Goal: Task Accomplishment & Management: Manage account settings

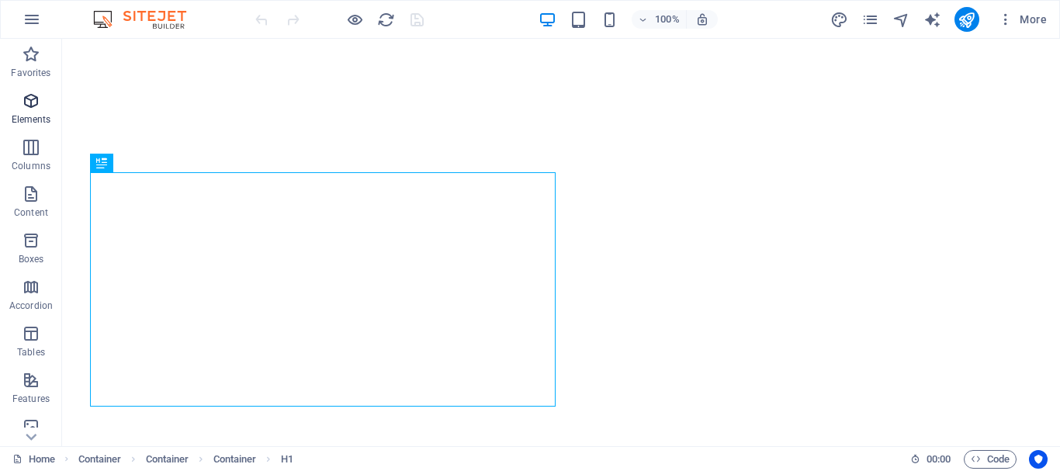
click at [32, 101] on icon "button" at bounding box center [31, 101] width 19 height 19
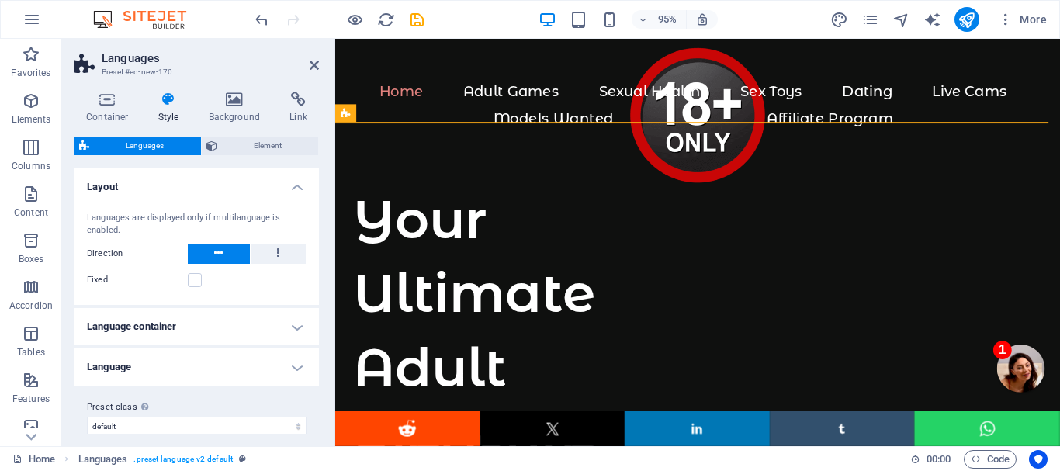
click at [237, 330] on h4 "Language container" at bounding box center [196, 326] width 244 height 37
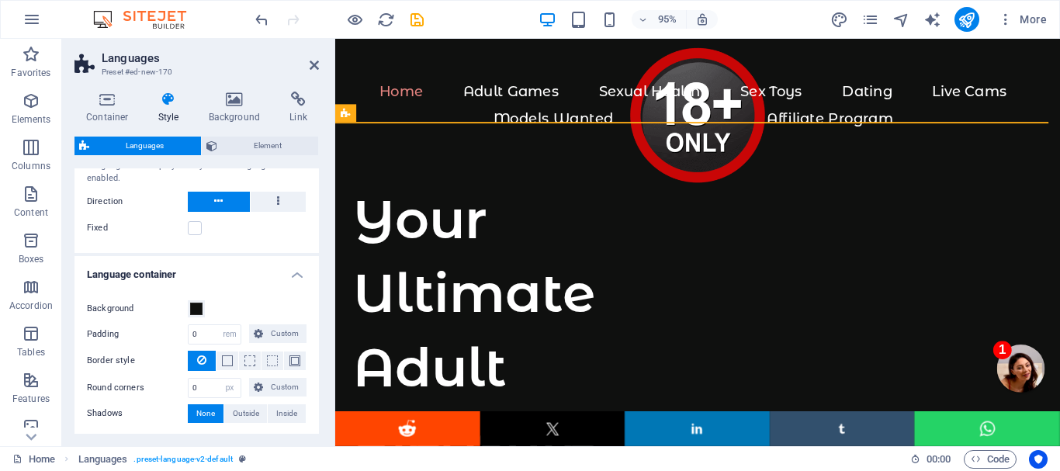
scroll to position [78, 0]
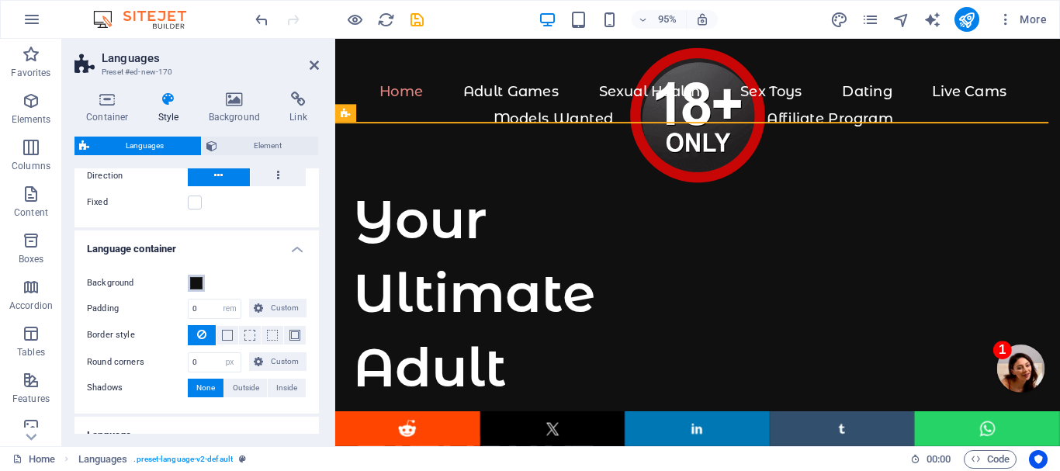
click at [199, 282] on span at bounding box center [196, 283] width 12 height 12
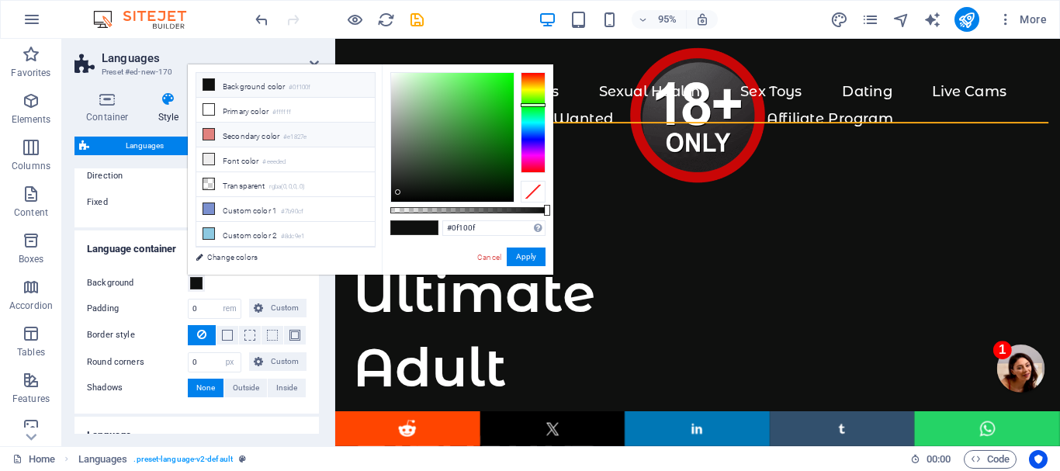
click at [209, 135] on icon at bounding box center [208, 134] width 11 height 11
type input "#e1827e"
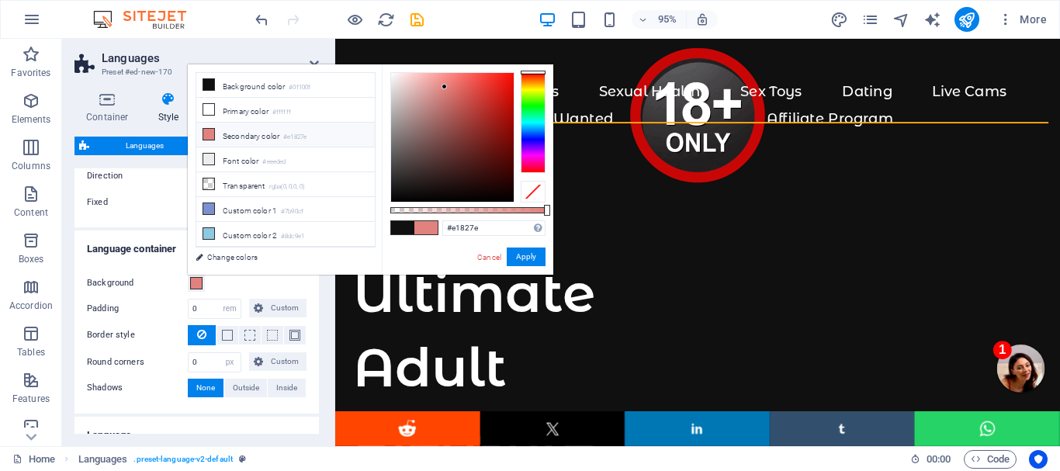
click at [230, 282] on div "Background" at bounding box center [197, 283] width 220 height 19
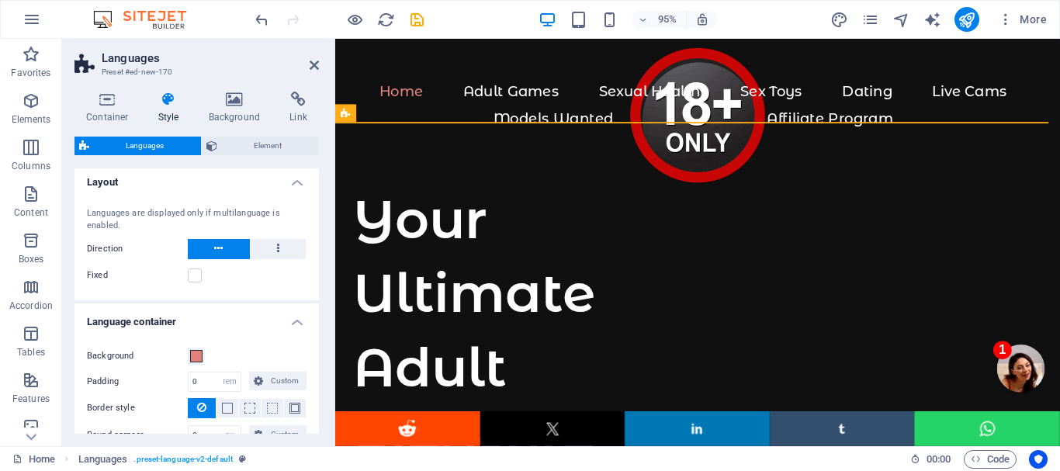
scroll to position [0, 0]
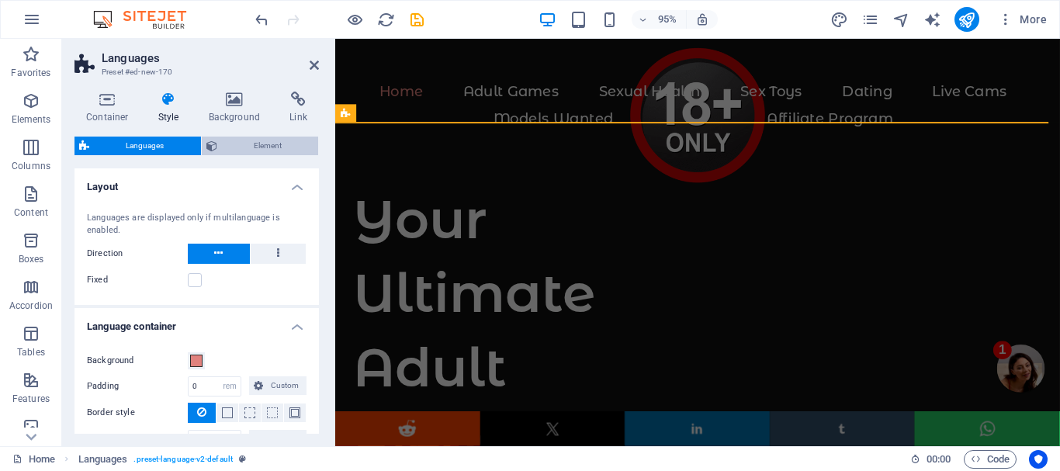
click at [259, 142] on span "Element" at bounding box center [268, 146] width 92 height 19
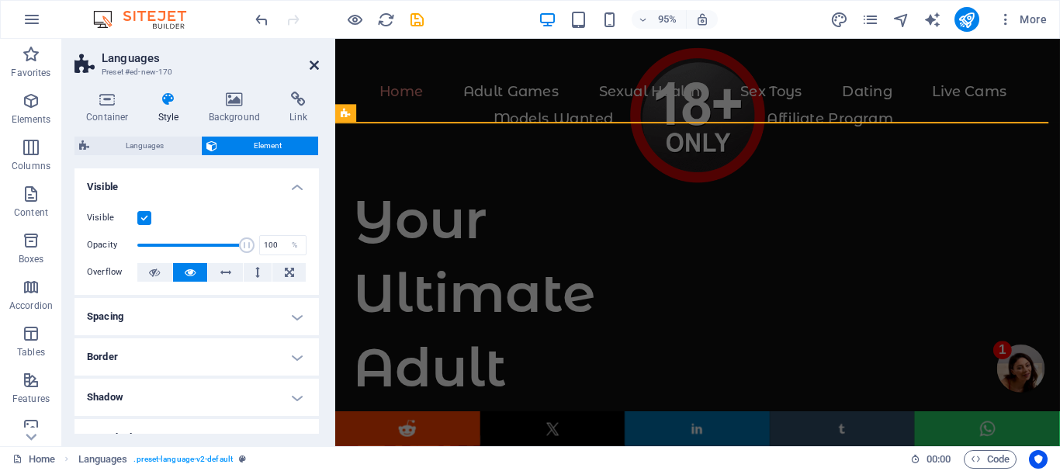
click at [311, 62] on icon at bounding box center [314, 65] width 9 height 12
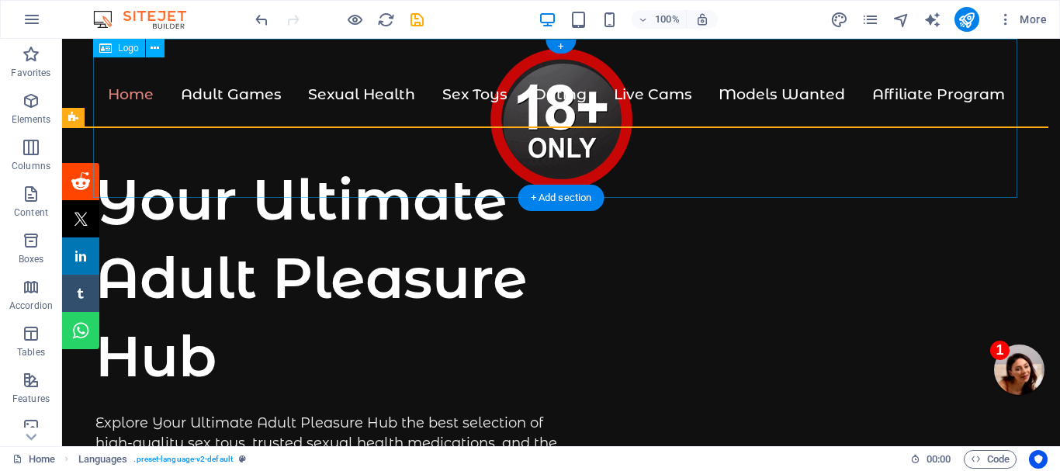
click at [296, 147] on div at bounding box center [561, 118] width 936 height 159
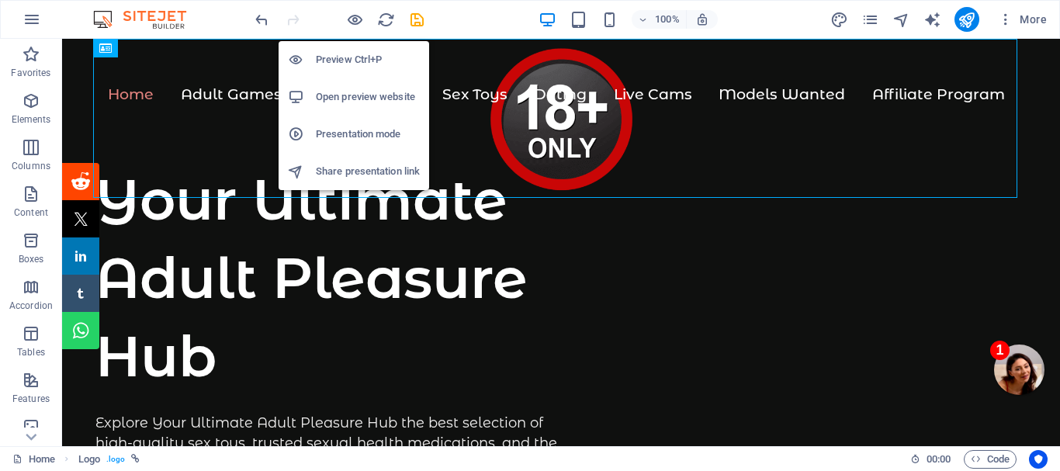
click at [356, 55] on h6 "Preview Ctrl+P" at bounding box center [368, 59] width 104 height 19
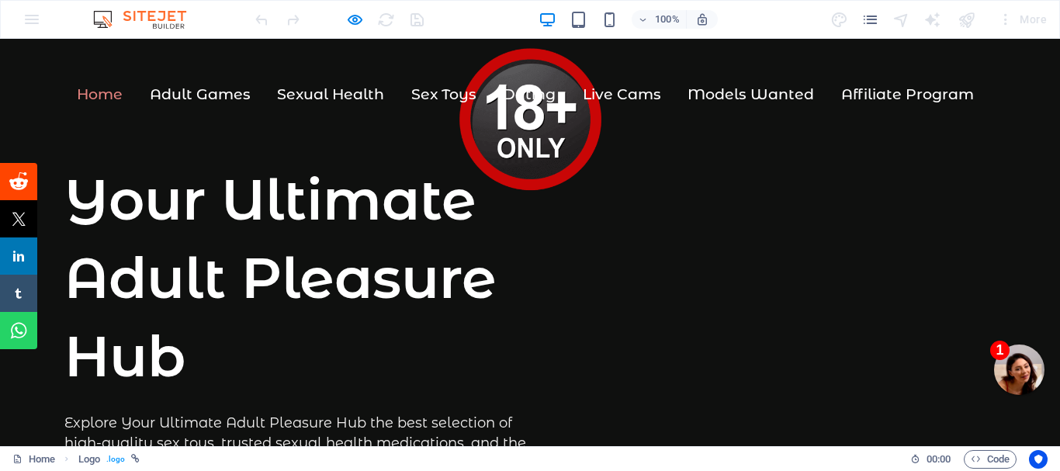
click at [451, 126] on link at bounding box center [530, 117] width 159 height 17
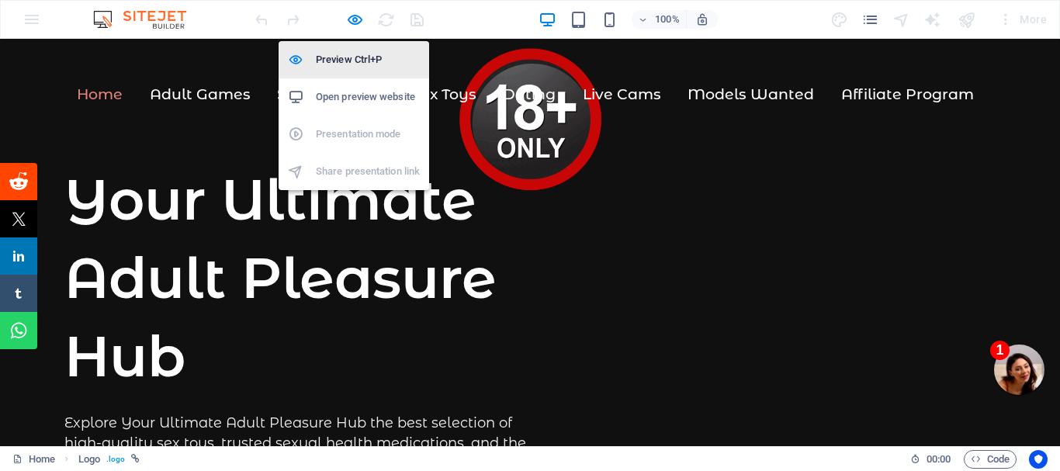
click at [359, 57] on h6 "Preview Ctrl+P" at bounding box center [368, 59] width 104 height 19
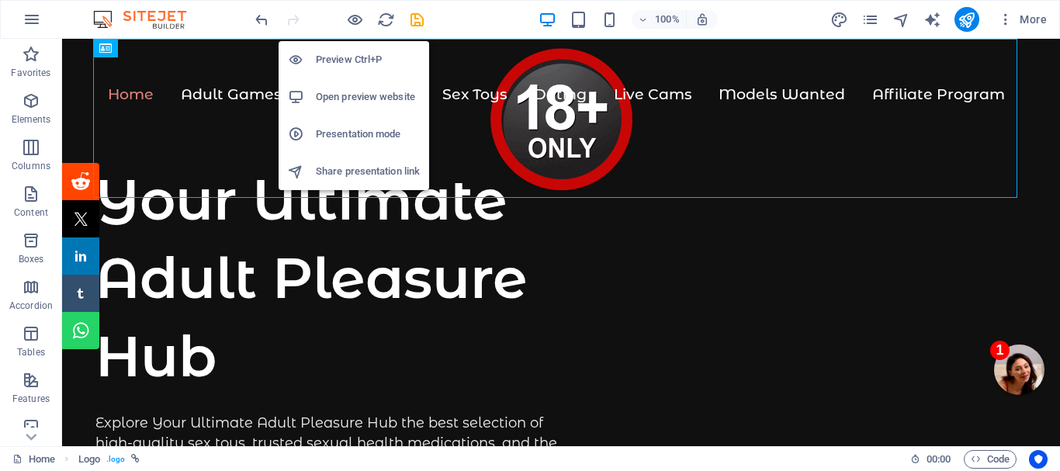
click at [368, 93] on h6 "Open preview website" at bounding box center [368, 97] width 104 height 19
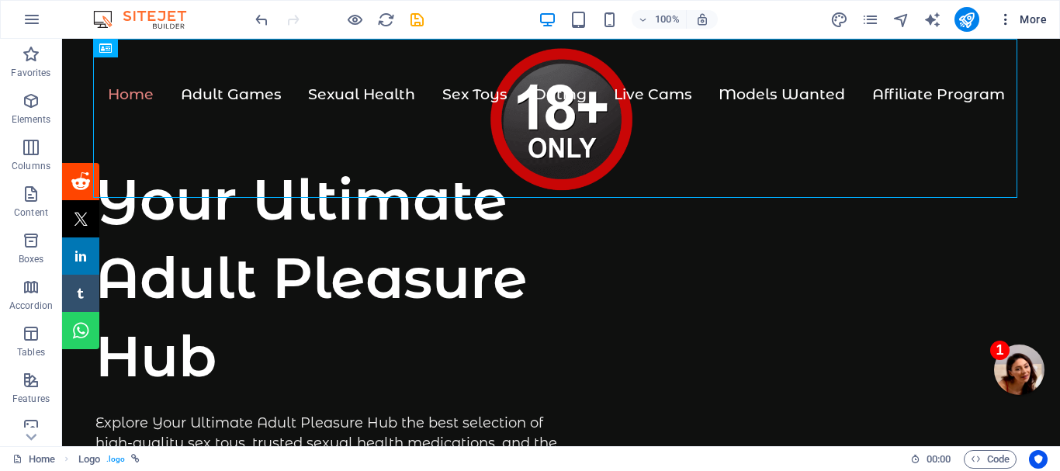
click at [1006, 20] on icon "button" at bounding box center [1006, 20] width 16 height 16
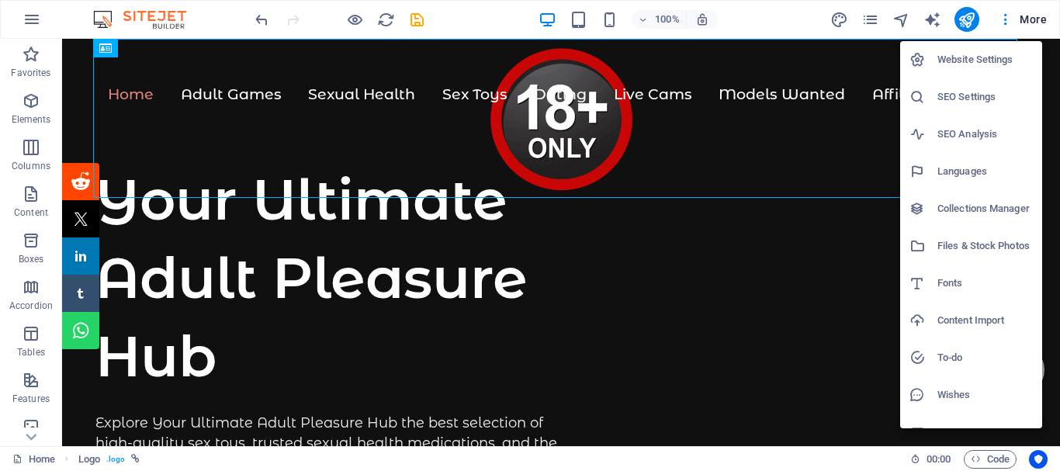
click at [995, 58] on h6 "Website Settings" at bounding box center [984, 59] width 95 height 19
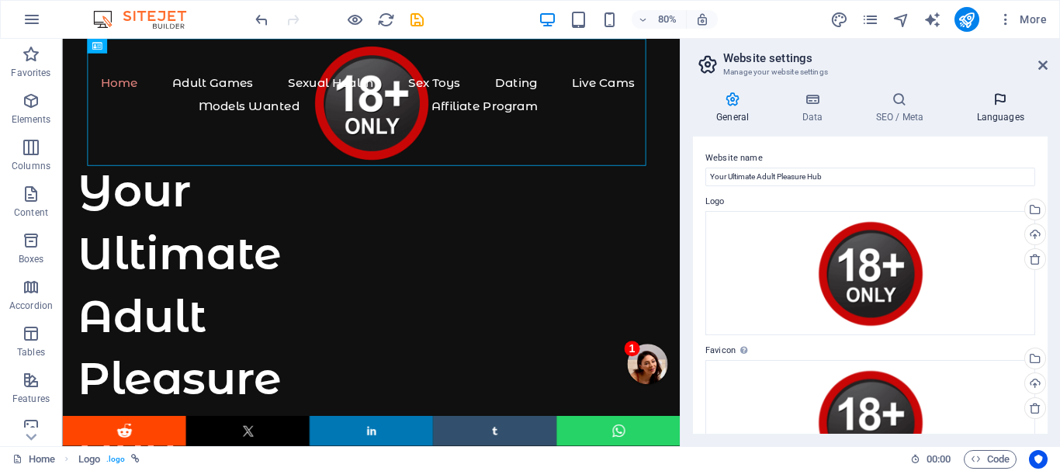
click at [995, 107] on h4 "Languages" at bounding box center [1000, 108] width 95 height 33
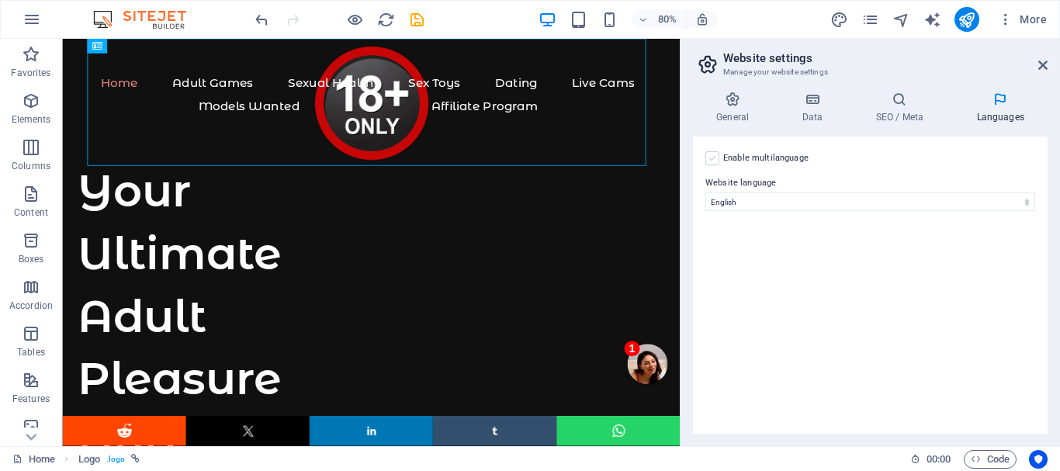
click at [711, 155] on label at bounding box center [712, 158] width 14 height 14
click at [0, 0] on input "Enable multilanguage To disable multilanguage delete all languages until only o…" at bounding box center [0, 0] width 0 height 0
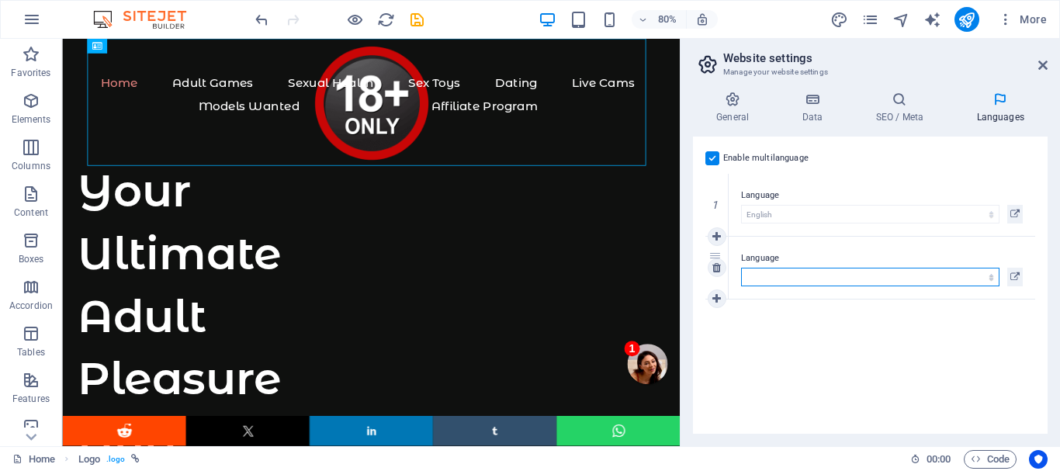
click at [795, 276] on select "Abkhazian Afar Afrikaans Akan Albanian Amharic Arabic Aragonese Armenian Assame…" at bounding box center [870, 277] width 258 height 19
select select "76"
click at [741, 268] on select "Abkhazian Afar Afrikaans Akan Albanian Amharic Arabic Aragonese Armenian Assame…" at bounding box center [870, 277] width 258 height 19
click at [719, 299] on icon at bounding box center [716, 298] width 9 height 11
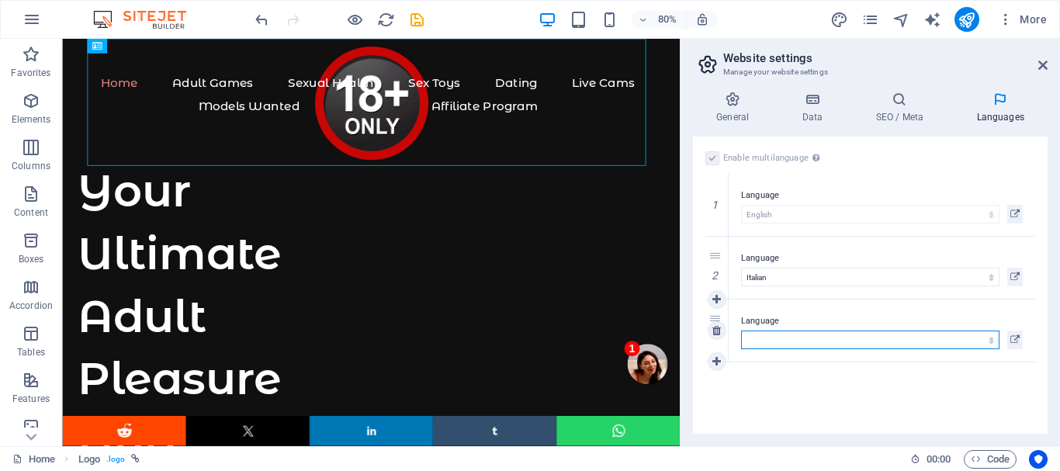
click at [763, 337] on select "Abkhazian Afar Afrikaans Akan Albanian Amharic Arabic Aragonese Armenian Assame…" at bounding box center [870, 340] width 258 height 19
select select "36"
click at [741, 331] on select "Abkhazian Afar Afrikaans Akan Albanian Amharic Arabic Aragonese Armenian Assame…" at bounding box center [870, 340] width 258 height 19
select select "36"
click at [717, 359] on icon at bounding box center [716, 361] width 9 height 11
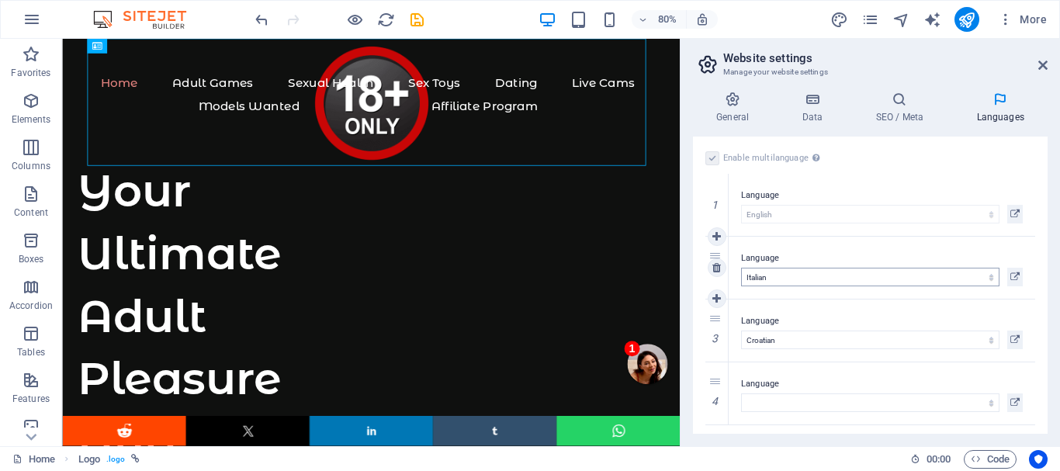
scroll to position [4, 0]
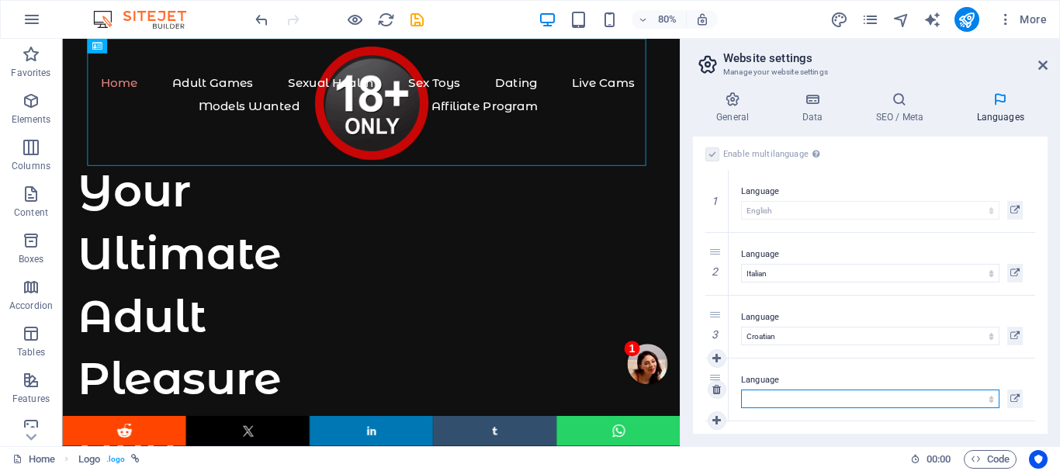
click at [771, 399] on select "Abkhazian Afar Afrikaans Akan Albanian Amharic Arabic Aragonese Armenian Assame…" at bounding box center [870, 398] width 258 height 19
select select "49"
click at [741, 389] on select "Abkhazian Afar Afrikaans Akan Albanian Amharic Arabic Aragonese Armenian Assame…" at bounding box center [870, 398] width 258 height 19
click at [715, 419] on icon at bounding box center [716, 420] width 9 height 11
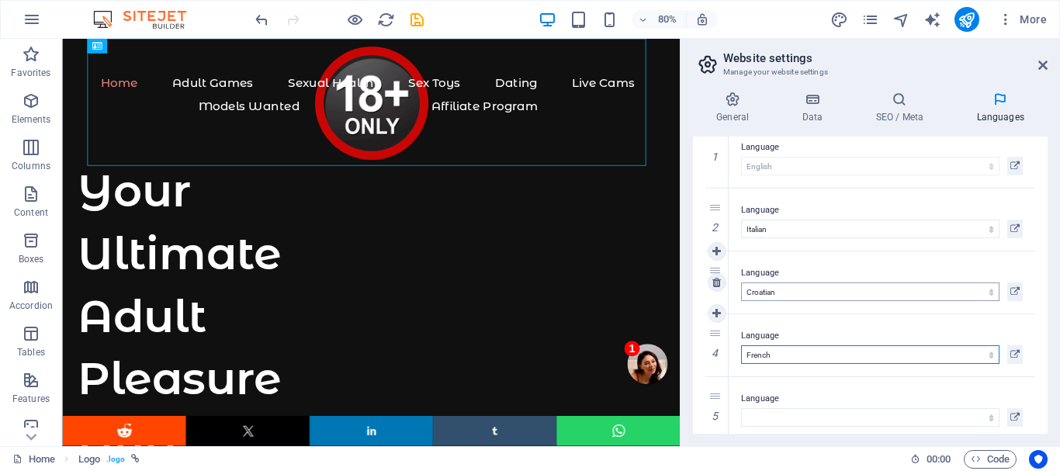
scroll to position [67, 0]
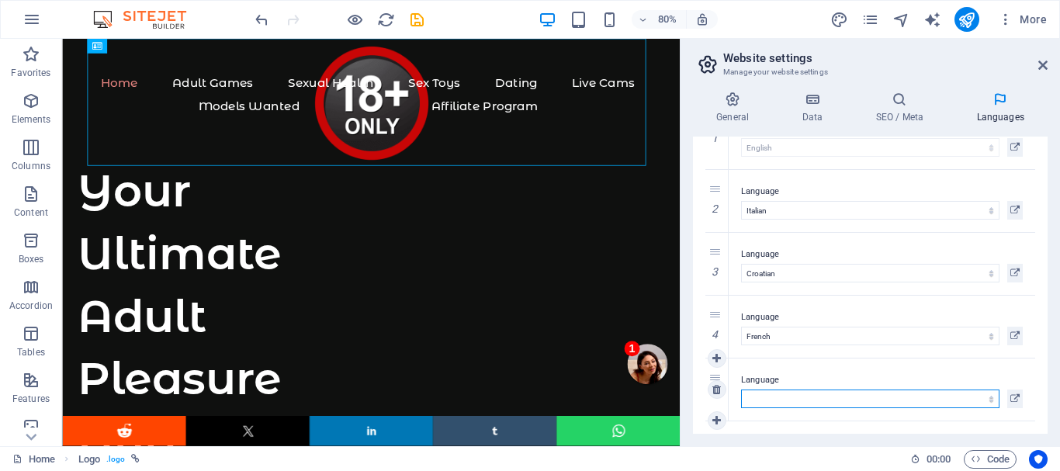
click at [776, 400] on select "Abkhazian Afar Afrikaans Akan Albanian Amharic Arabic Aragonese Armenian Assame…" at bounding box center [870, 398] width 258 height 19
select select "55"
click at [741, 389] on select "Abkhazian Afar Afrikaans Akan Albanian Amharic Arabic Aragonese Armenian Assame…" at bounding box center [870, 398] width 258 height 19
click at [718, 419] on icon at bounding box center [716, 420] width 9 height 11
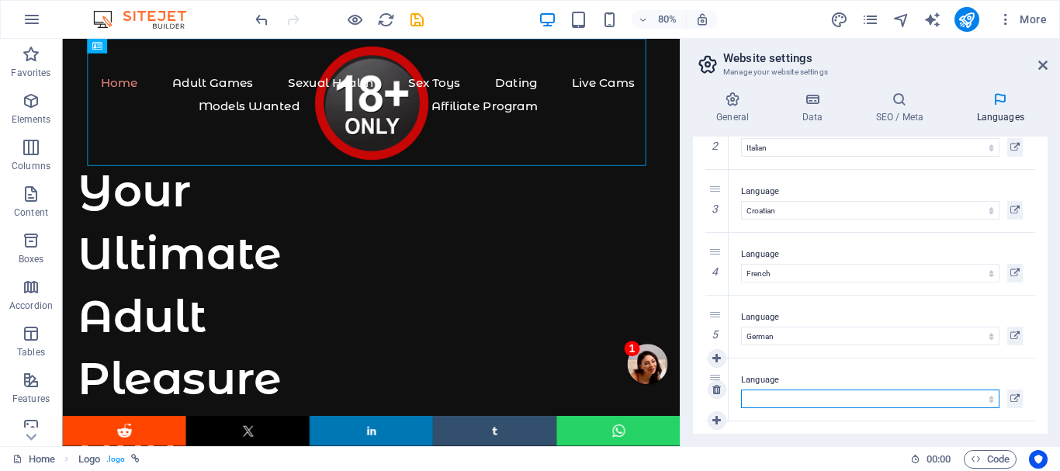
click at [795, 397] on select "Abkhazian Afar Afrikaans Akan Albanian Amharic Arabic Aragonese Armenian Assame…" at bounding box center [870, 398] width 258 height 19
select select "148"
click at [741, 389] on select "Abkhazian Afar Afrikaans Akan Albanian Amharic Arabic Aragonese Armenian Assame…" at bounding box center [870, 398] width 258 height 19
click at [715, 416] on icon at bounding box center [716, 420] width 9 height 11
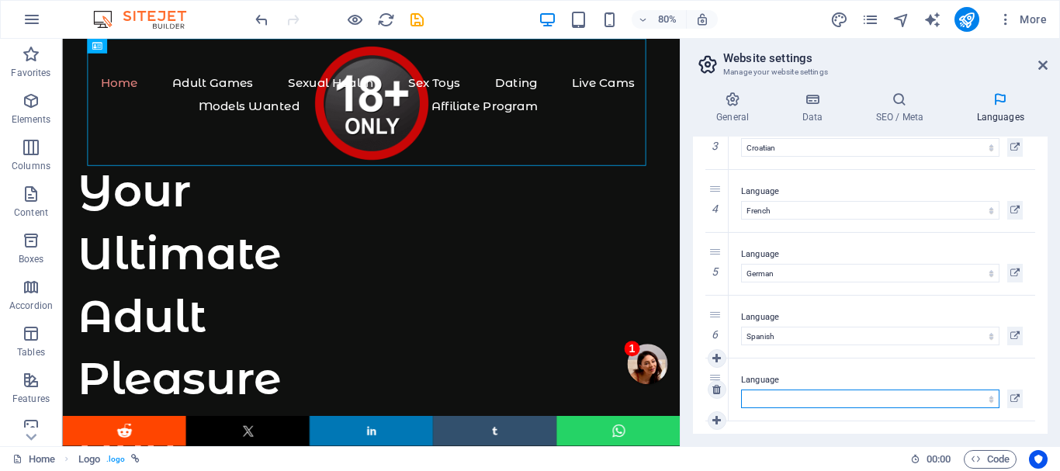
click at [782, 395] on select "Abkhazian Afar Afrikaans Akan Albanian Amharic Arabic Aragonese Armenian Assame…" at bounding box center [870, 398] width 258 height 19
select select "152"
click at [741, 389] on select "Abkhazian Afar Afrikaans Akan Albanian Amharic Arabic Aragonese Armenian Assame…" at bounding box center [870, 398] width 258 height 19
select select "152"
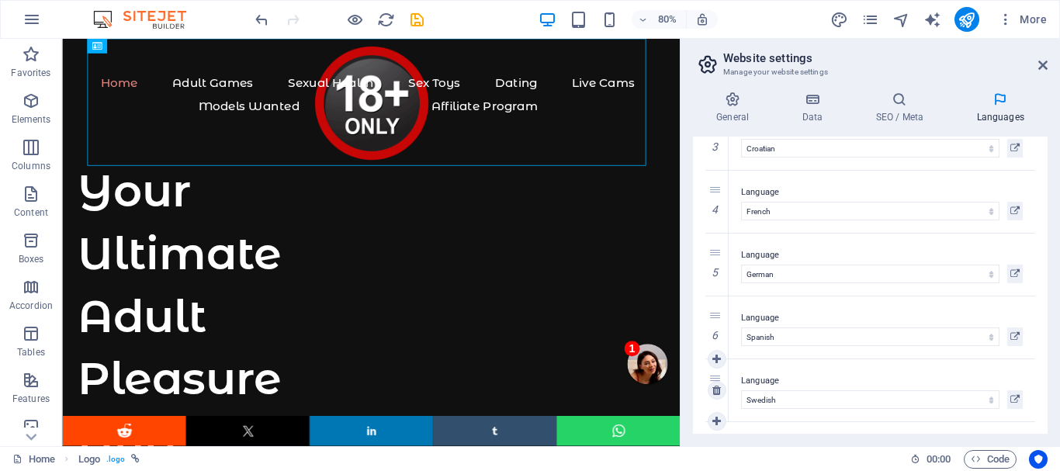
scroll to position [192, 0]
select select "152"
click at [413, 17] on icon "save" at bounding box center [417, 20] width 18 height 18
checkbox input "false"
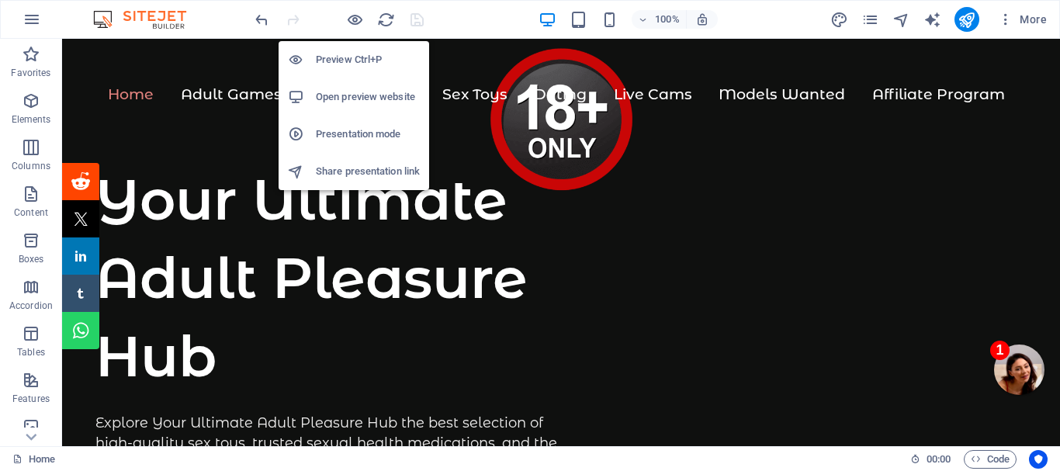
click at [359, 52] on h6 "Preview Ctrl+P" at bounding box center [368, 59] width 104 height 19
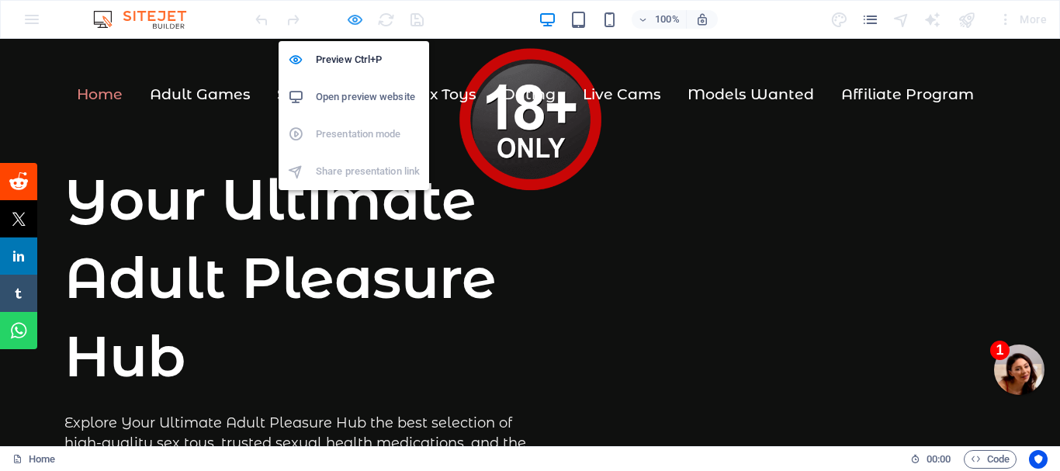
click at [353, 14] on icon "button" at bounding box center [355, 20] width 18 height 18
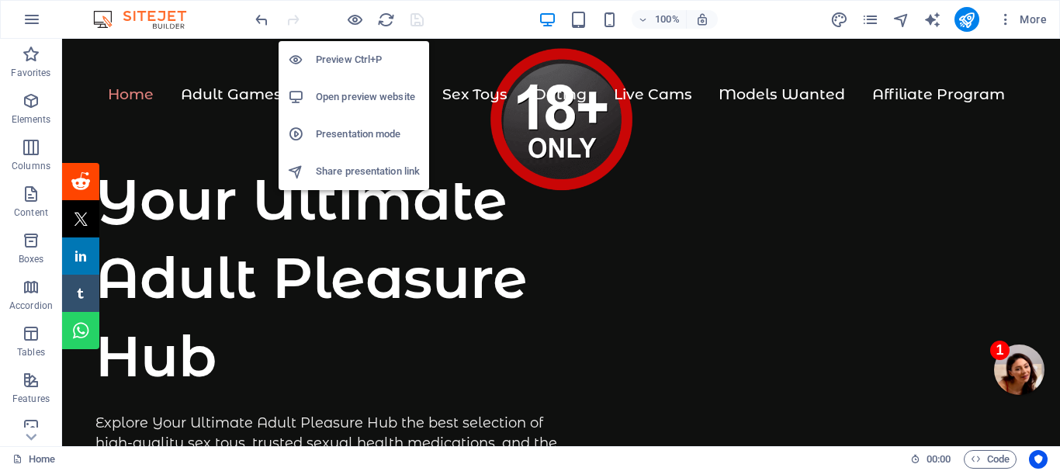
click at [341, 56] on h6 "Preview Ctrl+P" at bounding box center [368, 59] width 104 height 19
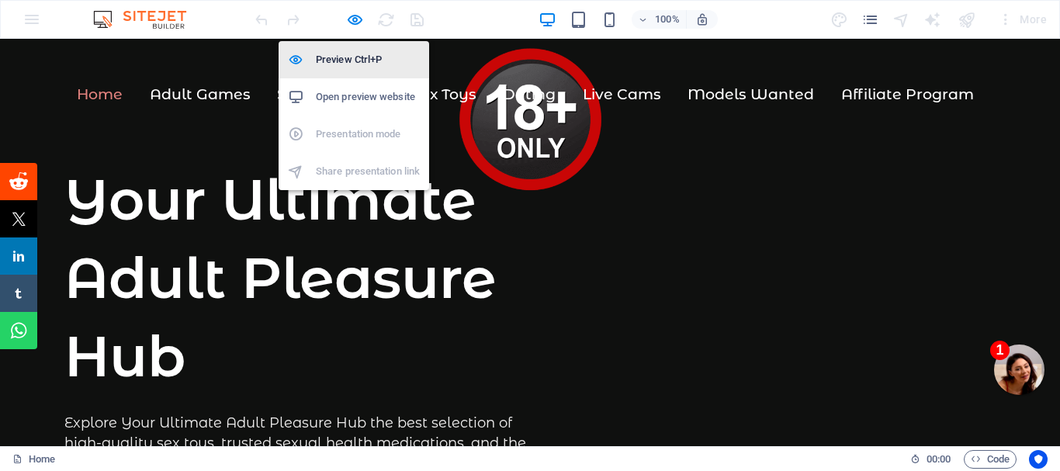
click at [318, 53] on h6 "Preview Ctrl+P" at bounding box center [368, 59] width 104 height 19
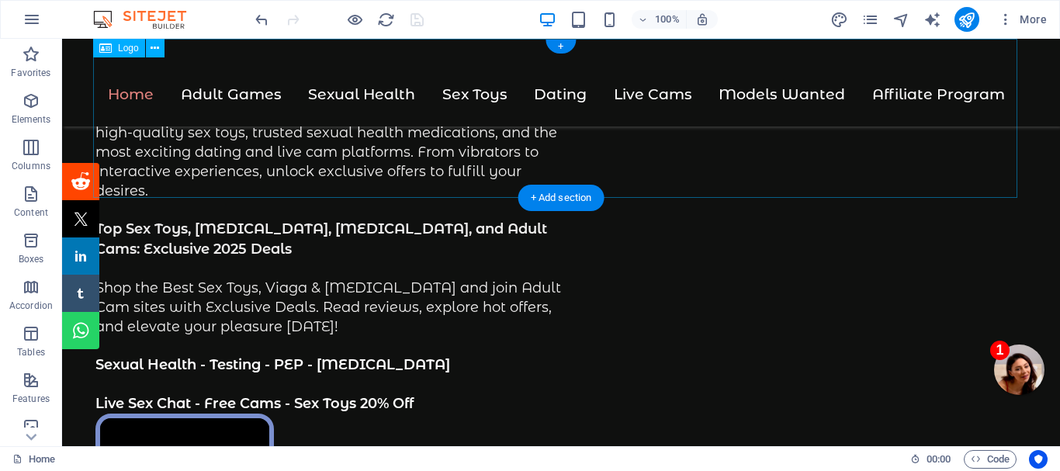
scroll to position [0, 0]
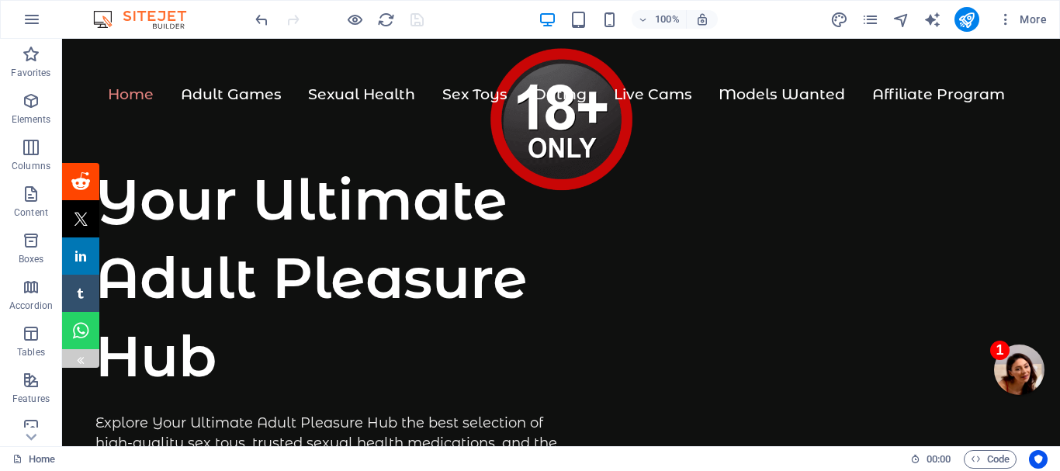
click at [74, 353] on div at bounding box center [80, 358] width 37 height 19
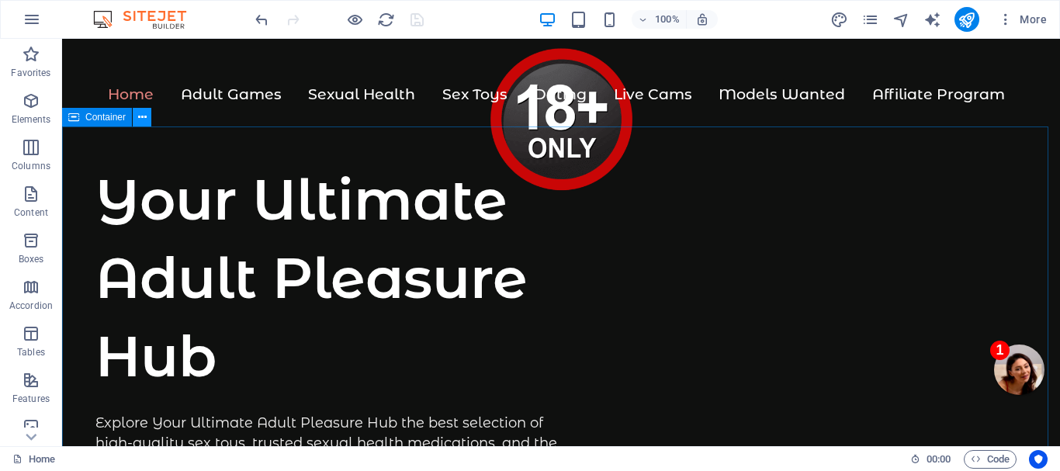
click at [142, 117] on icon at bounding box center [142, 117] width 9 height 16
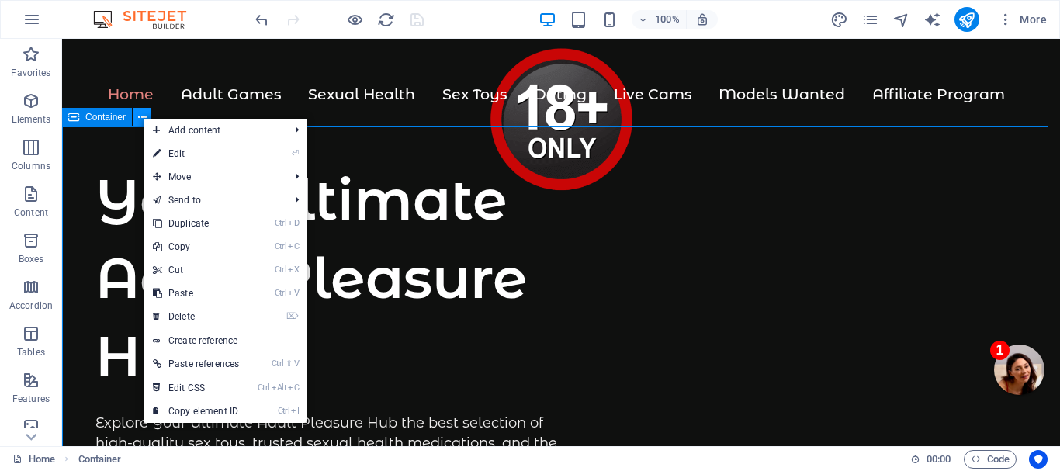
click at [142, 117] on icon at bounding box center [142, 117] width 9 height 16
click at [78, 174] on div "Shares Share Tweet Share Share Share" at bounding box center [62, 265] width 74 height 205
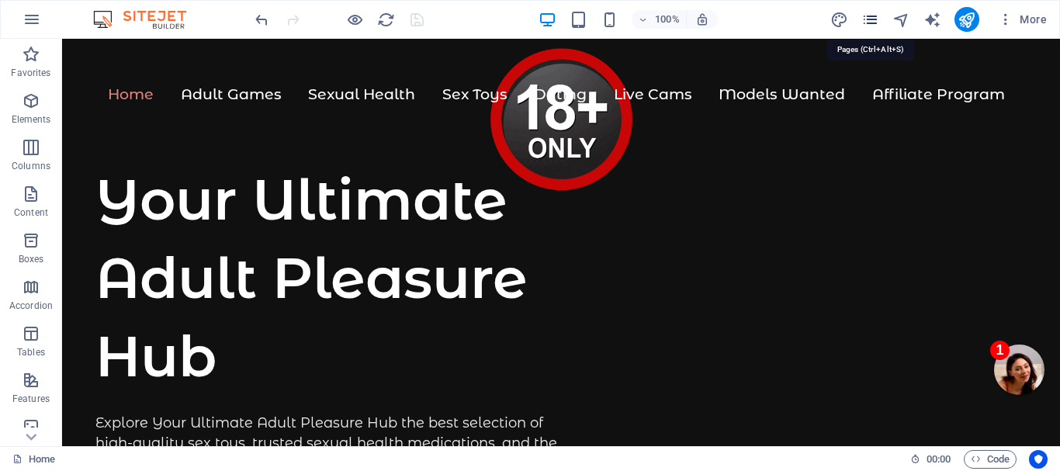
click at [872, 20] on icon "pages" at bounding box center [870, 20] width 18 height 18
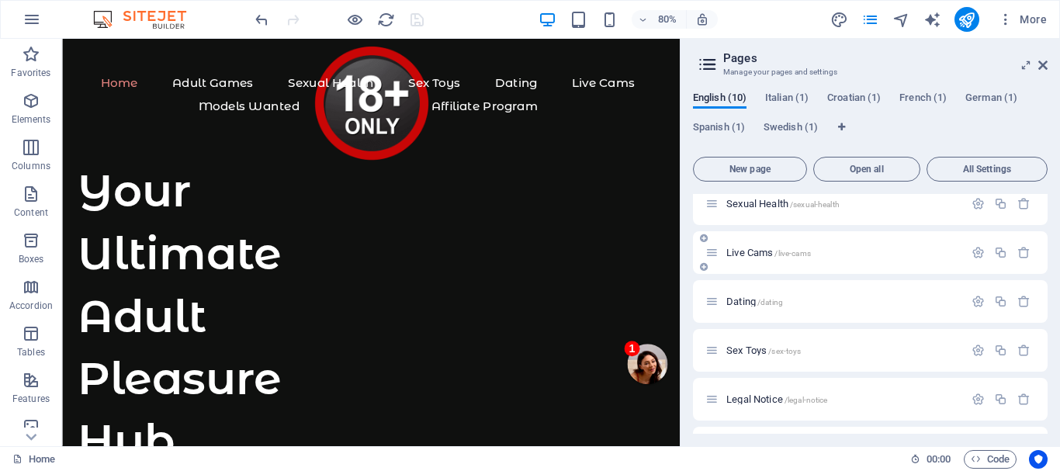
scroll to position [233, 0]
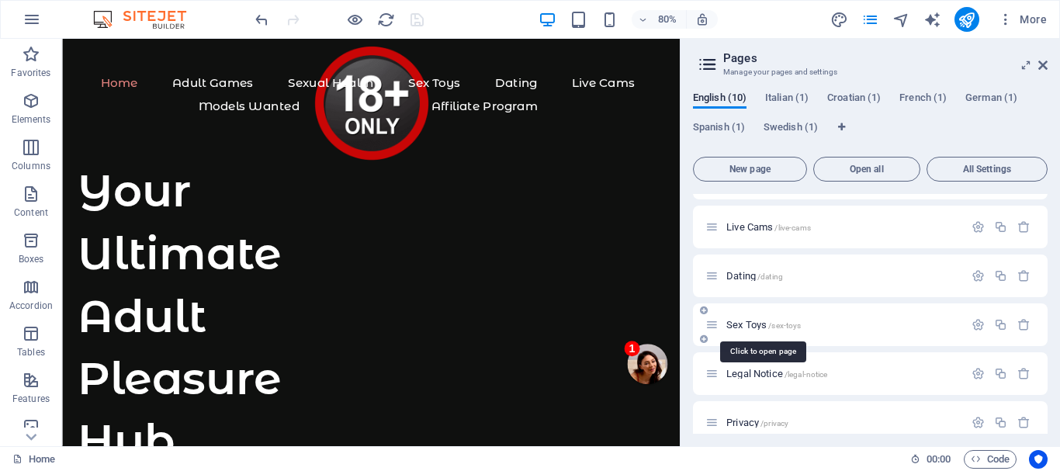
click at [753, 321] on span "Sex Toys /sex-toys" at bounding box center [763, 325] width 74 height 12
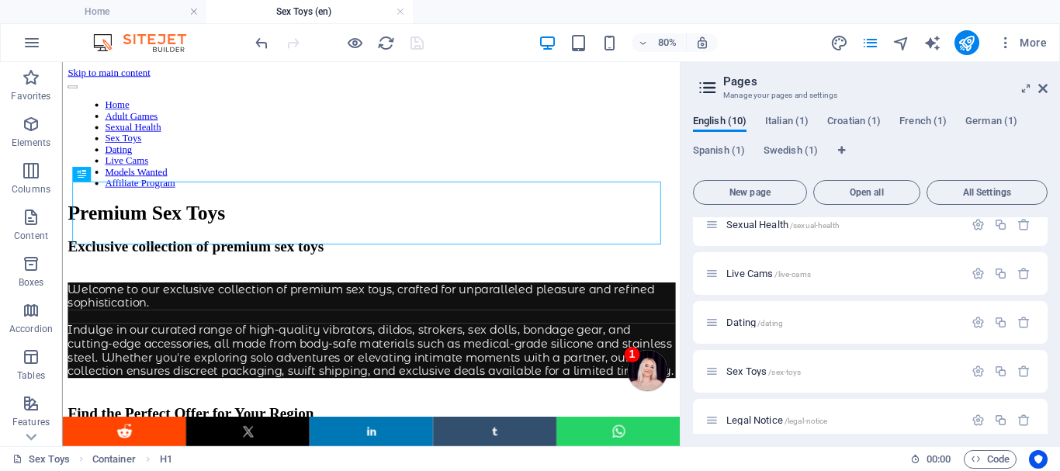
scroll to position [0, 0]
click at [1043, 83] on icon at bounding box center [1042, 88] width 9 height 12
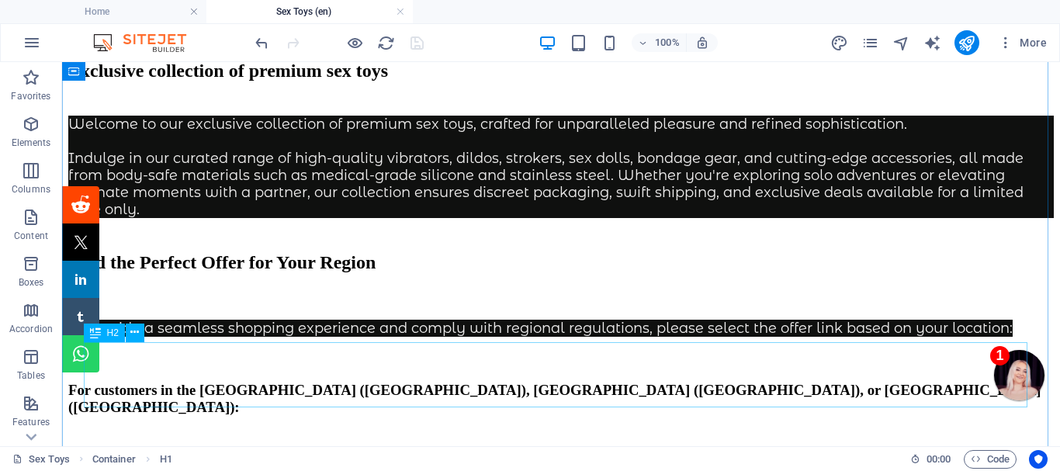
scroll to position [233, 0]
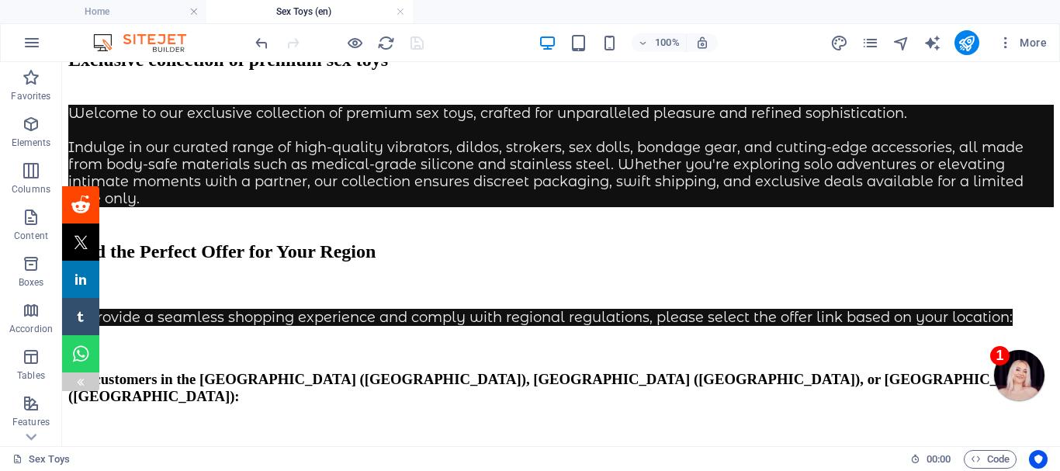
click at [77, 380] on img at bounding box center [80, 382] width 12 height 12
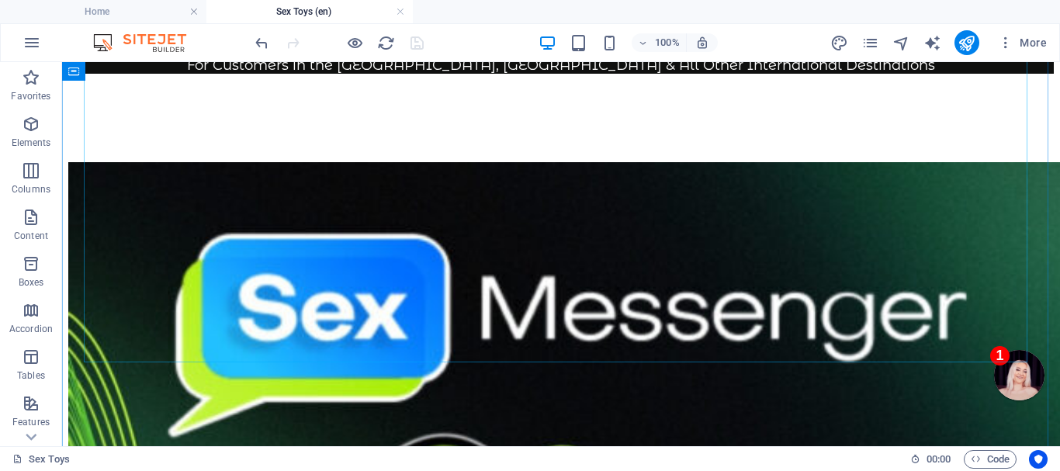
scroll to position [1707, 0]
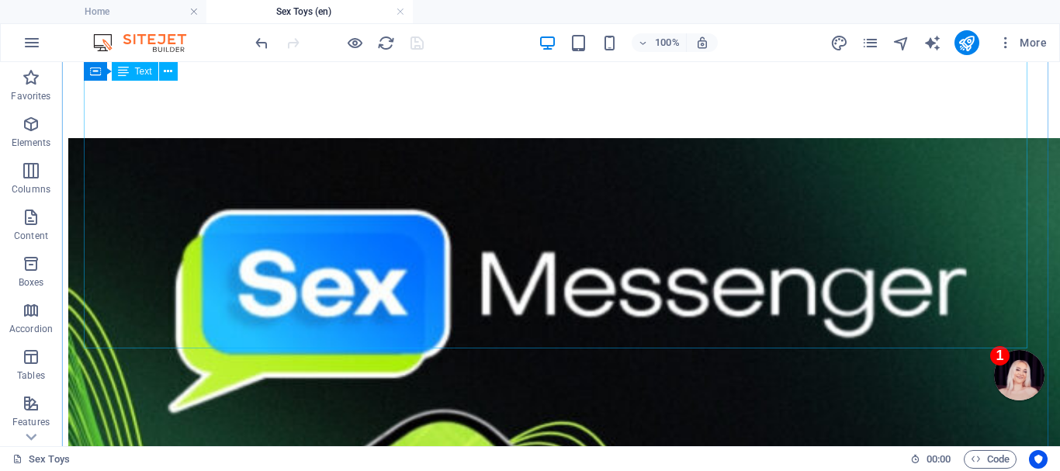
click at [826, 50] on p "For Customers in the EU & Marocco For Customers in the UK, EU & All Other Inter…" at bounding box center [560, 23] width 985 height 51
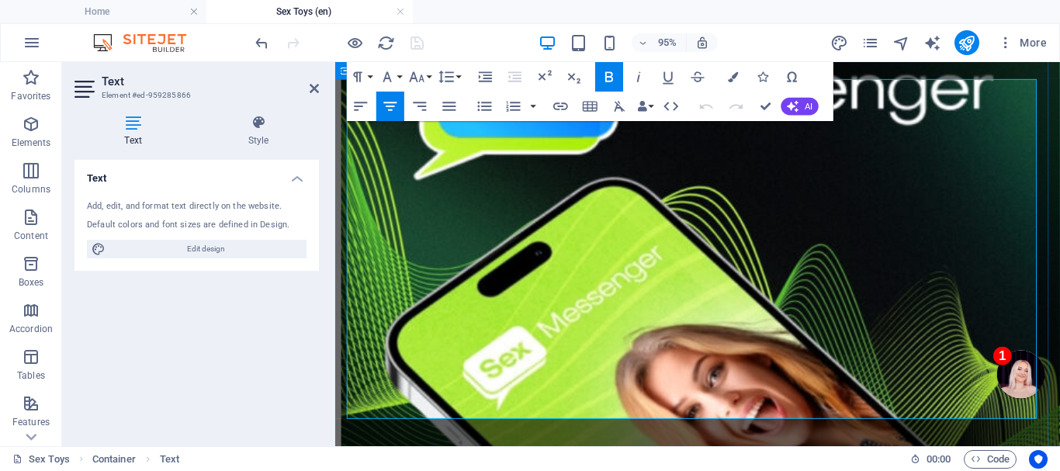
scroll to position [2017, 0]
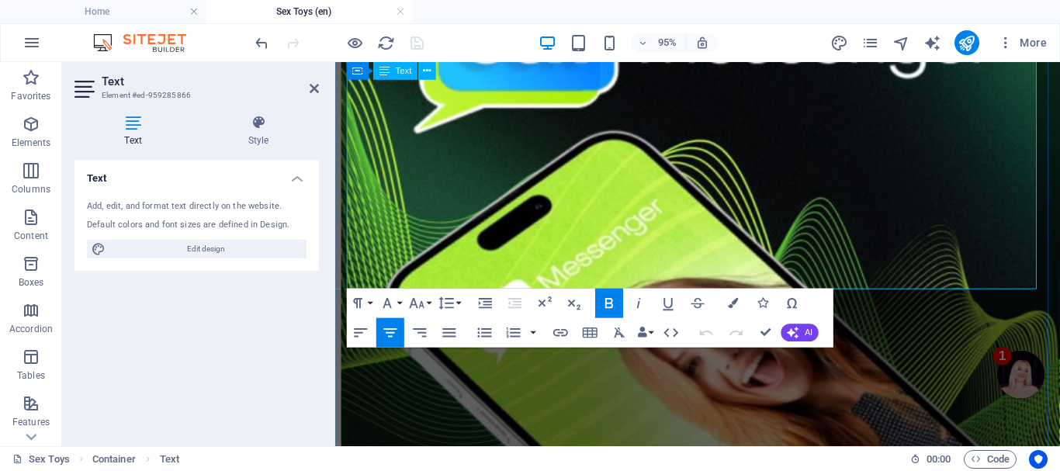
drag, startPoint x: 968, startPoint y: 289, endPoint x: 472, endPoint y: 286, distance: 495.8
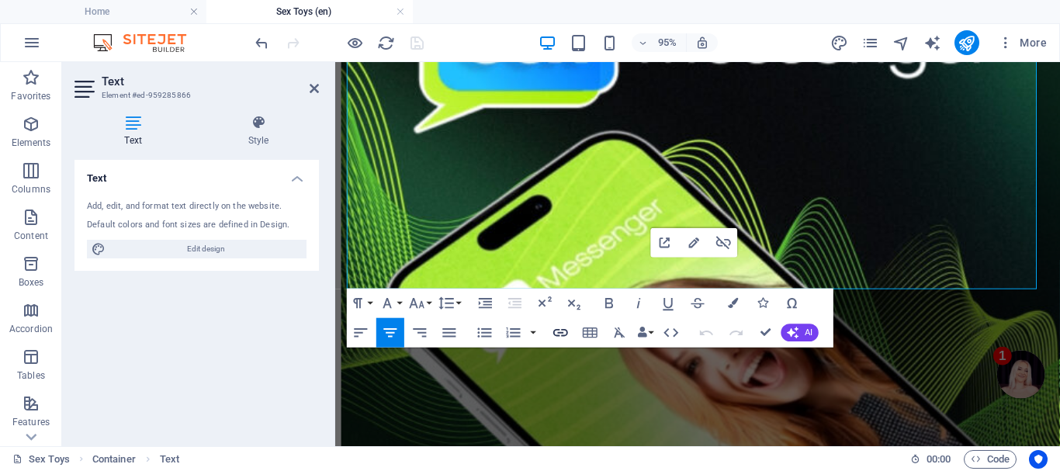
click at [557, 327] on icon "button" at bounding box center [561, 333] width 18 height 18
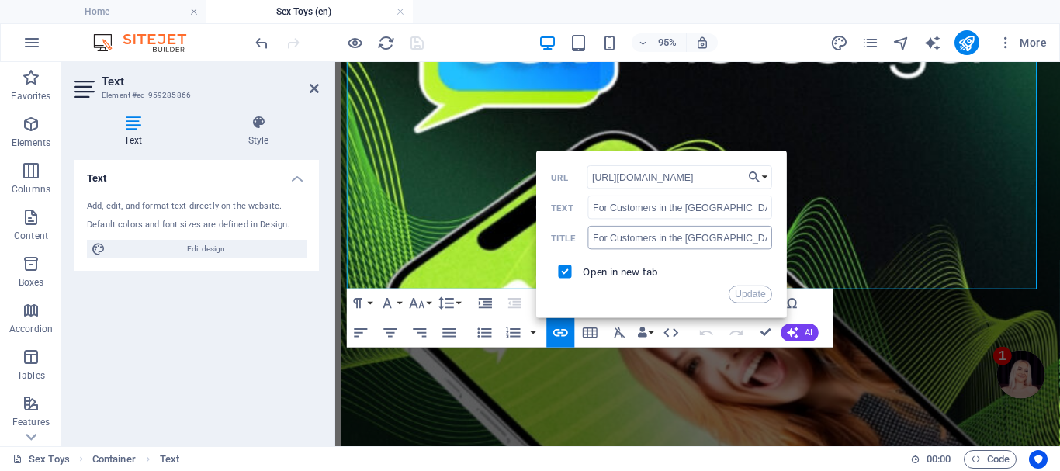
scroll to position [0, 0]
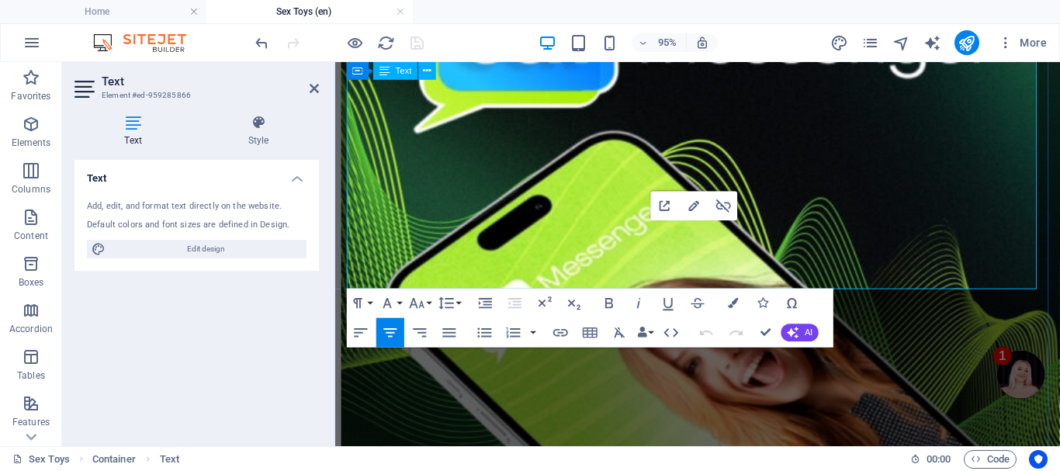
drag, startPoint x: 473, startPoint y: 283, endPoint x: 948, endPoint y: 292, distance: 474.9
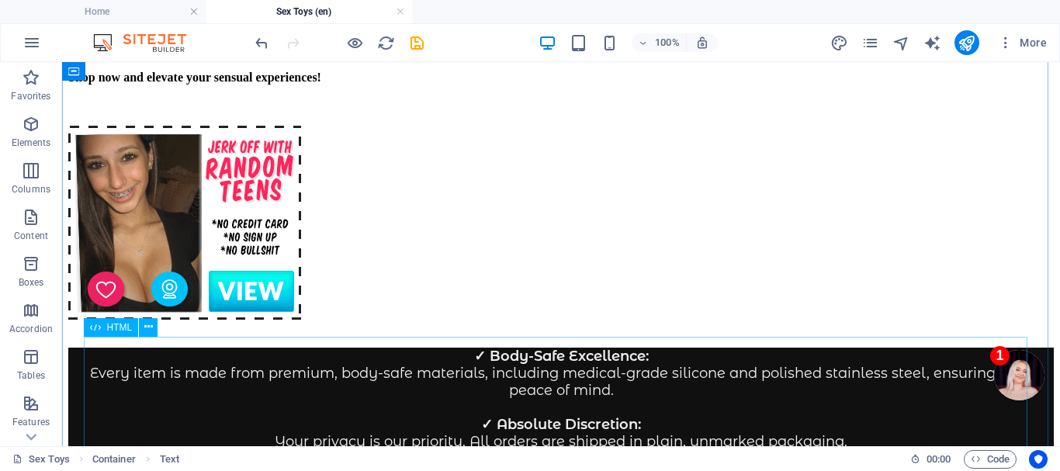
scroll to position [1070, 0]
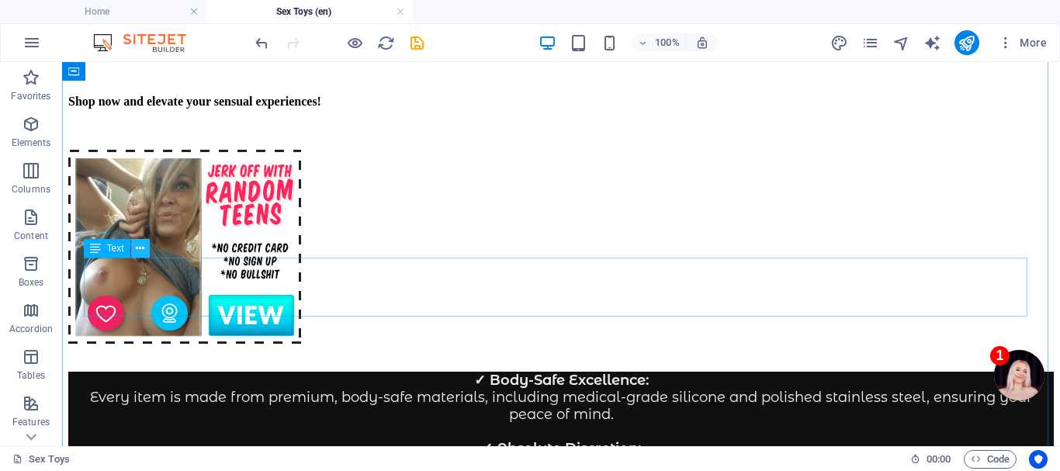
click at [140, 248] on icon at bounding box center [140, 249] width 9 height 16
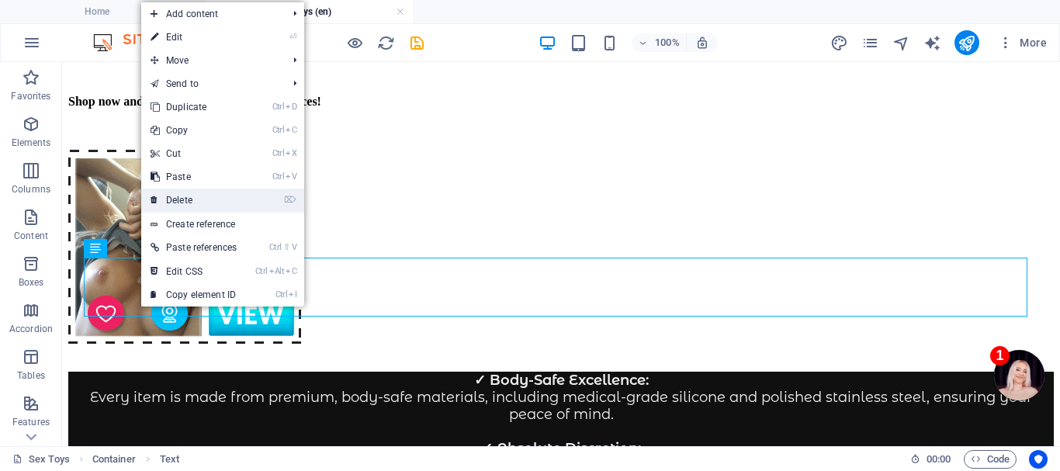
click at [180, 194] on link "⌦ Delete" at bounding box center [193, 200] width 105 height 23
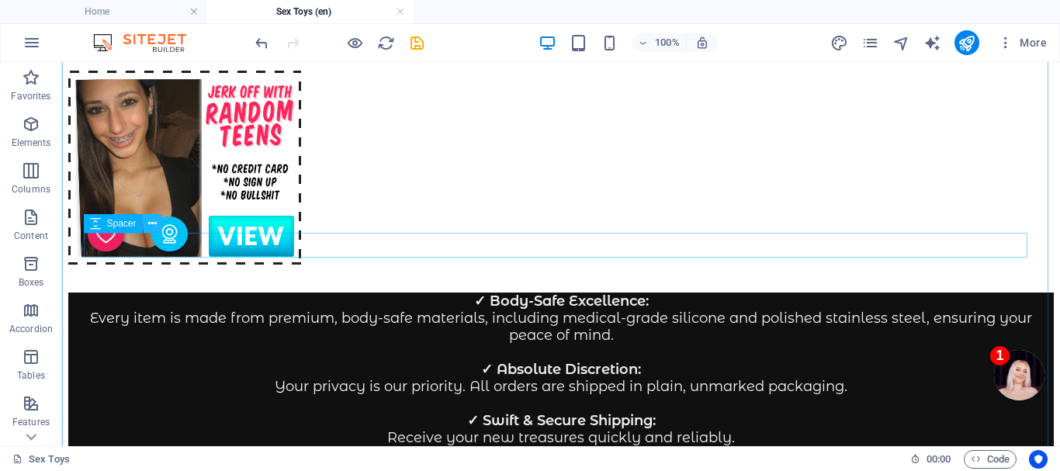
click at [152, 220] on icon at bounding box center [152, 224] width 9 height 16
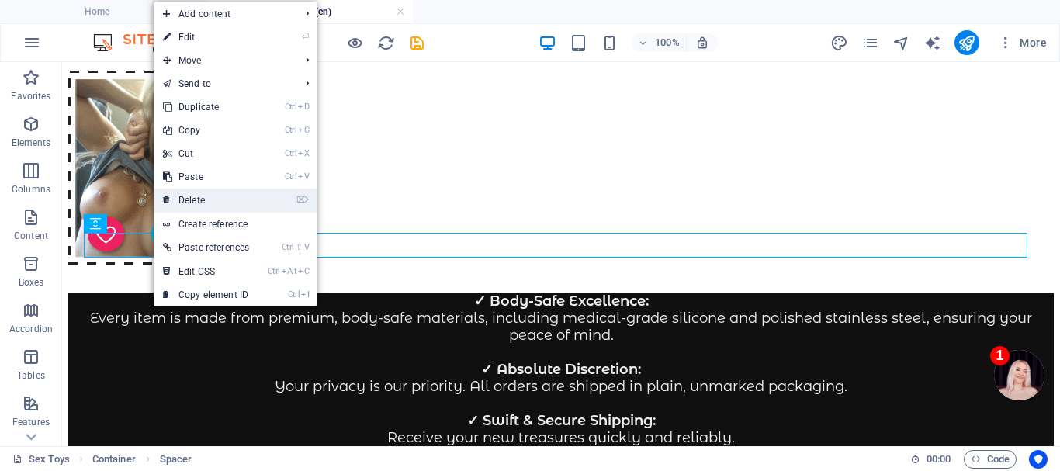
click at [202, 195] on link "⌦ Delete" at bounding box center [206, 200] width 105 height 23
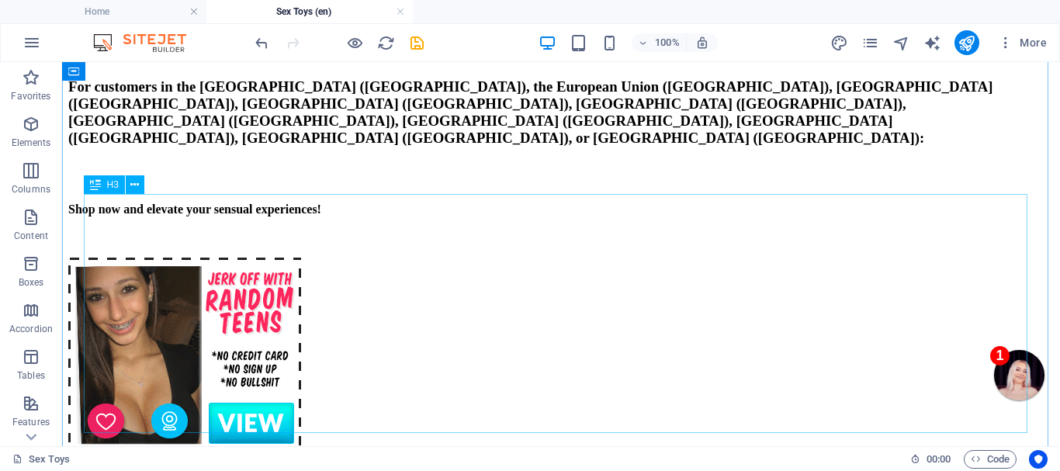
scroll to position [837, 0]
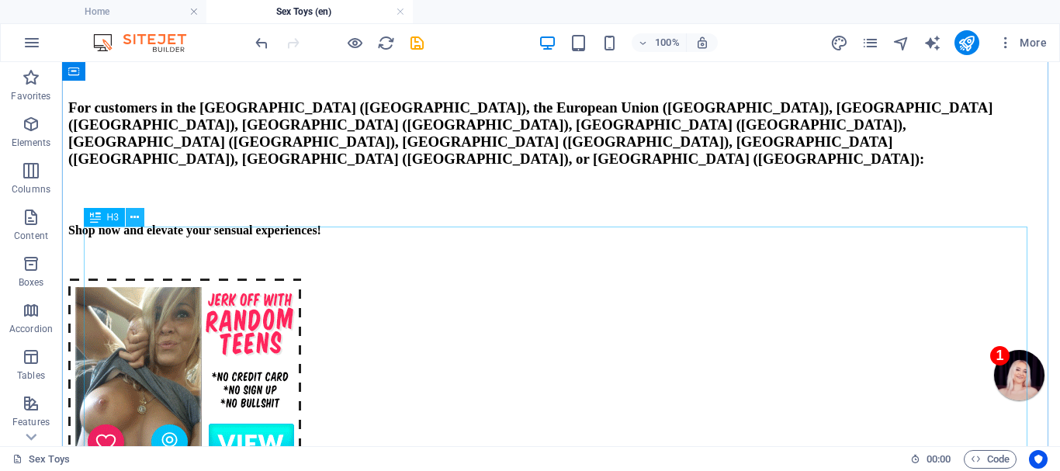
click at [133, 220] on icon at bounding box center [134, 217] width 9 height 16
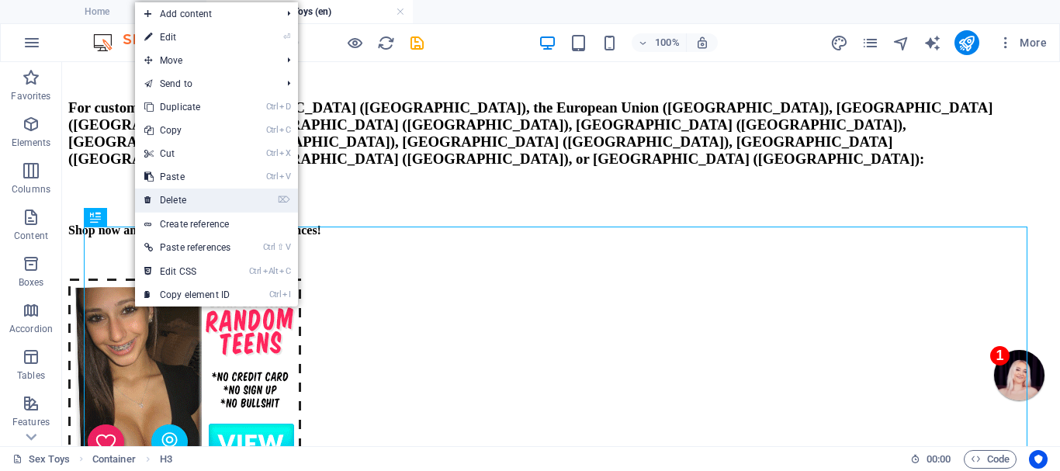
click at [192, 197] on link "⌦ Delete" at bounding box center [187, 200] width 105 height 23
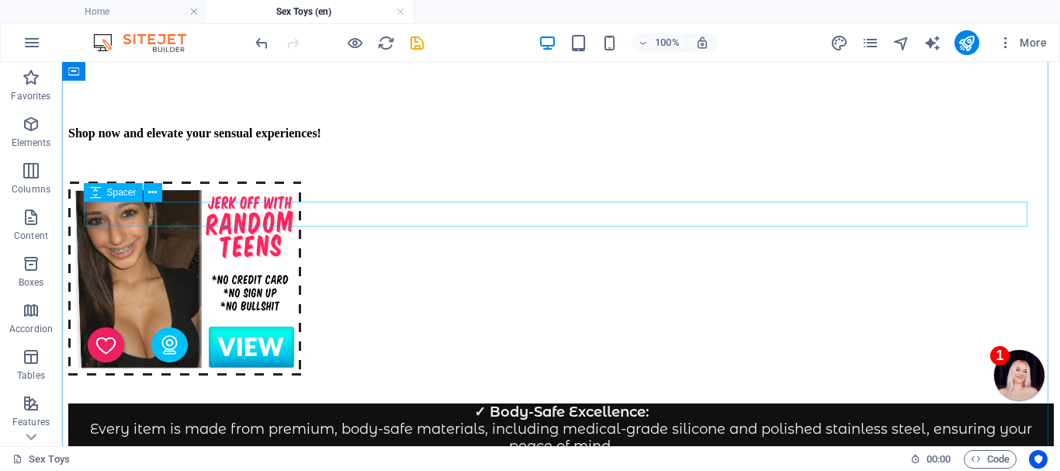
scroll to position [760, 0]
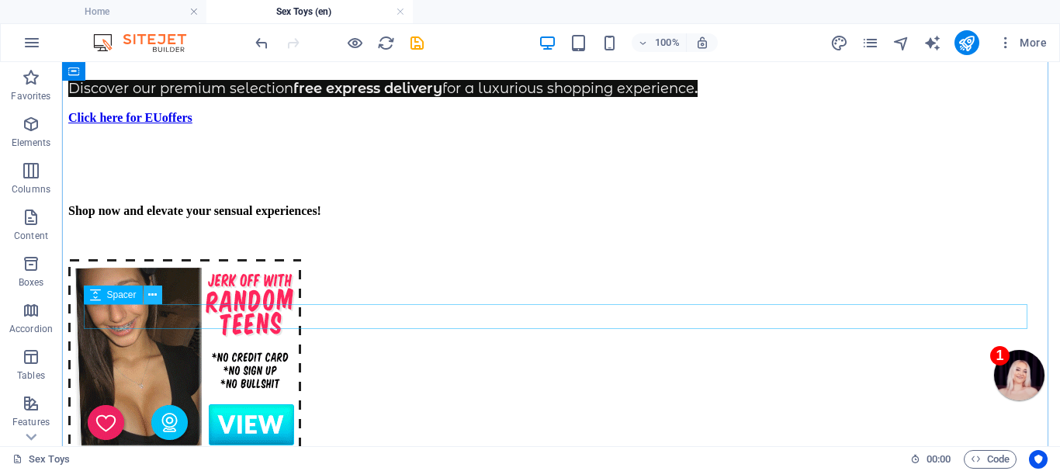
click at [152, 292] on icon at bounding box center [152, 295] width 9 height 16
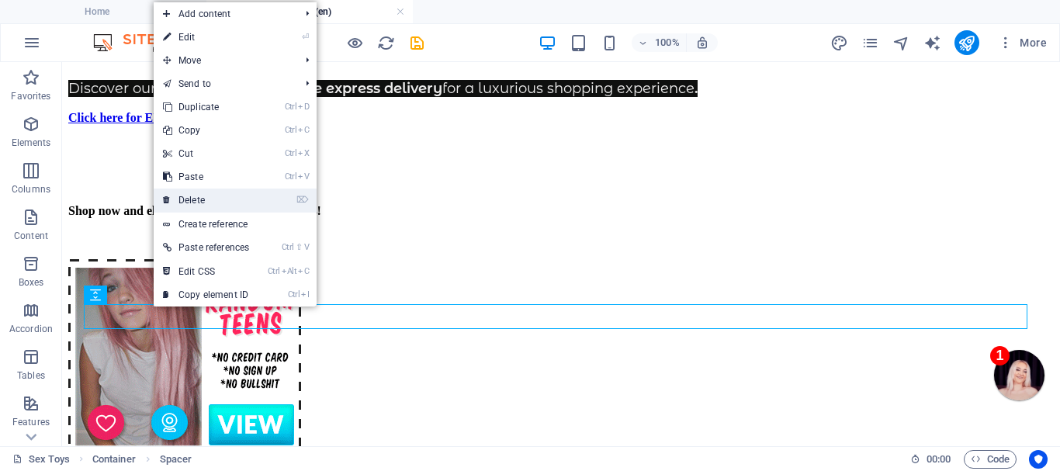
drag, startPoint x: 199, startPoint y: 197, endPoint x: 137, endPoint y: 134, distance: 88.3
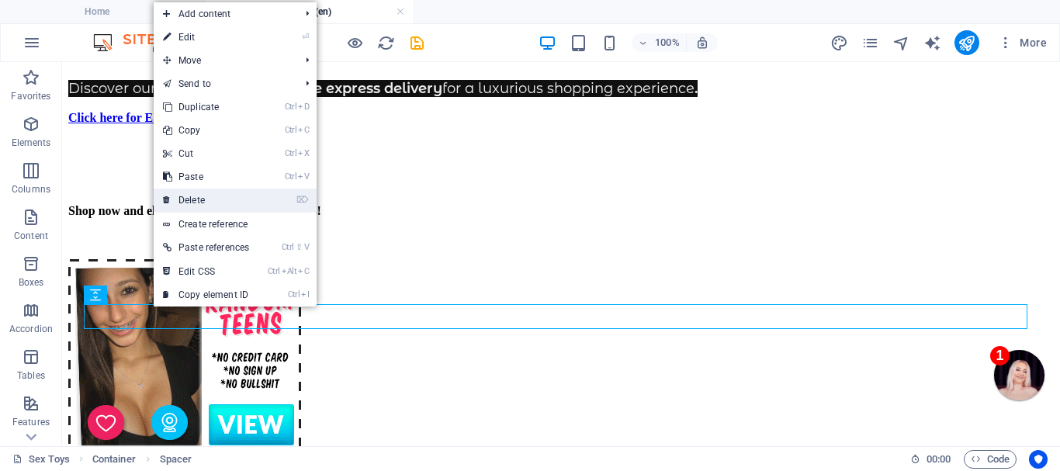
click at [199, 197] on link "⌦ Delete" at bounding box center [206, 200] width 105 height 23
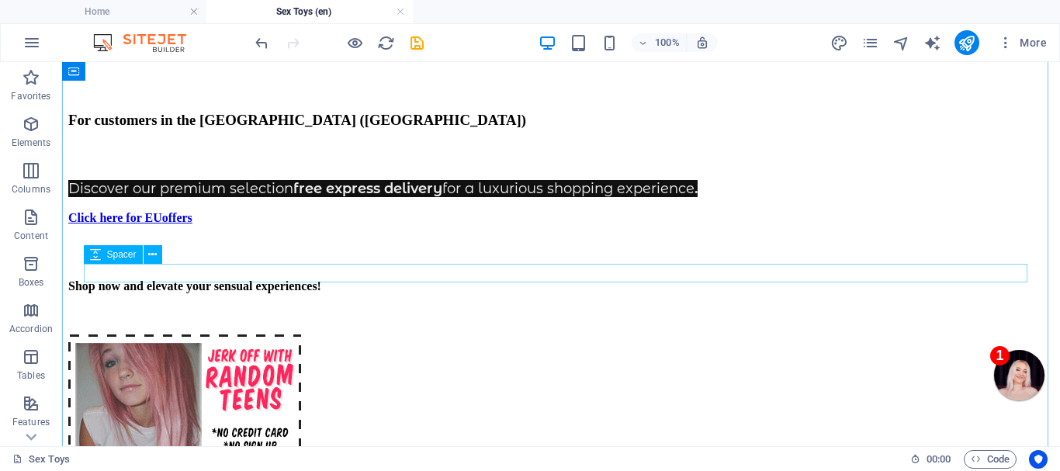
scroll to position [682, 0]
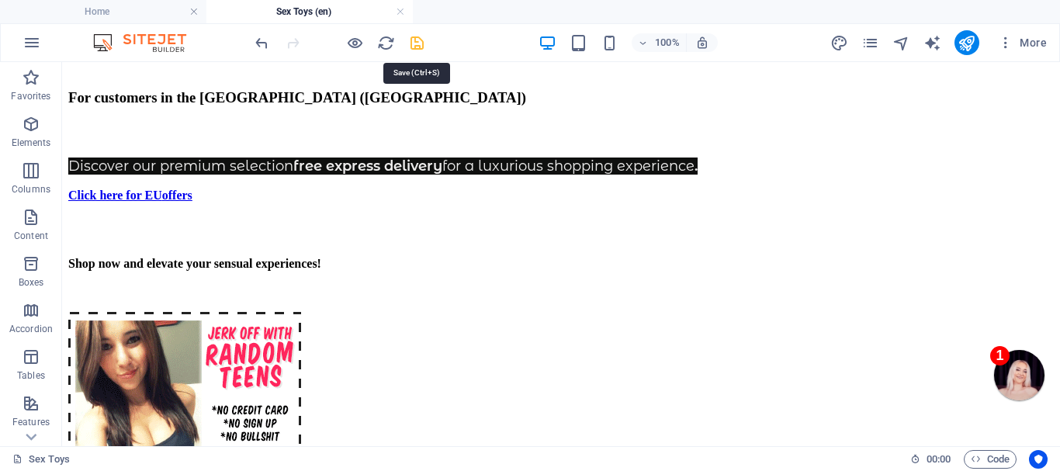
click at [413, 40] on icon "save" at bounding box center [417, 43] width 18 height 18
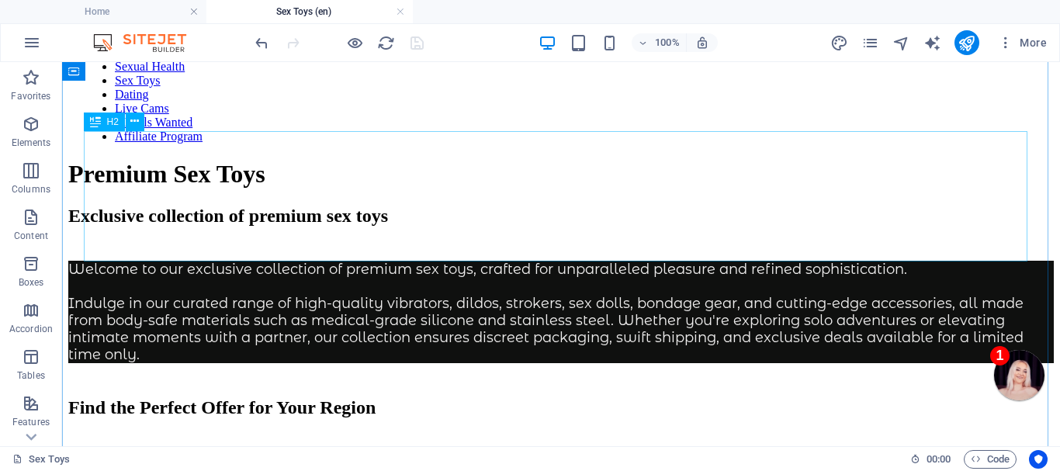
scroll to position [0, 0]
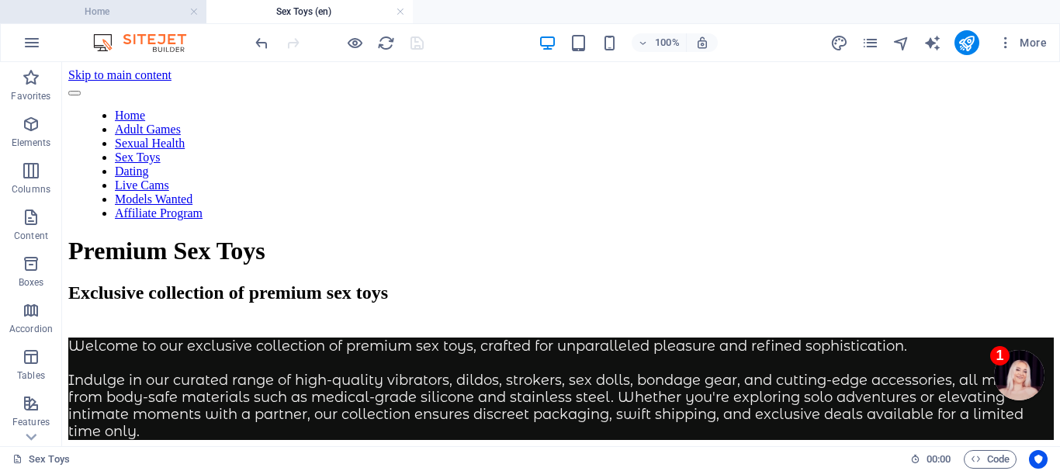
click at [94, 4] on h4 "Home" at bounding box center [103, 11] width 206 height 17
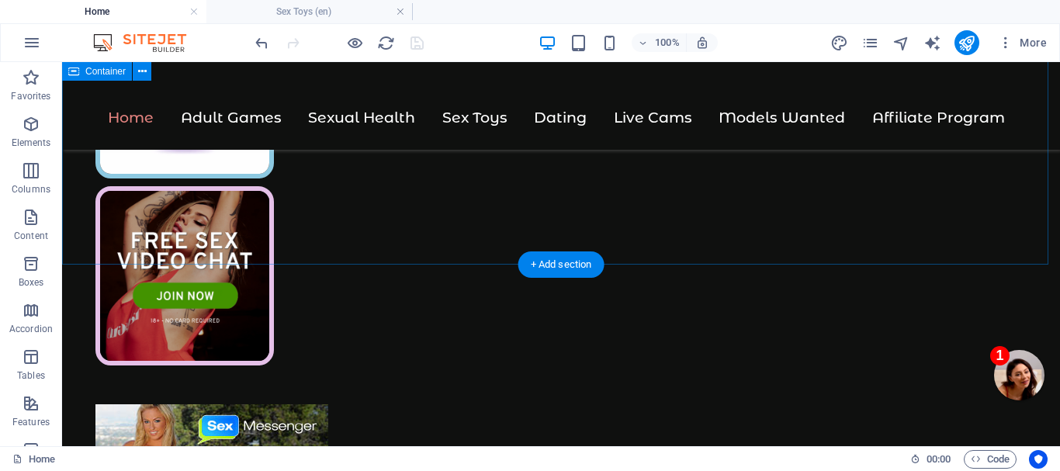
scroll to position [931, 0]
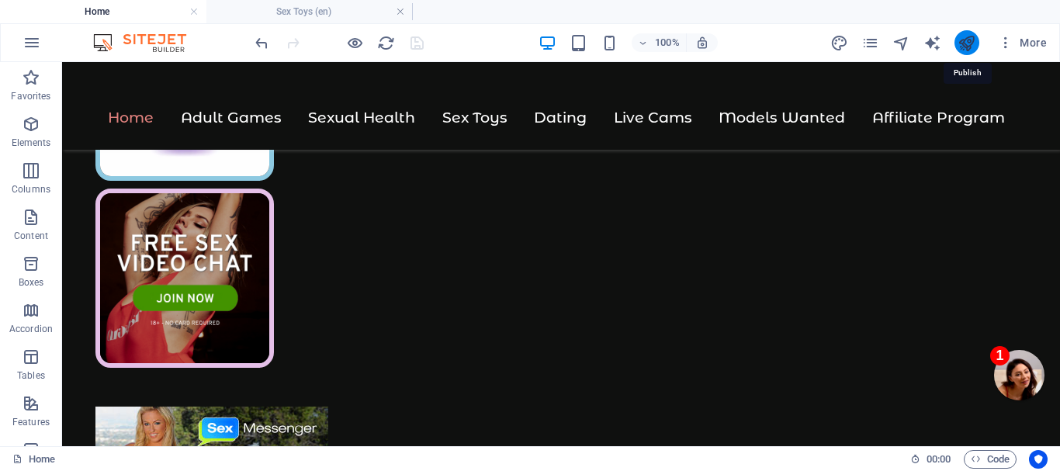
click at [965, 39] on icon "publish" at bounding box center [966, 43] width 18 height 18
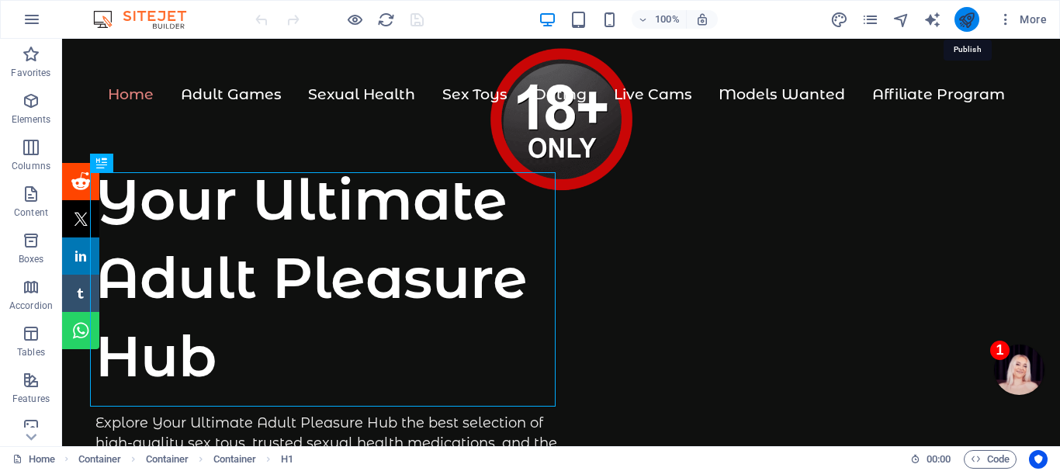
click at [963, 16] on icon "publish" at bounding box center [966, 20] width 18 height 18
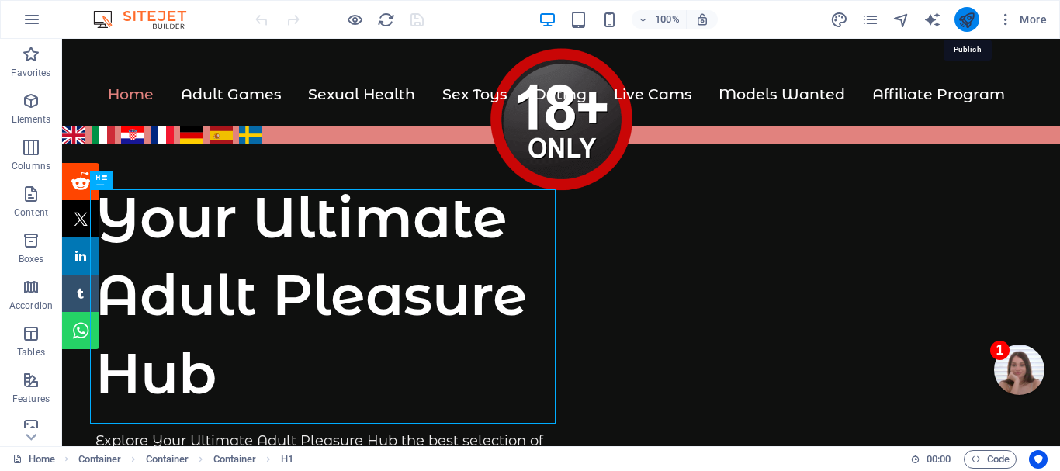
click at [966, 17] on icon "publish" at bounding box center [966, 20] width 18 height 18
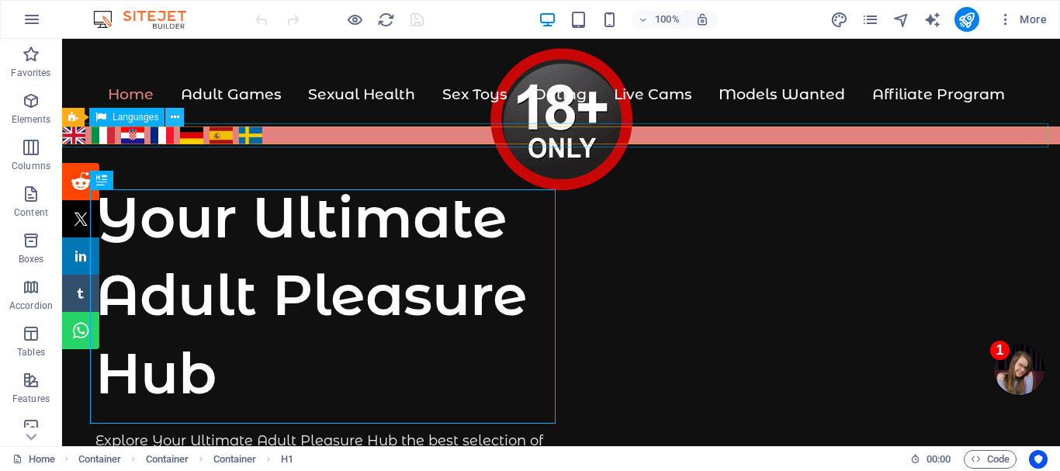
click at [171, 114] on icon at bounding box center [175, 117] width 9 height 16
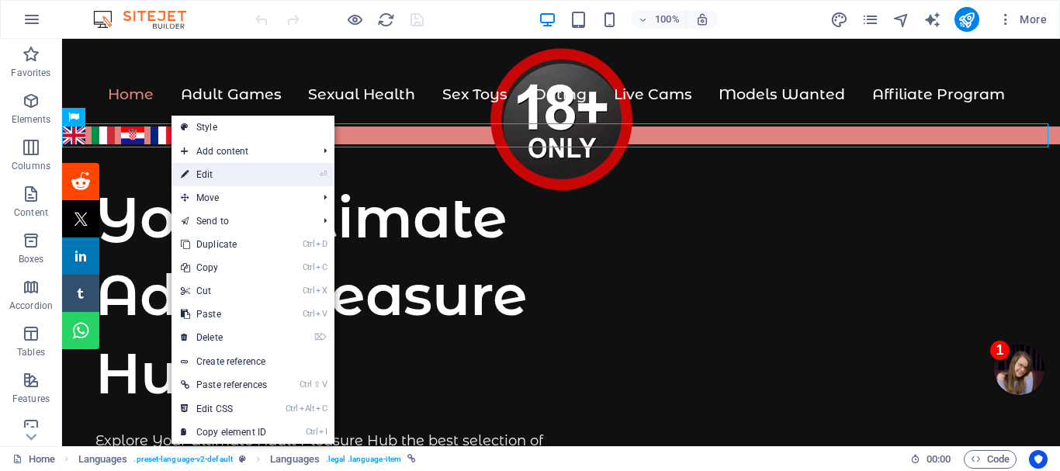
click at [207, 171] on link "⏎ Edit" at bounding box center [223, 174] width 105 height 23
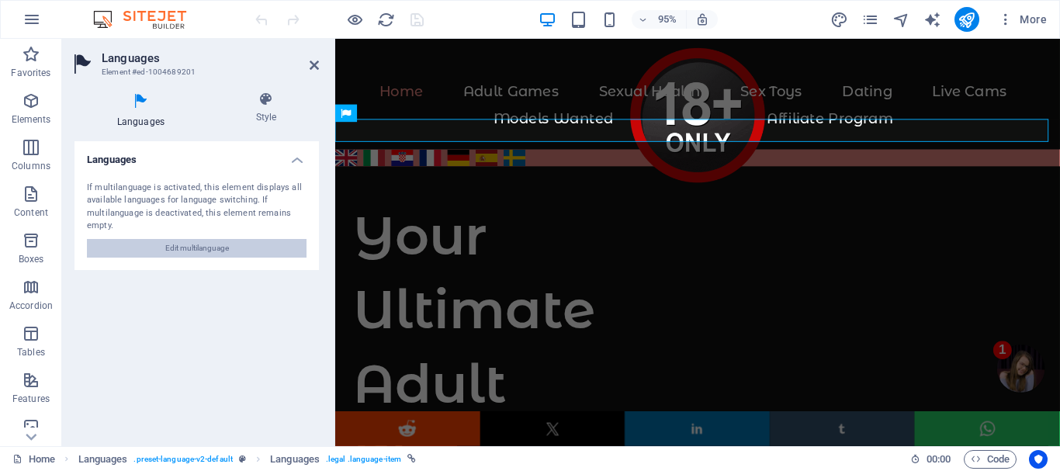
click at [203, 247] on span "Edit multilanguage" at bounding box center [197, 248] width 64 height 19
select select "41"
select select "76"
select select "36"
select select "49"
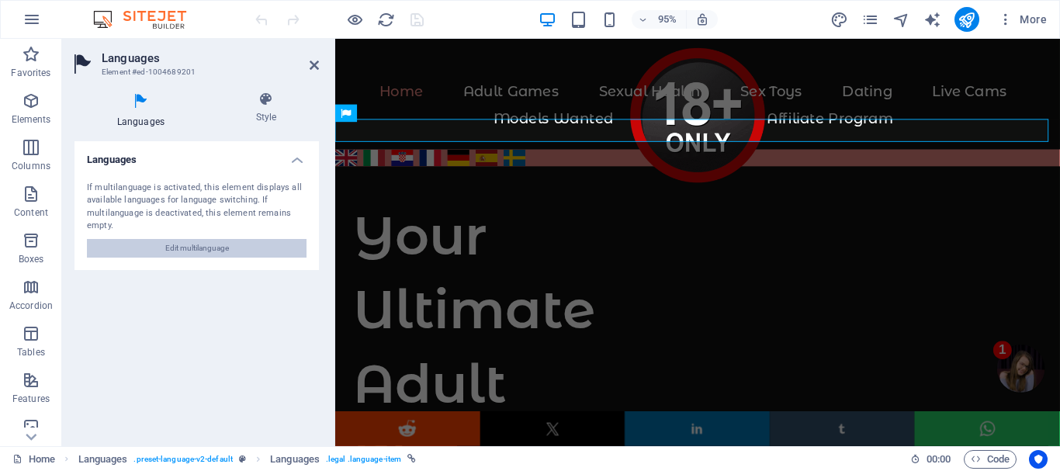
select select "55"
select select "148"
select select "152"
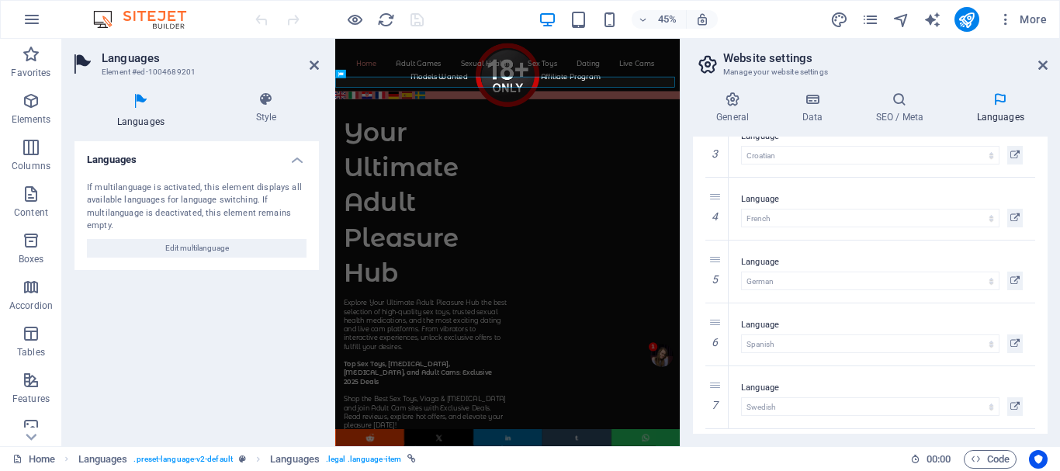
scroll to position [192, 0]
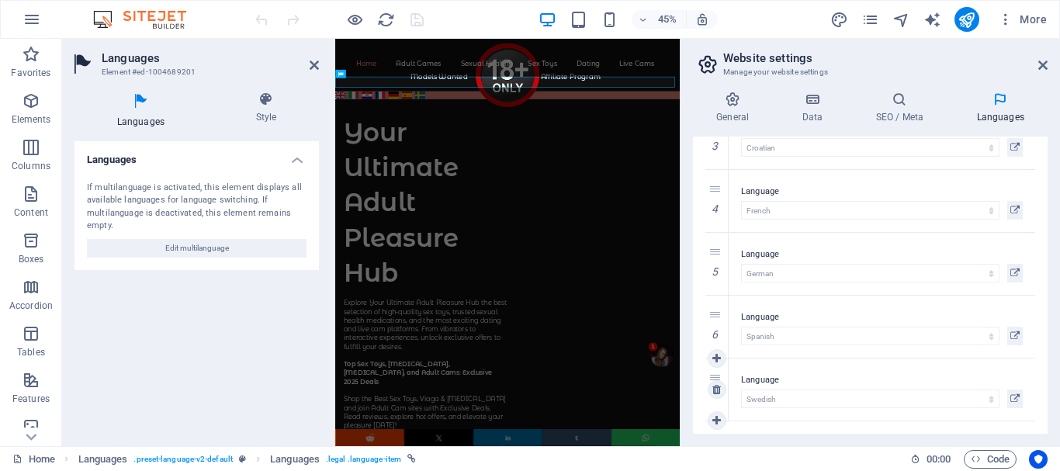
select select "152"
click at [716, 420] on icon at bounding box center [716, 420] width 9 height 11
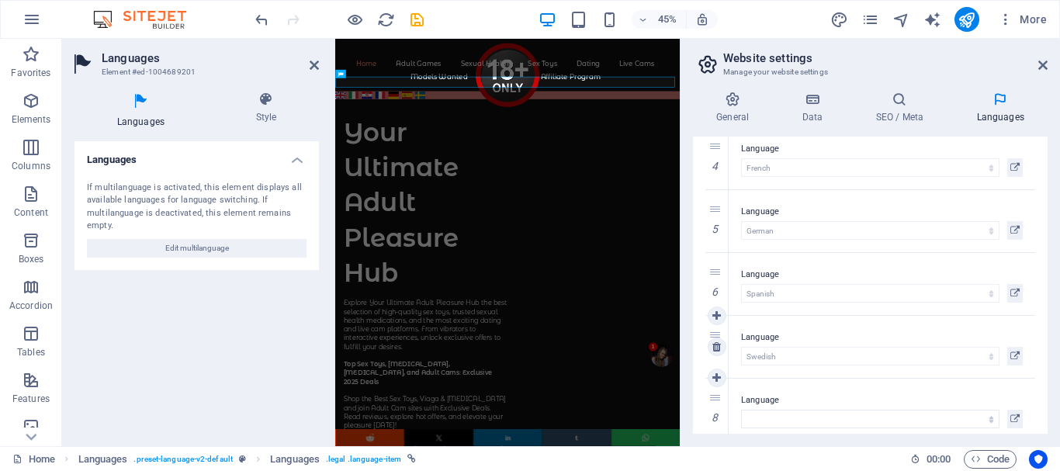
scroll to position [255, 0]
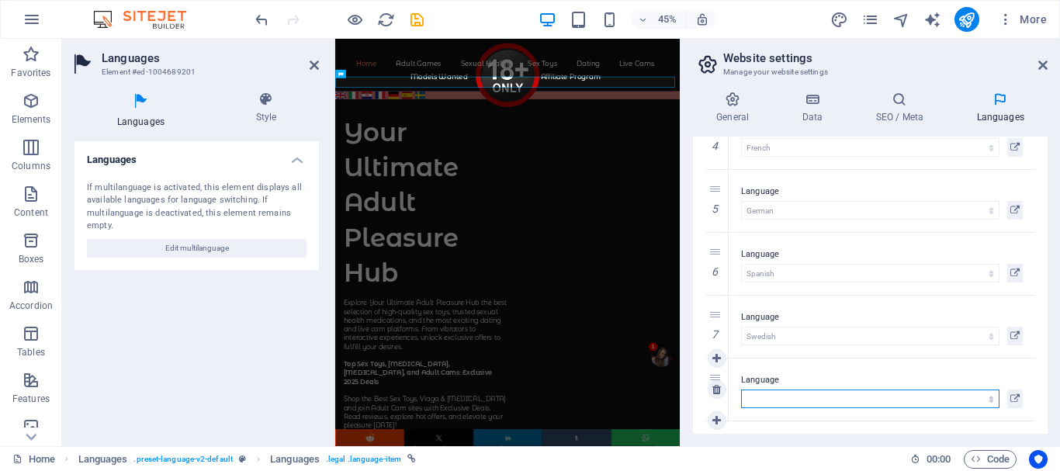
click at [767, 397] on select "Abkhazian Afar Afrikaans Akan Albanian Amharic Arabic Aragonese Armenian Assame…" at bounding box center [870, 398] width 258 height 19
select select "77"
click at [741, 389] on select "Abkhazian Afar Afrikaans Akan Albanian Amharic Arabic Aragonese Armenian Assame…" at bounding box center [870, 398] width 258 height 19
click at [716, 419] on icon at bounding box center [716, 420] width 9 height 11
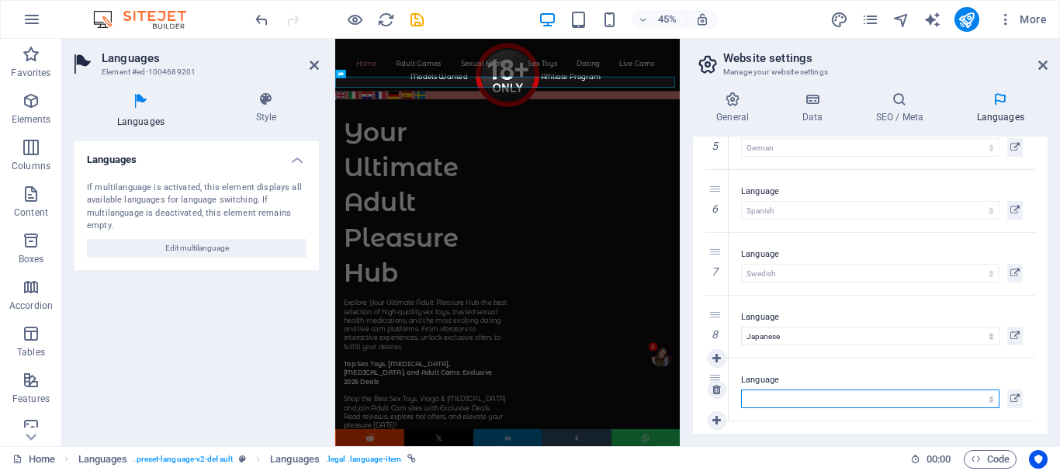
click at [764, 395] on select "Abkhazian Afar Afrikaans Akan Albanian Amharic Arabic Aragonese Armenian Assame…" at bounding box center [870, 398] width 258 height 19
select select "66"
click at [741, 389] on select "Abkhazian Afar Afrikaans Akan Albanian Amharic Arabic Aragonese Armenian Assame…" at bounding box center [870, 398] width 258 height 19
click at [714, 415] on icon at bounding box center [716, 420] width 9 height 11
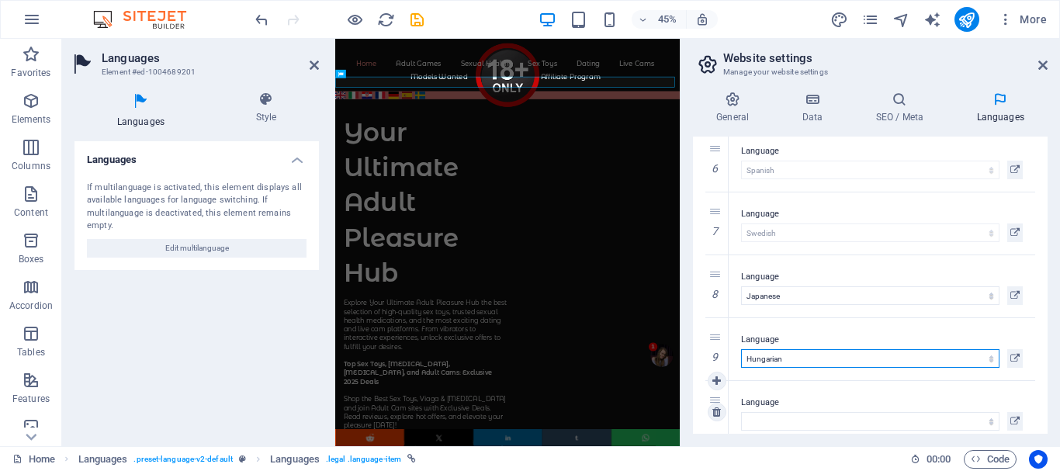
scroll to position [381, 0]
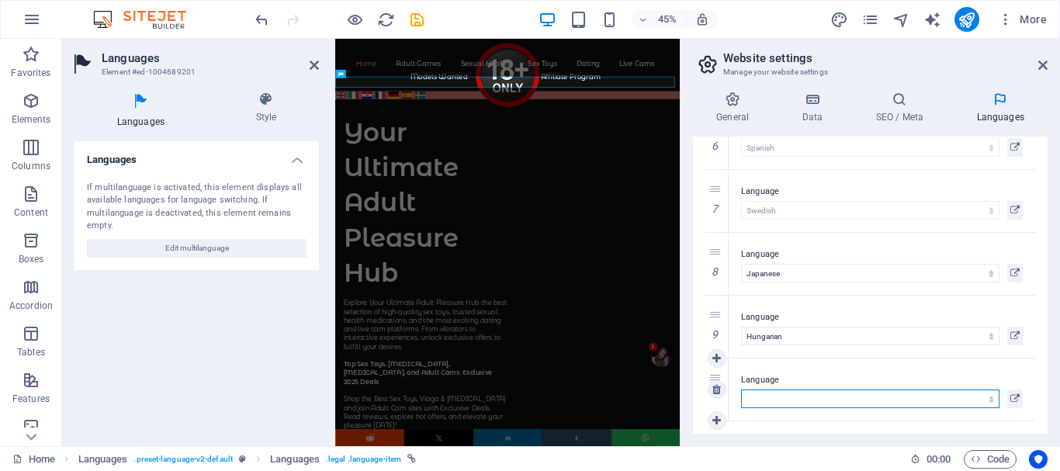
click at [774, 394] on select "Abkhazian Afar Afrikaans Akan Albanian Amharic Arabic Aragonese Armenian Assame…" at bounding box center [870, 398] width 258 height 19
select select "93"
click at [741, 389] on select "Abkhazian Afar Afrikaans Akan Albanian Amharic Arabic Aragonese Armenian Assame…" at bounding box center [870, 398] width 258 height 19
select select "93"
click at [715, 417] on icon at bounding box center [716, 420] width 9 height 11
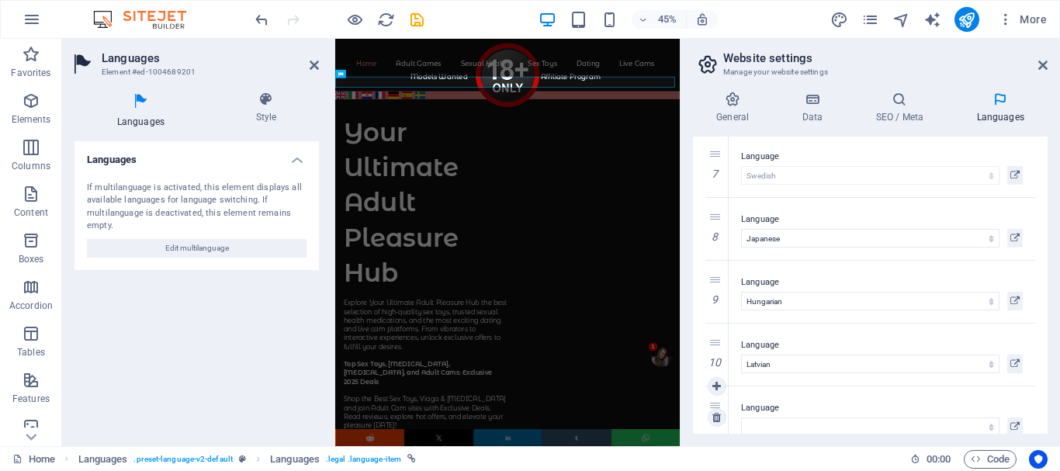
scroll to position [444, 0]
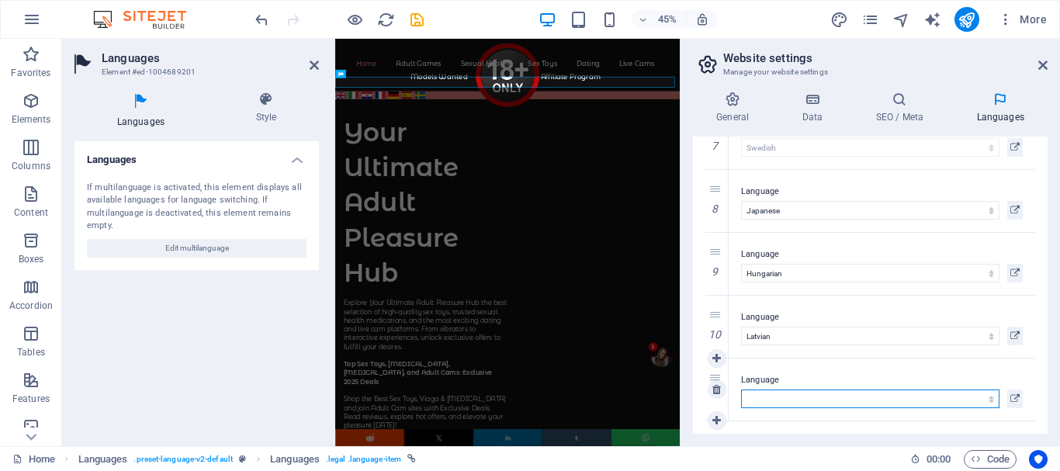
click at [767, 400] on select "Abkhazian Afar Afrikaans Akan Albanian Amharic Arabic Aragonese Armenian Assame…" at bounding box center [870, 398] width 258 height 19
select select "96"
click at [741, 389] on select "Abkhazian Afar Afrikaans Akan Albanian Amharic Arabic Aragonese Armenian Assame…" at bounding box center [870, 398] width 258 height 19
click at [715, 417] on icon at bounding box center [716, 420] width 9 height 11
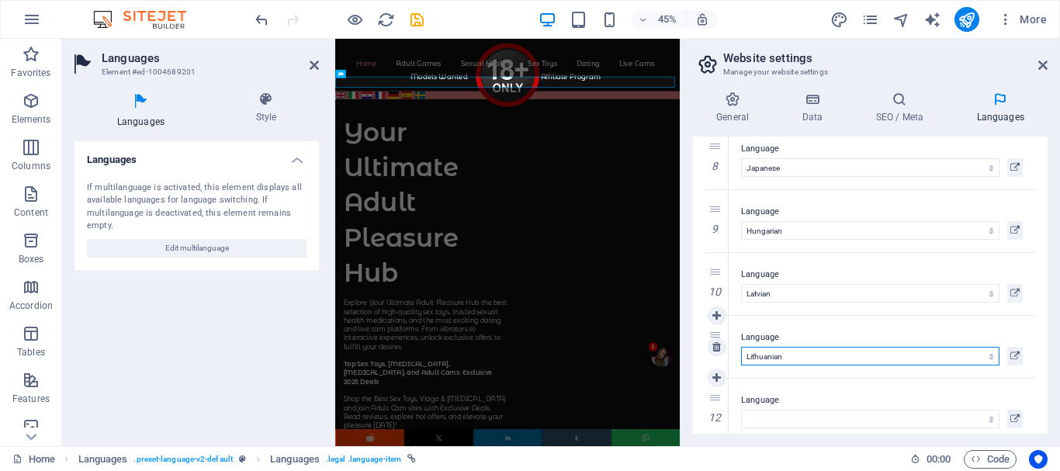
scroll to position [507, 0]
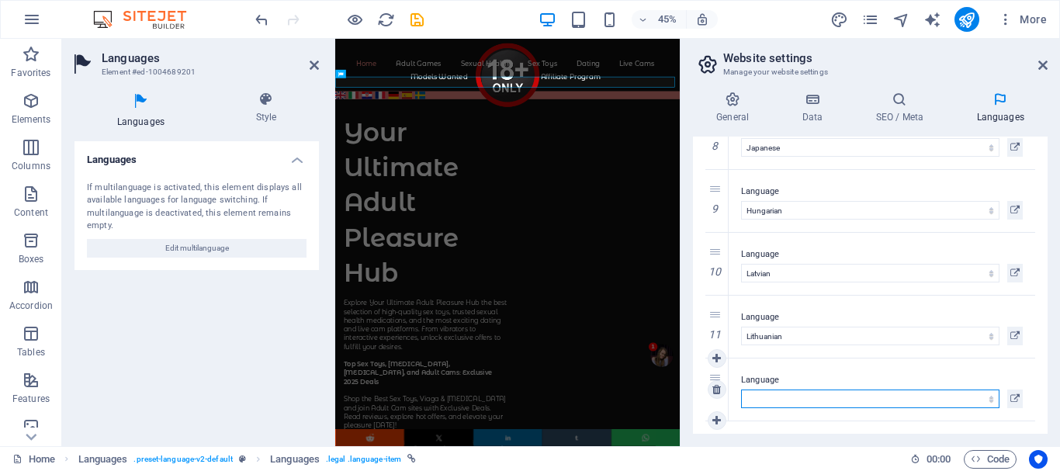
click at [756, 401] on select "Abkhazian Afar Afrikaans Akan Albanian Amharic Arabic Aragonese Armenian Assame…" at bounding box center [870, 398] width 258 height 19
select select "116"
click at [741, 389] on select "Abkhazian Afar Afrikaans Akan Albanian Amharic Arabic Aragonese Armenian Assame…" at bounding box center [870, 398] width 258 height 19
select select "116"
click at [718, 418] on icon at bounding box center [716, 420] width 9 height 11
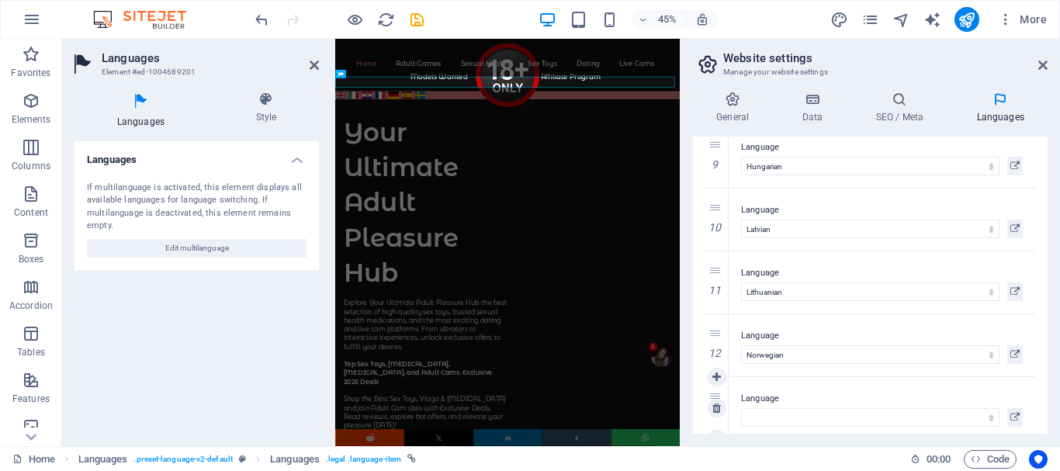
scroll to position [569, 0]
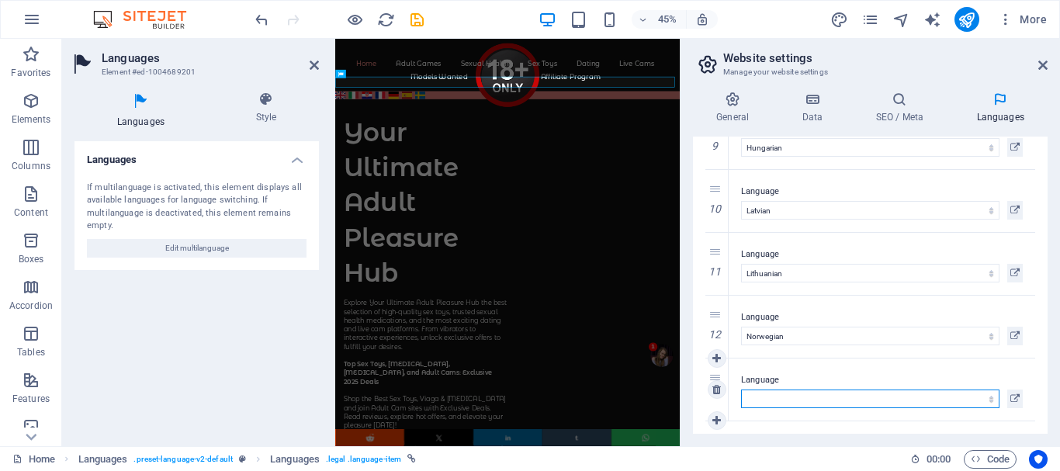
click at [751, 399] on select "Abkhazian Afar Afrikaans Akan Albanian Amharic Arabic Aragonese Armenian Assame…" at bounding box center [870, 398] width 258 height 19
select select "127"
click at [741, 389] on select "Abkhazian Afar Afrikaans Akan Albanian Amharic Arabic Aragonese Armenian Assame…" at bounding box center [870, 398] width 258 height 19
click at [713, 421] on icon at bounding box center [716, 420] width 9 height 11
click at [715, 417] on icon at bounding box center [716, 420] width 9 height 11
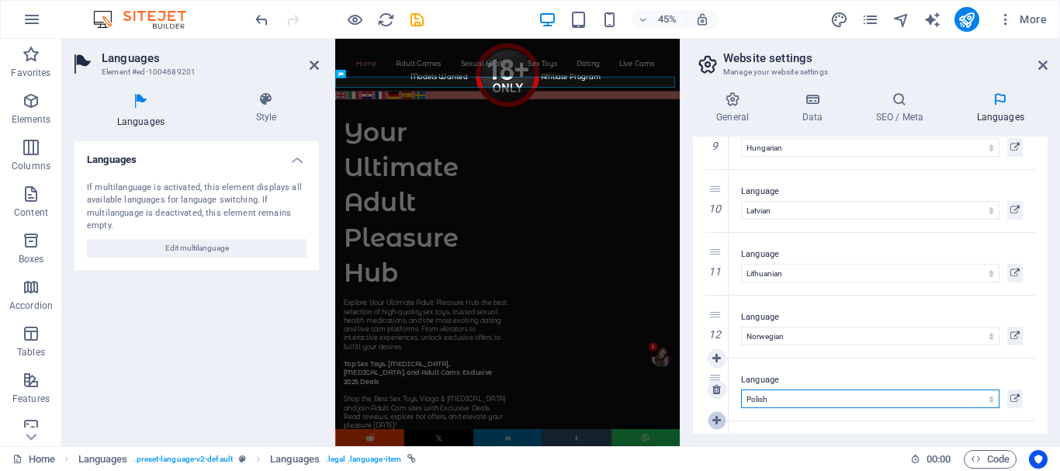
select select
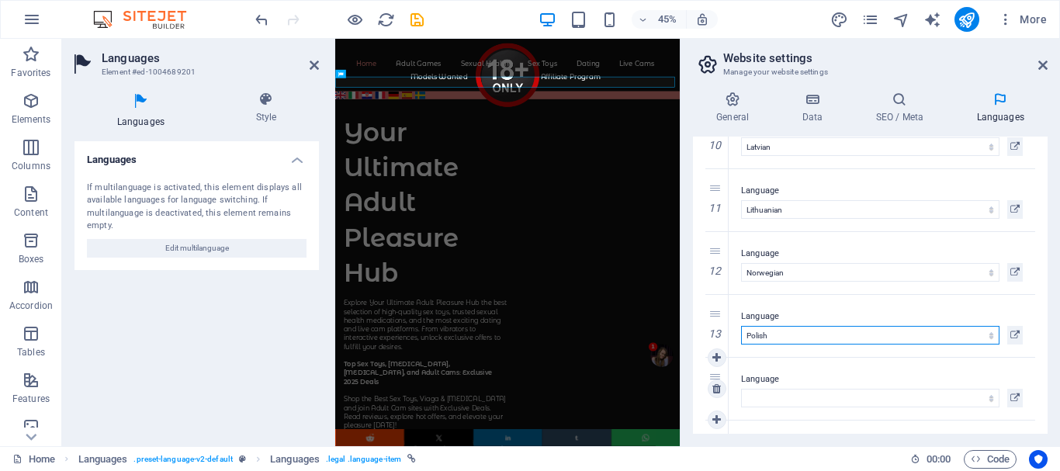
scroll to position [695, 0]
click at [760, 337] on select "Abkhazian Afar Afrikaans Akan Albanian Amharic Arabic Aragonese Armenian Assame…" at bounding box center [870, 336] width 258 height 19
select select "131"
click at [741, 327] on select "Abkhazian Afar Afrikaans Akan Albanian Amharic Arabic Aragonese Armenian Assame…" at bounding box center [870, 336] width 258 height 19
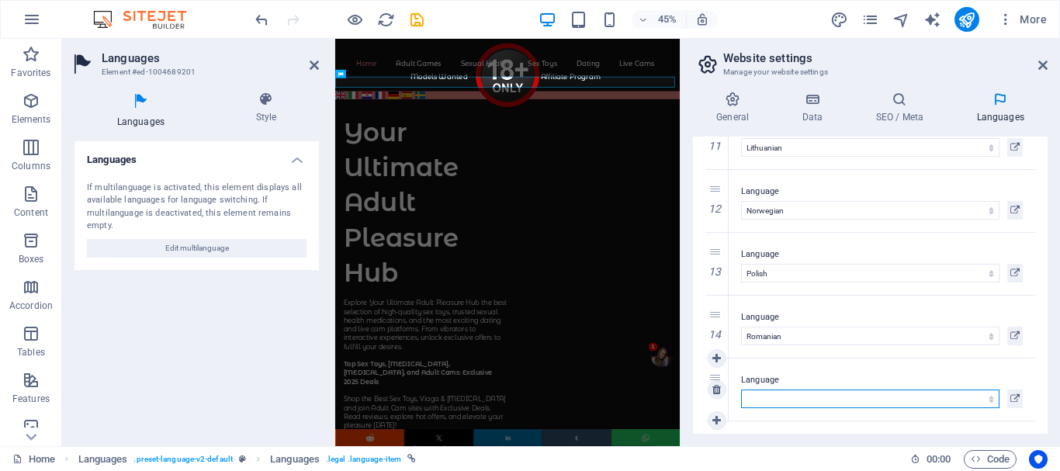
click at [773, 397] on select "Abkhazian Afar Afrikaans Akan Albanian Amharic Arabic Aragonese Armenian Assame…" at bounding box center [870, 398] width 258 height 19
select select "24"
click at [741, 389] on select "Abkhazian Afar Afrikaans Akan Albanian Amharic Arabic Aragonese Armenian Assame…" at bounding box center [870, 398] width 258 height 19
click at [718, 417] on icon at bounding box center [716, 420] width 9 height 11
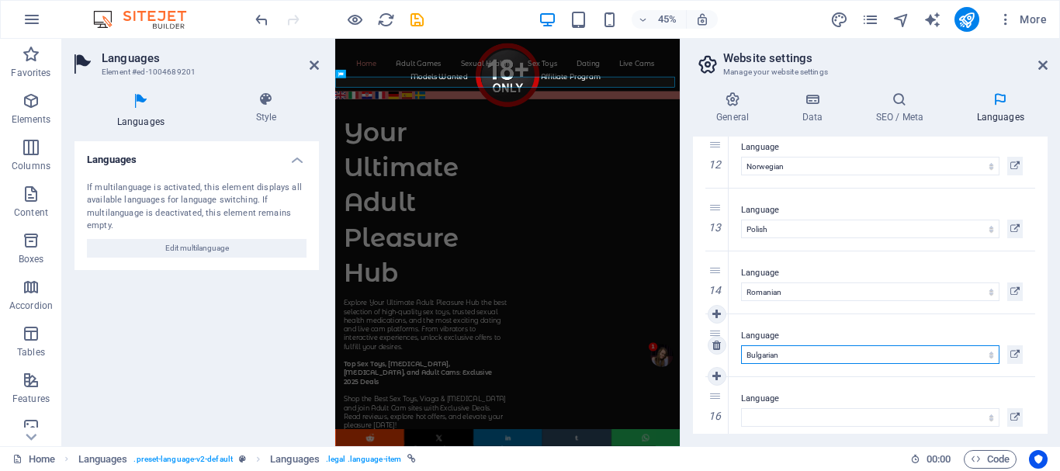
scroll to position [758, 0]
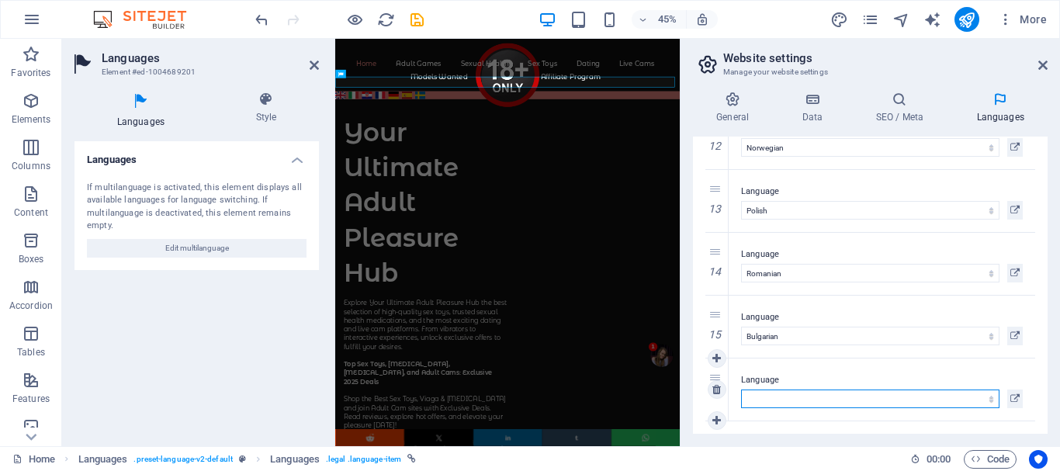
click at [749, 397] on select "Abkhazian Afar Afrikaans Akan Albanian Amharic Arabic Aragonese Armenian Assame…" at bounding box center [870, 398] width 258 height 19
select select "128"
click at [741, 389] on select "Abkhazian Afar Afrikaans Akan Albanian Amharic Arabic Aragonese Armenian Assame…" at bounding box center [870, 398] width 258 height 19
click at [715, 417] on icon at bounding box center [716, 420] width 9 height 11
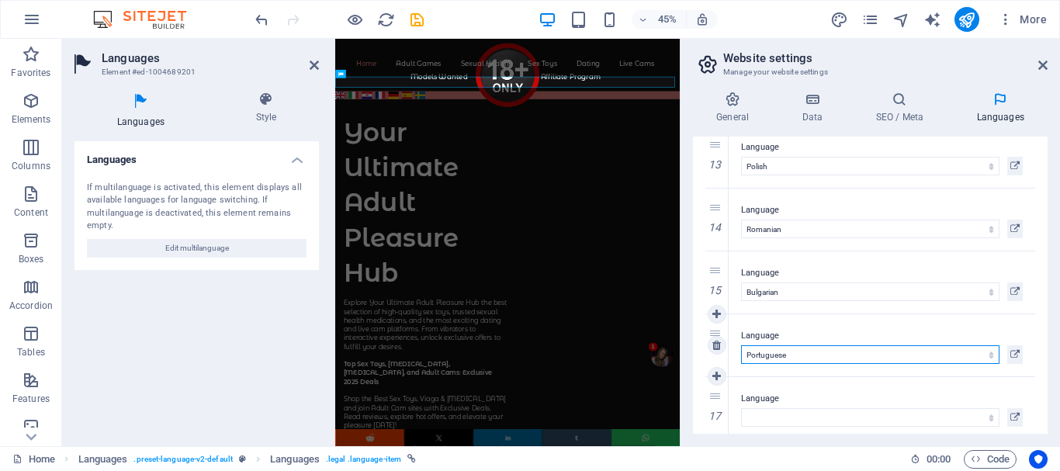
scroll to position [821, 0]
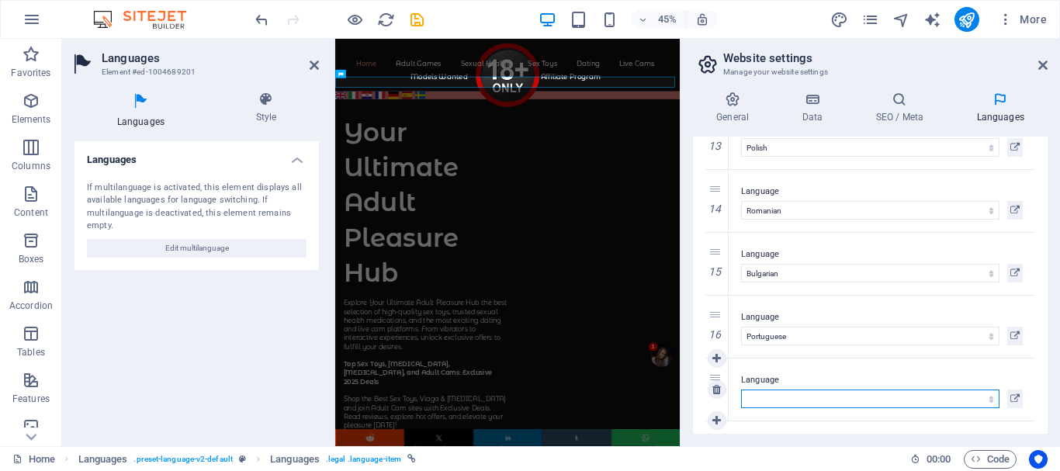
click at [774, 396] on select "Abkhazian Afar Afrikaans Akan Albanian Amharic Arabic Aragonese Armenian Assame…" at bounding box center [870, 398] width 258 height 19
select select "176"
click at [741, 389] on select "Abkhazian Afar Afrikaans Akan Albanian Amharic Arabic Aragonese Armenian Assame…" at bounding box center [870, 398] width 258 height 19
drag, startPoint x: 716, startPoint y: 419, endPoint x: 735, endPoint y: 407, distance: 22.4
select select "176"
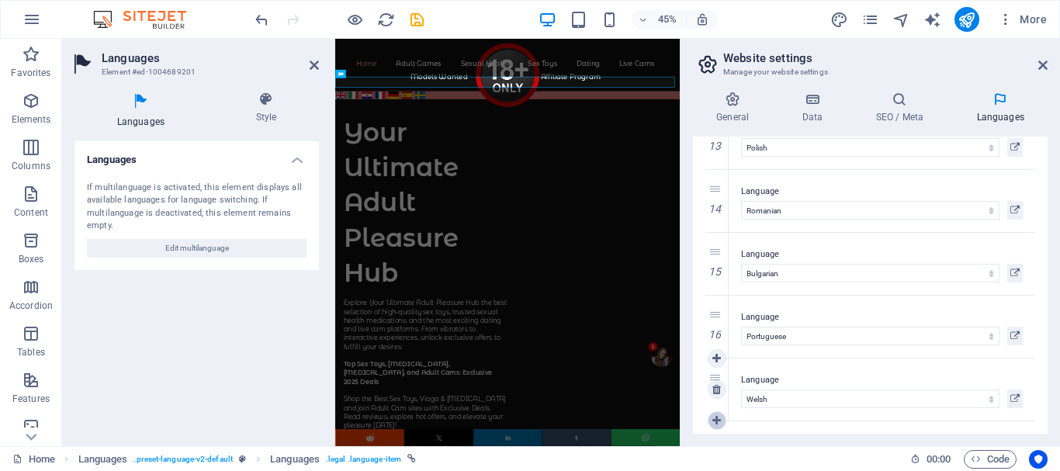
click at [715, 417] on icon at bounding box center [716, 420] width 9 height 11
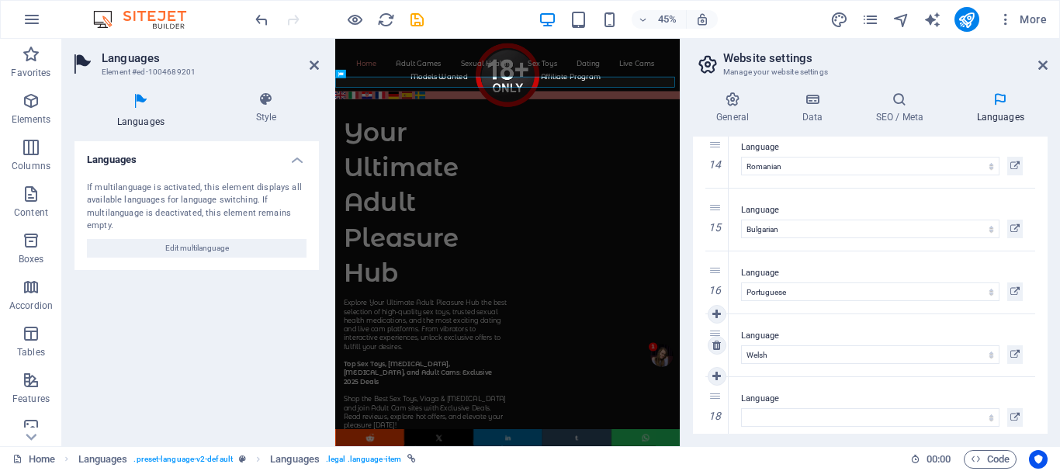
scroll to position [884, 0]
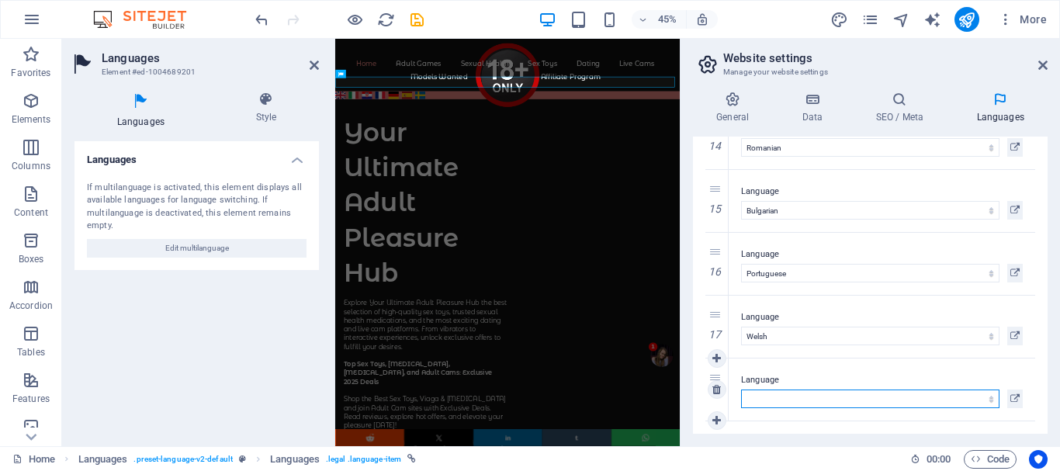
click at [804, 403] on select "Abkhazian Afar Afrikaans Akan Albanian Amharic Arabic Aragonese Armenian Assame…" at bounding box center [870, 398] width 258 height 19
select select "38"
click at [741, 389] on select "Abkhazian Afar Afrikaans Akan Albanian Amharic Arabic Aragonese Armenian Assame…" at bounding box center [870, 398] width 258 height 19
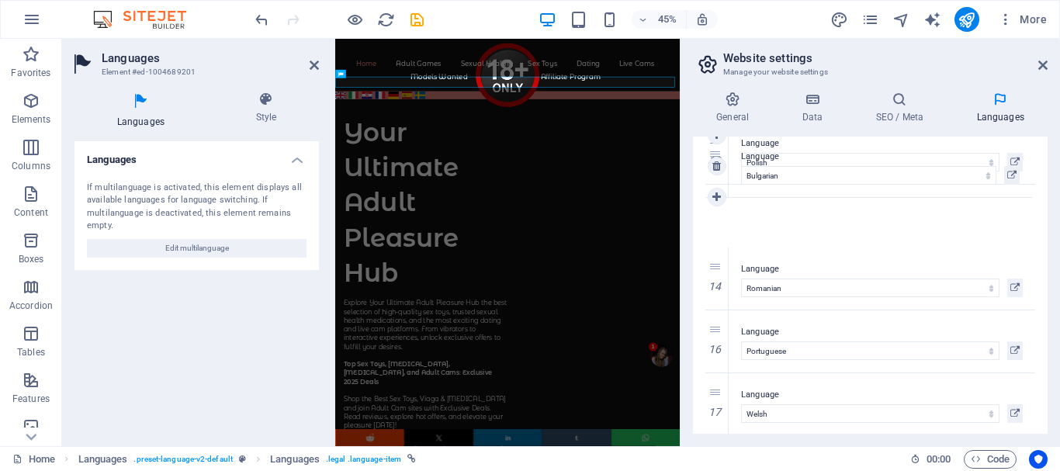
scroll to position [869, 0]
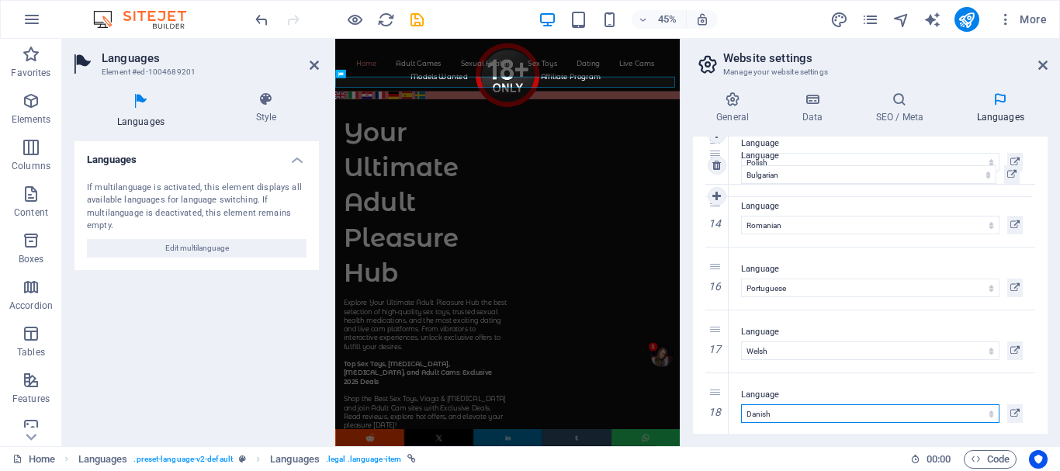
drag, startPoint x: 713, startPoint y: 266, endPoint x: 714, endPoint y: 153, distance: 113.3
select select "24"
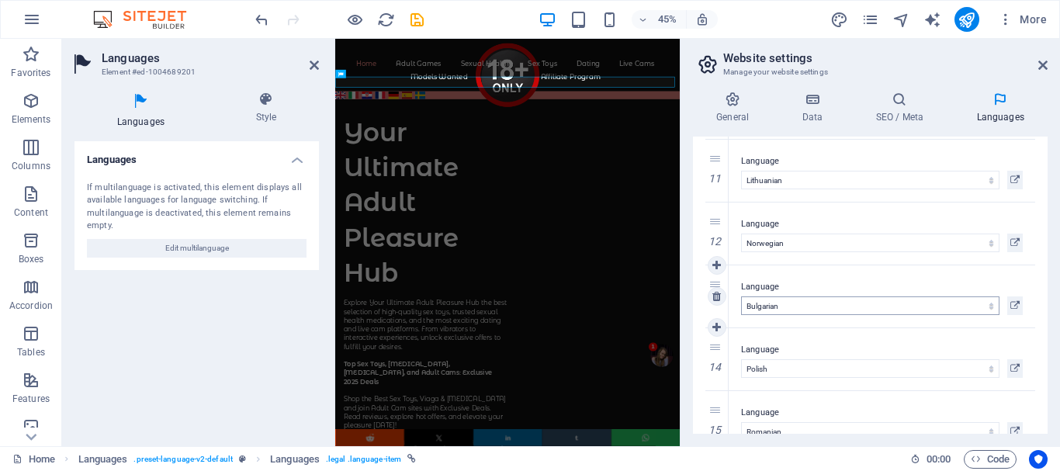
scroll to position [636, 0]
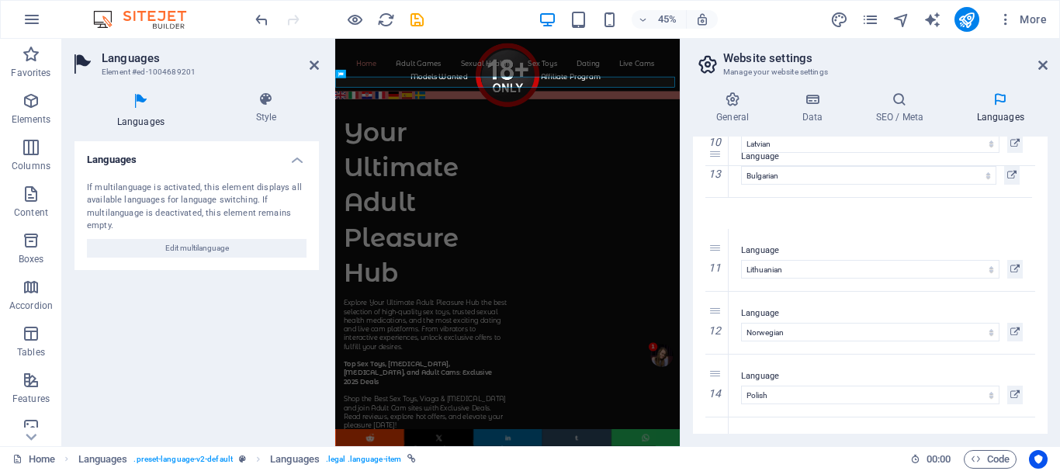
drag, startPoint x: 715, startPoint y: 310, endPoint x: 701, endPoint y: 153, distance: 157.3
select select "24"
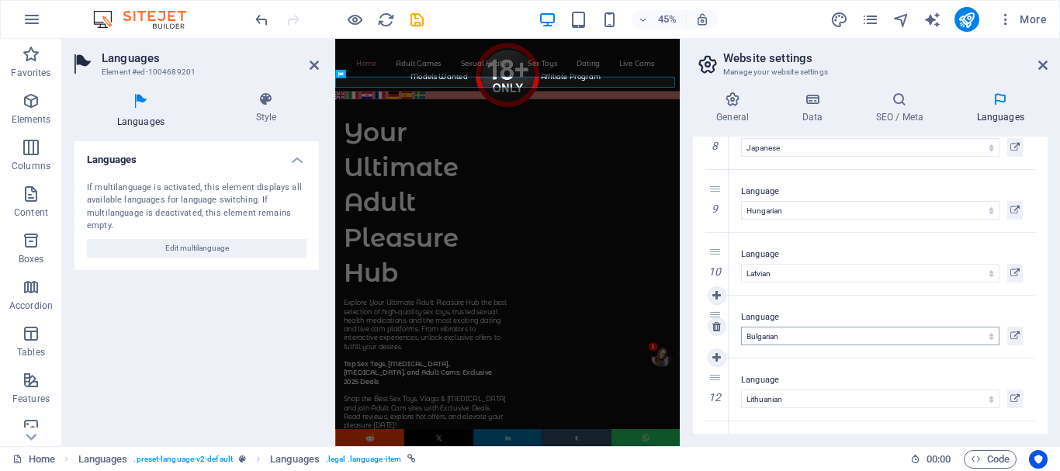
scroll to position [481, 0]
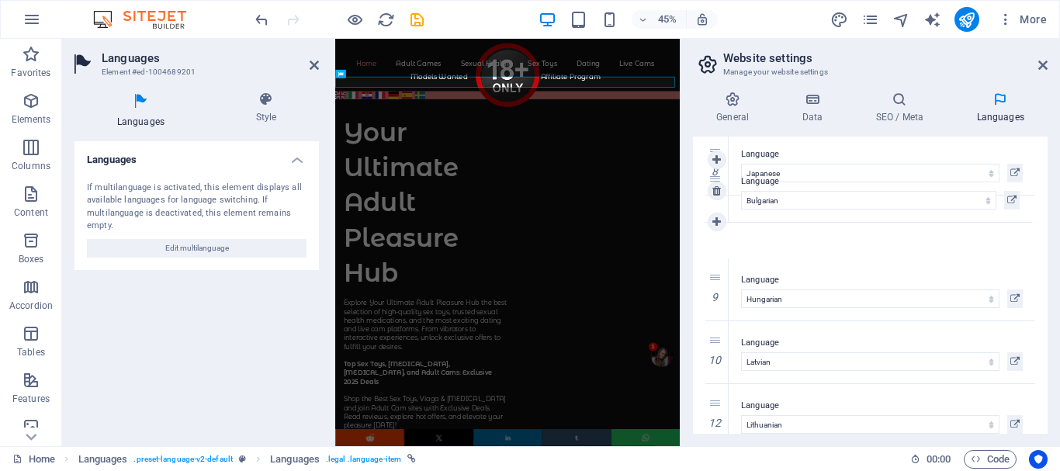
drag, startPoint x: 714, startPoint y: 341, endPoint x: 709, endPoint y: 177, distance: 163.8
select select "24"
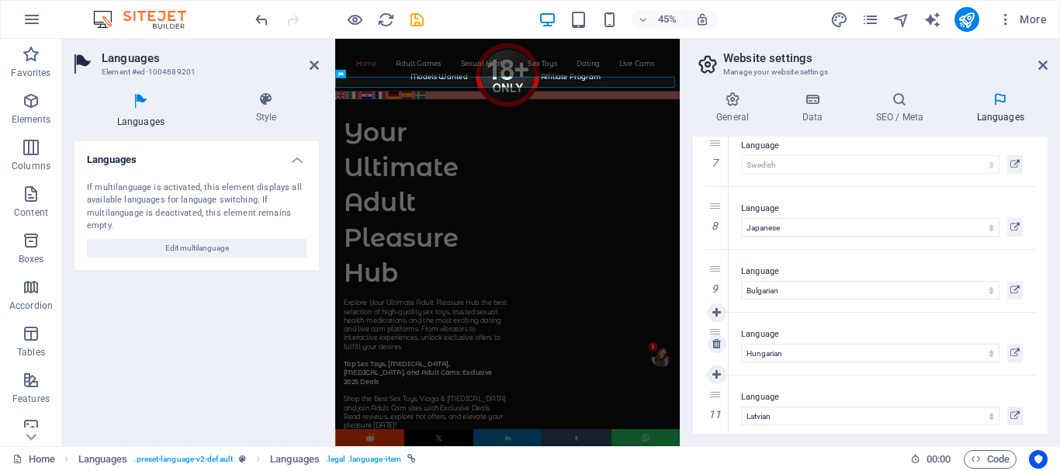
scroll to position [403, 0]
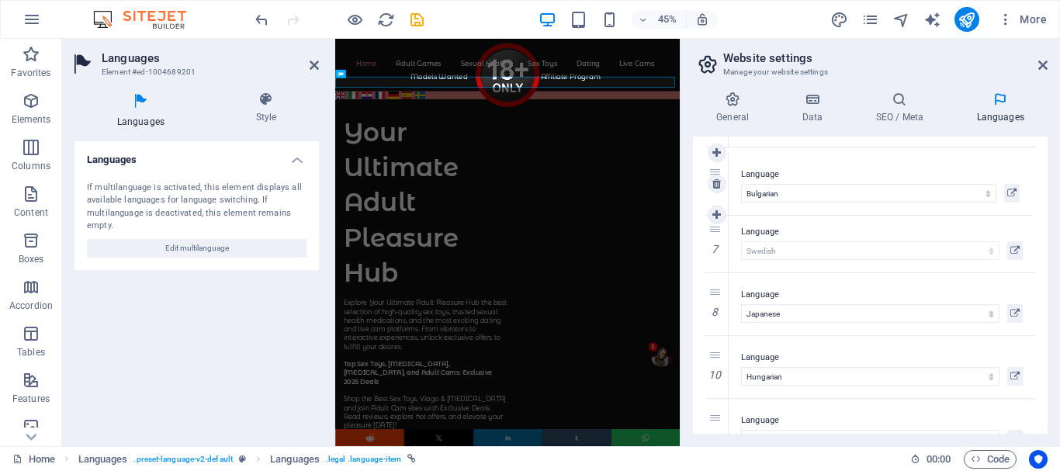
drag, startPoint x: 714, startPoint y: 290, endPoint x: 711, endPoint y: 170, distance: 120.3
select select "24"
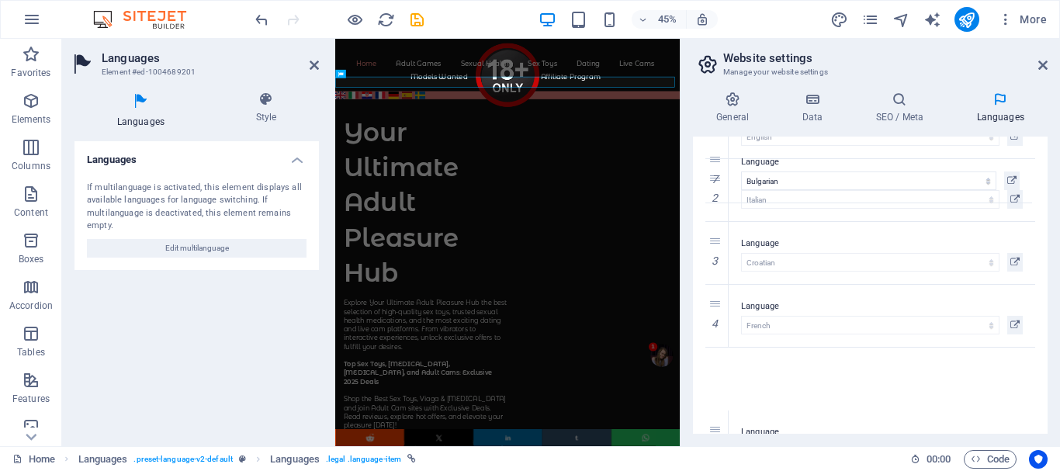
scroll to position [0, 0]
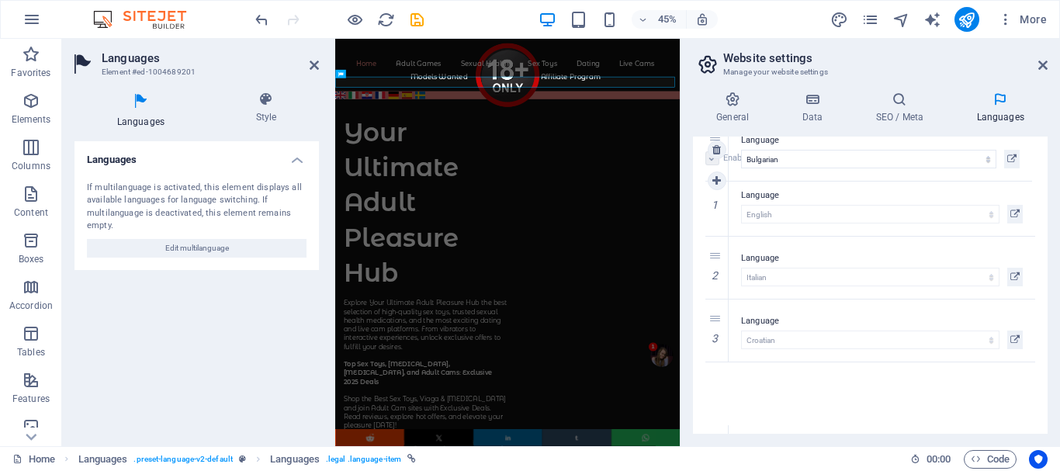
drag, startPoint x: 712, startPoint y: 321, endPoint x: 707, endPoint y: 137, distance: 184.0
select select "24"
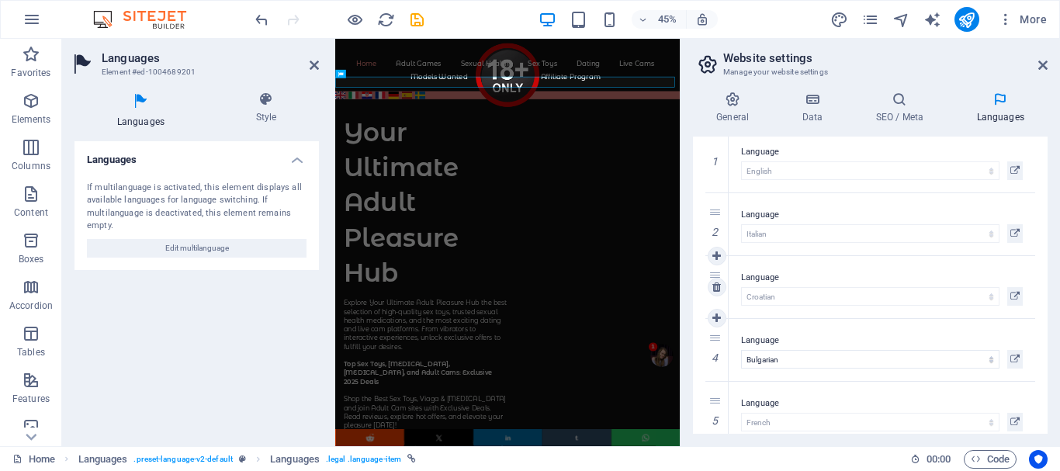
scroll to position [78, 0]
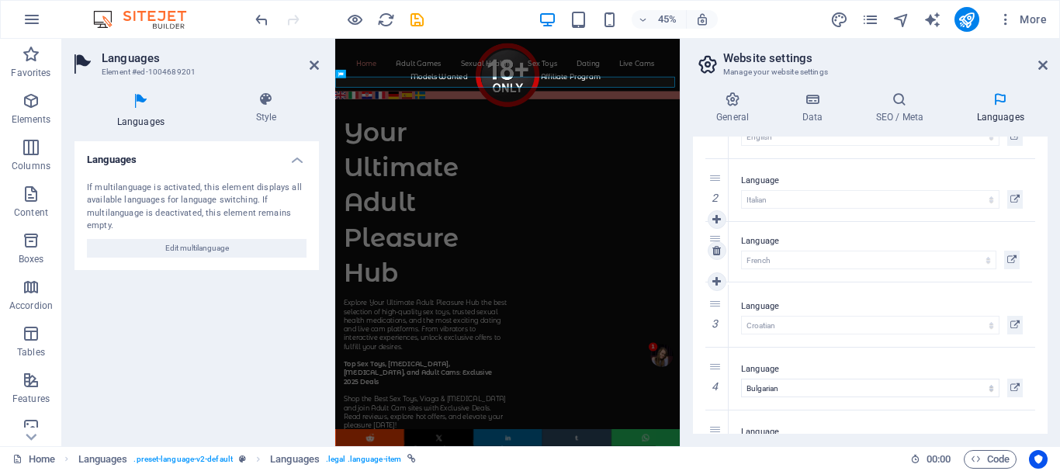
drag, startPoint x: 712, startPoint y: 366, endPoint x: 715, endPoint y: 238, distance: 128.1
select select "49"
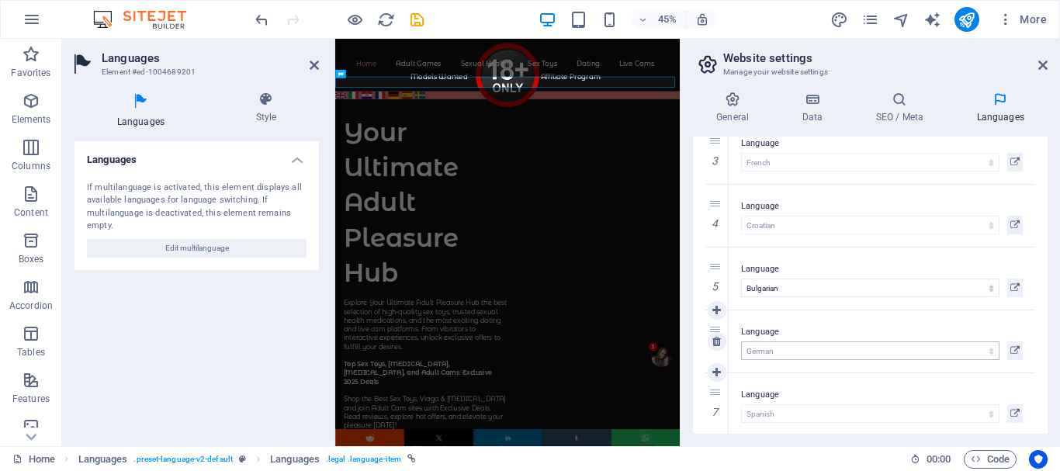
scroll to position [155, 0]
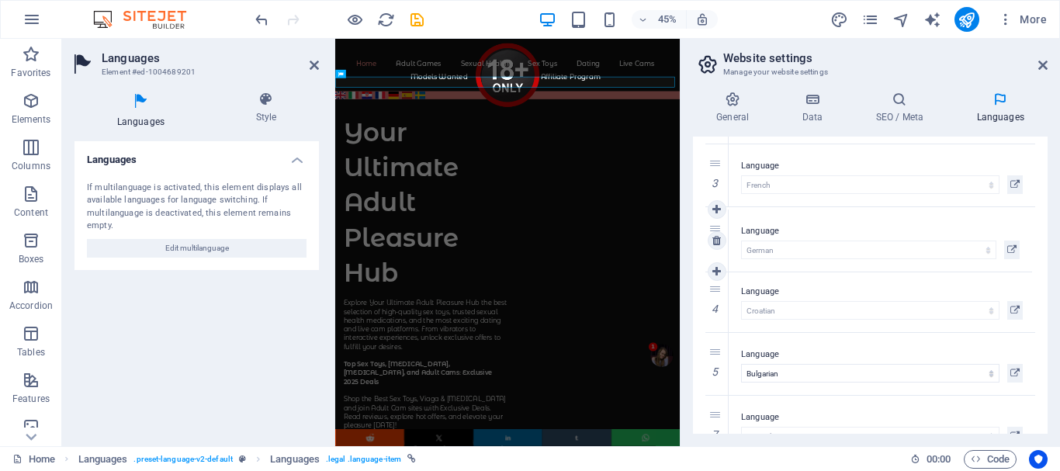
drag, startPoint x: 715, startPoint y: 353, endPoint x: 716, endPoint y: 230, distance: 123.4
select select "55"
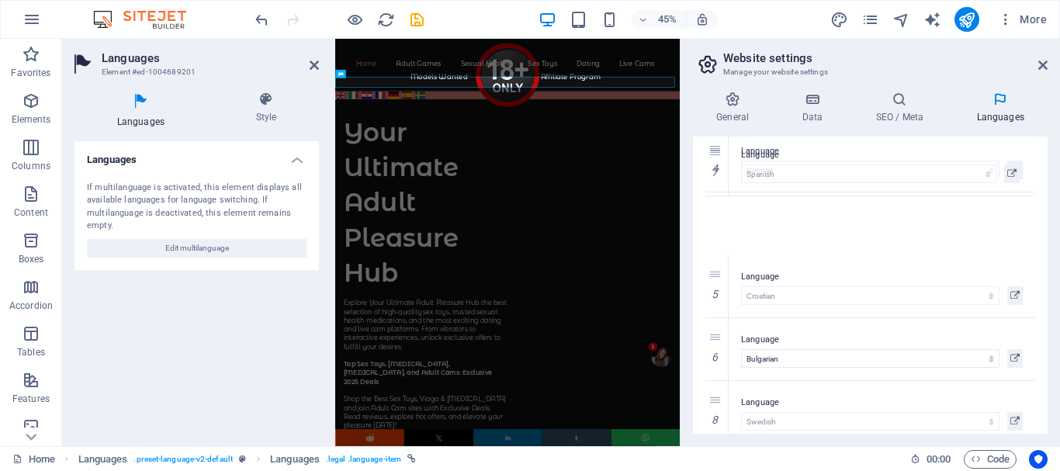
scroll to position [171, 0]
drag, startPoint x: 711, startPoint y: 336, endPoint x: 721, endPoint y: 185, distance: 150.8
select select "148"
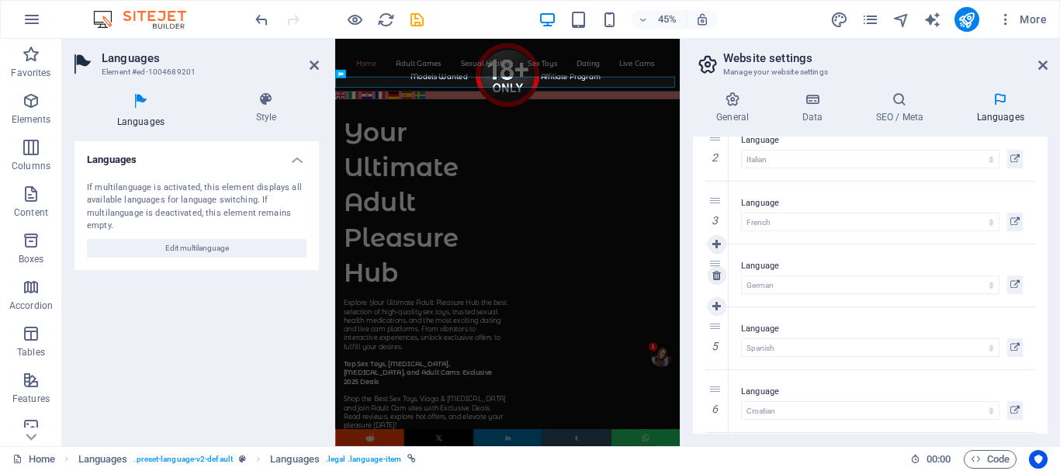
scroll to position [93, 0]
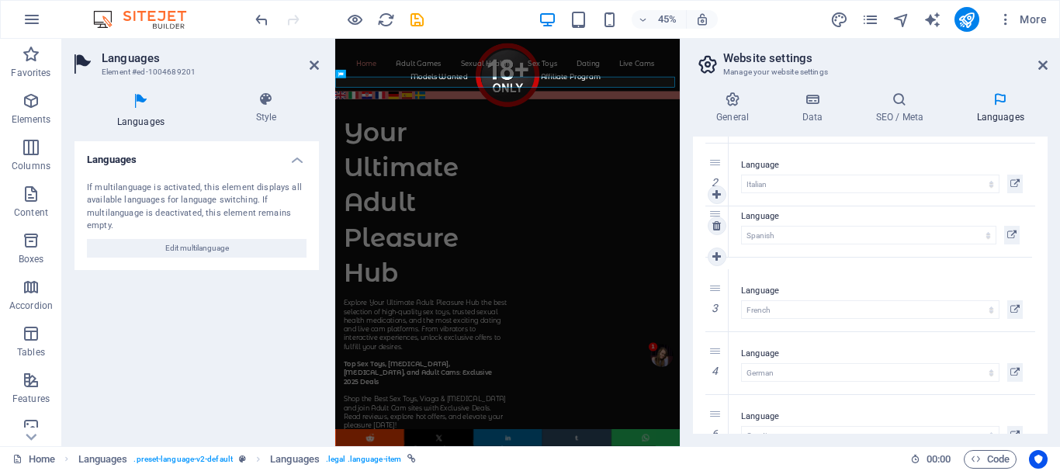
drag, startPoint x: 711, startPoint y: 353, endPoint x: 724, endPoint y: 216, distance: 137.9
select select "148"
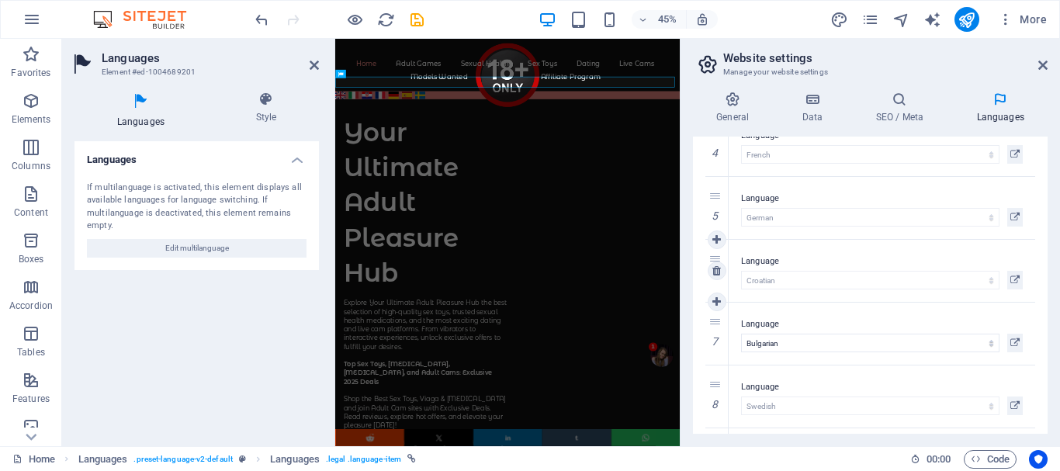
scroll to position [326, 0]
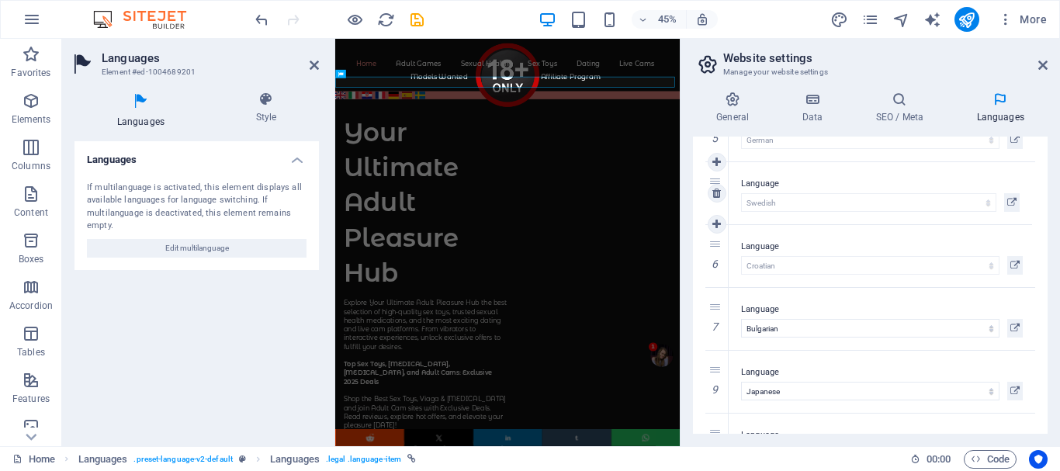
drag, startPoint x: 714, startPoint y: 309, endPoint x: 721, endPoint y: 183, distance: 125.9
select select "152"
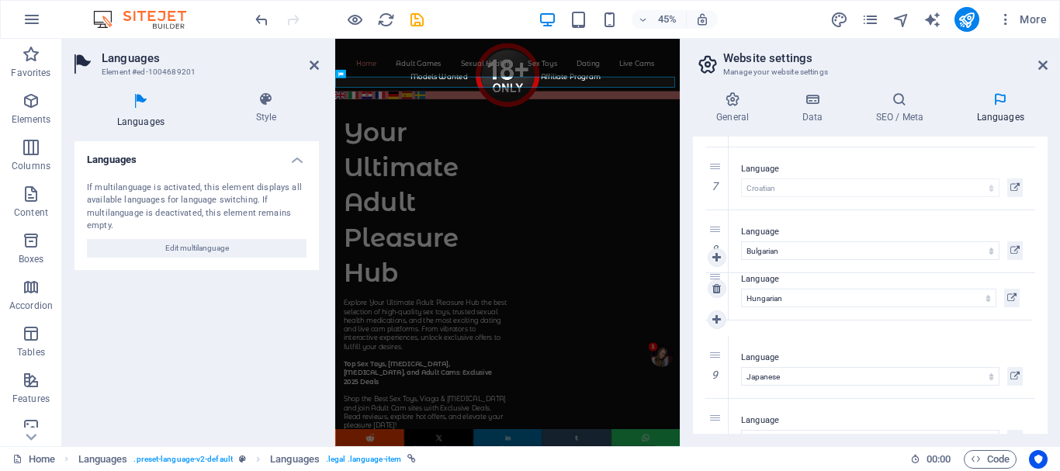
drag, startPoint x: 714, startPoint y: 357, endPoint x: 718, endPoint y: 279, distance: 78.5
select select "66"
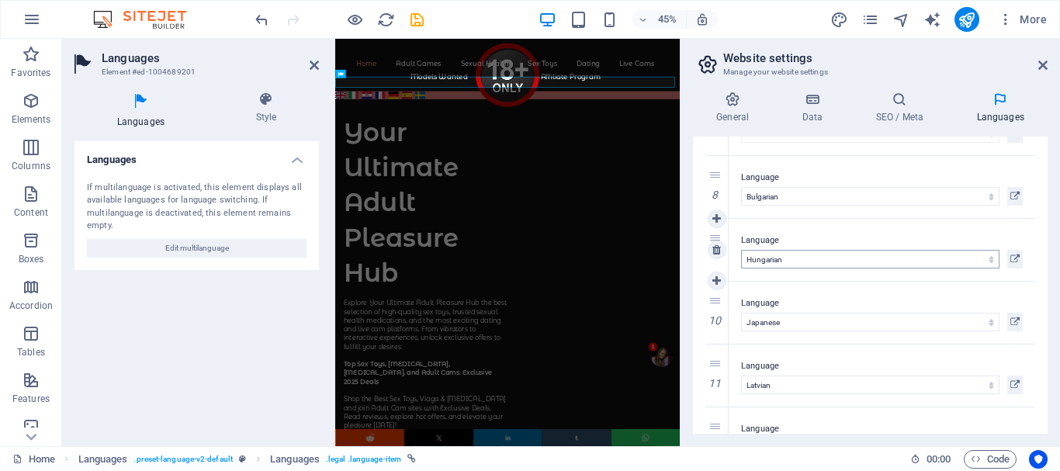
scroll to position [481, 0]
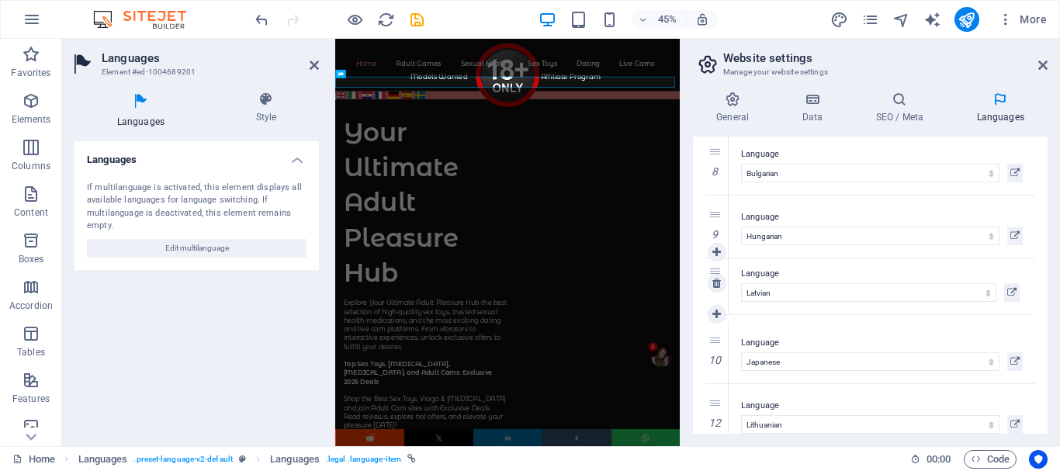
drag, startPoint x: 713, startPoint y: 340, endPoint x: 717, endPoint y: 272, distance: 68.4
select select "93"
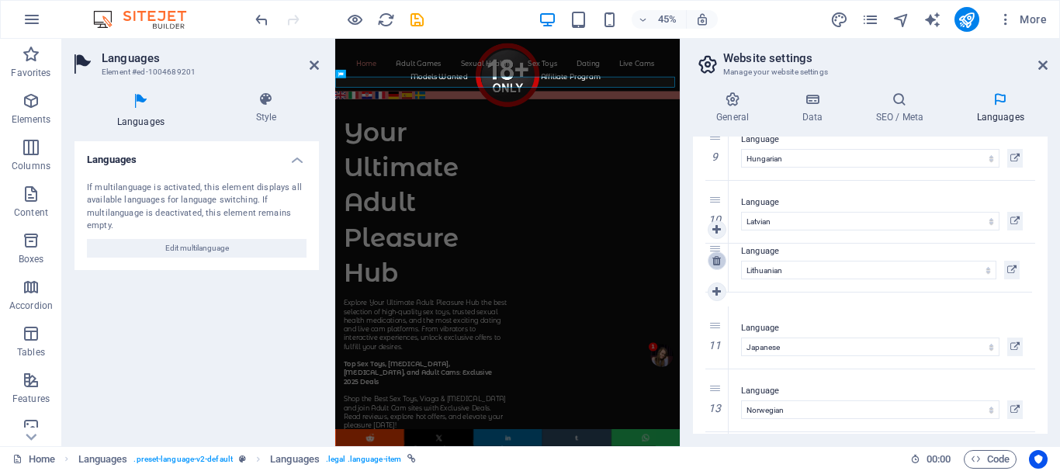
drag, startPoint x: 715, startPoint y: 328, endPoint x: 714, endPoint y: 251, distance: 76.8
select select "96"
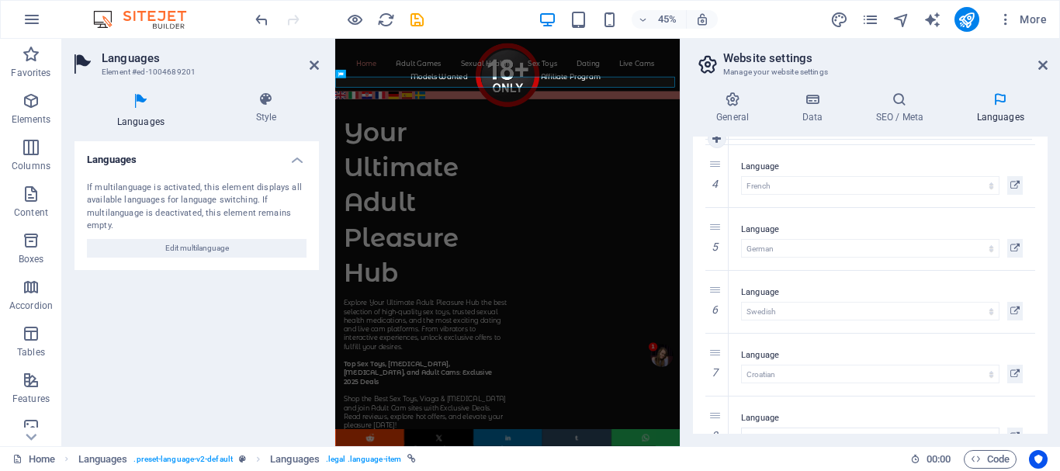
scroll to position [140, 0]
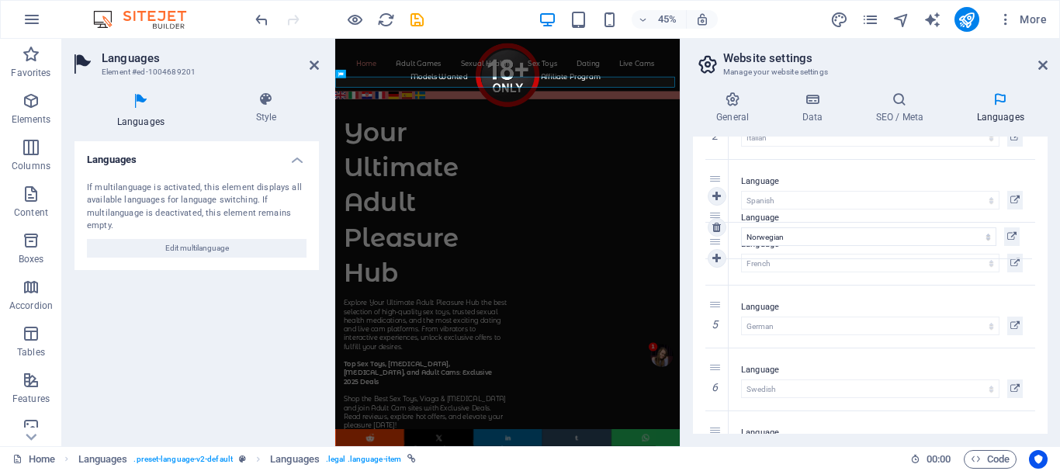
drag, startPoint x: 713, startPoint y: 314, endPoint x: 736, endPoint y: 219, distance: 98.2
select select "116"
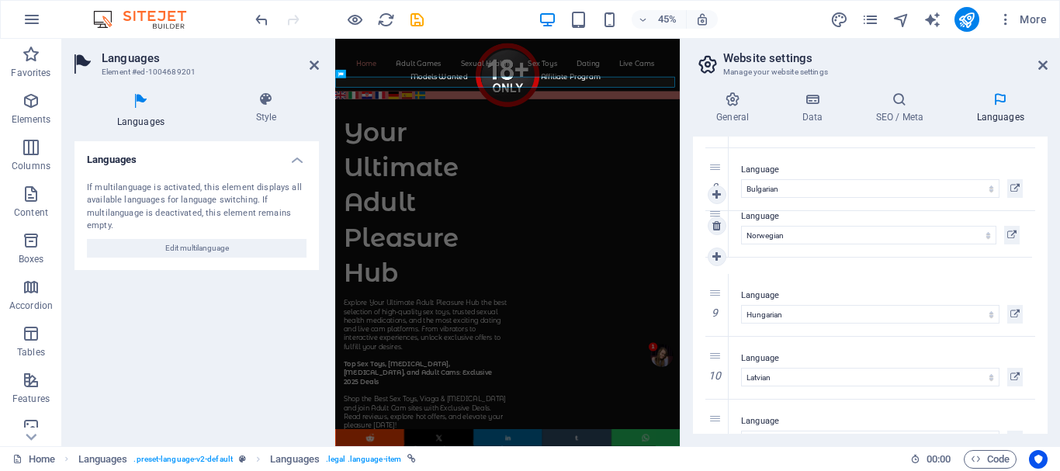
drag, startPoint x: 713, startPoint y: 357, endPoint x: 750, endPoint y: 241, distance: 121.5
select select "116"
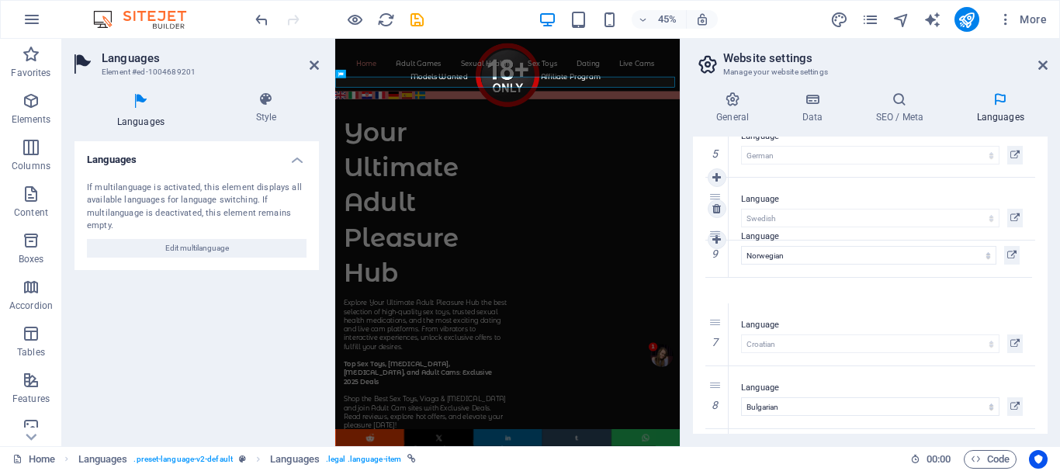
drag, startPoint x: 715, startPoint y: 386, endPoint x: 718, endPoint y: 237, distance: 149.8
select select "116"
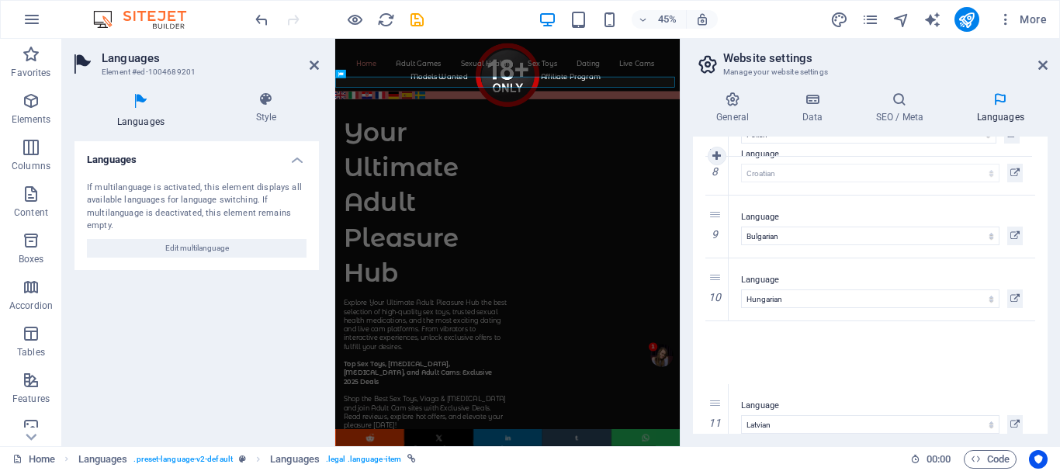
scroll to position [434, 0]
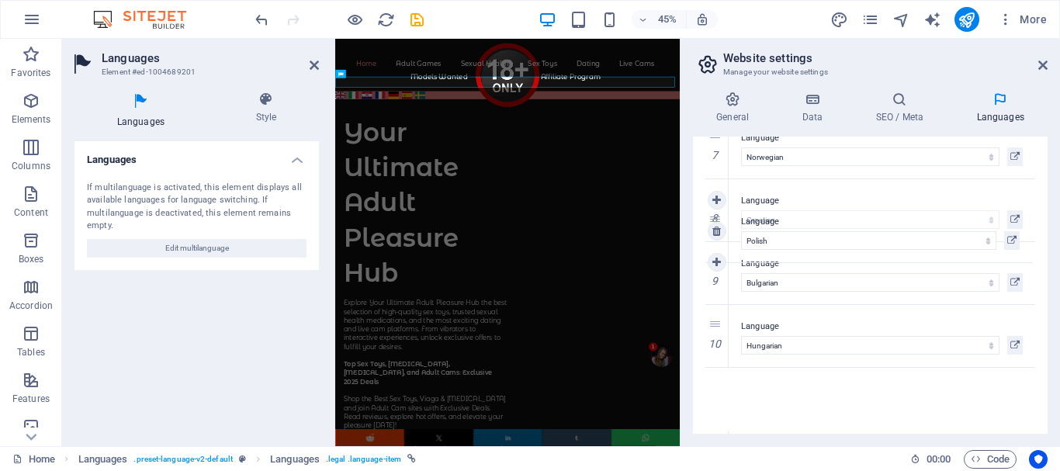
drag, startPoint x: 711, startPoint y: 388, endPoint x: 746, endPoint y: 218, distance: 173.3
select select "127"
drag, startPoint x: 714, startPoint y: 387, endPoint x: 715, endPoint y: 254, distance: 132.7
select select "127"
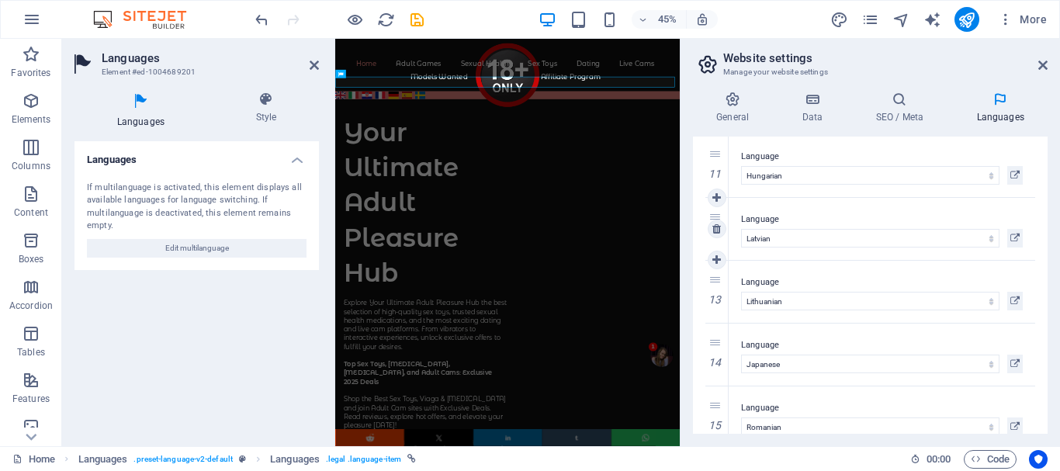
scroll to position [745, 0]
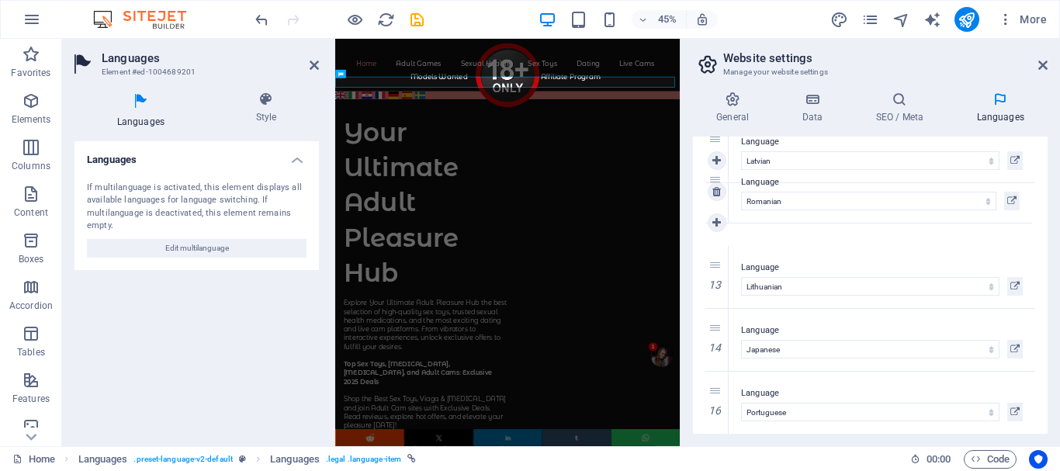
drag, startPoint x: 712, startPoint y: 329, endPoint x: 725, endPoint y: 181, distance: 148.8
select select "131"
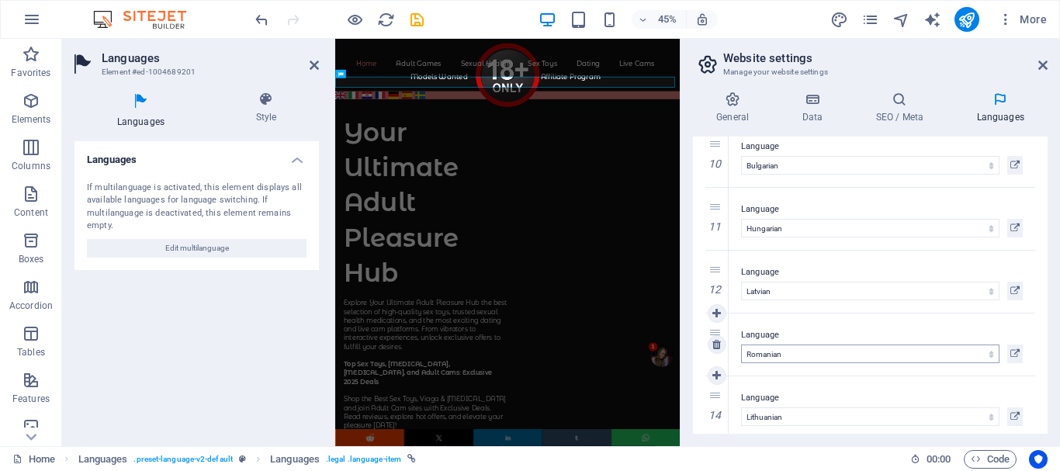
scroll to position [590, 0]
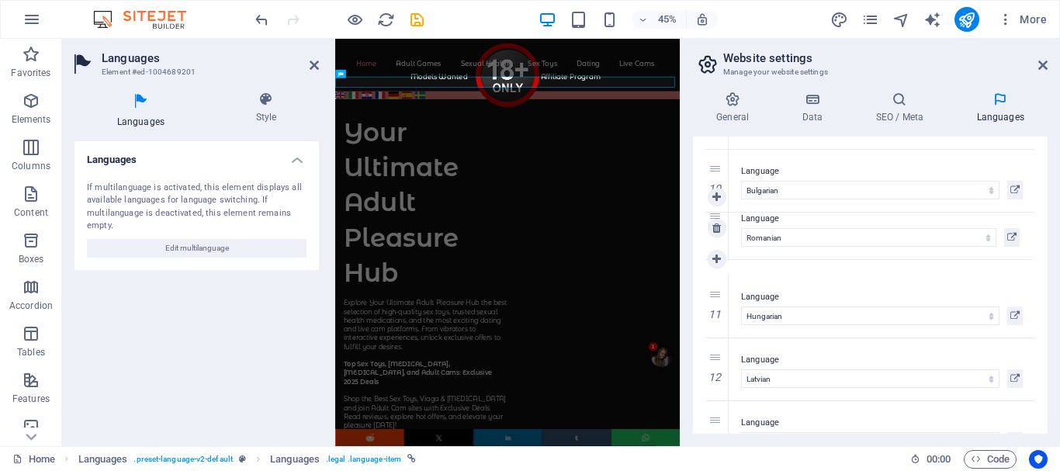
drag, startPoint x: 715, startPoint y: 357, endPoint x: 727, endPoint y: 216, distance: 141.8
select select "131"
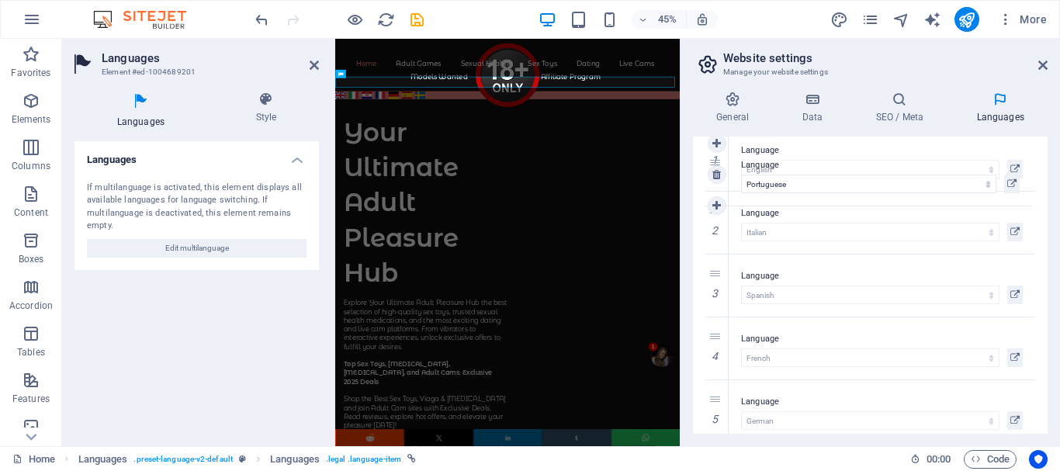
scroll to position [0, 0]
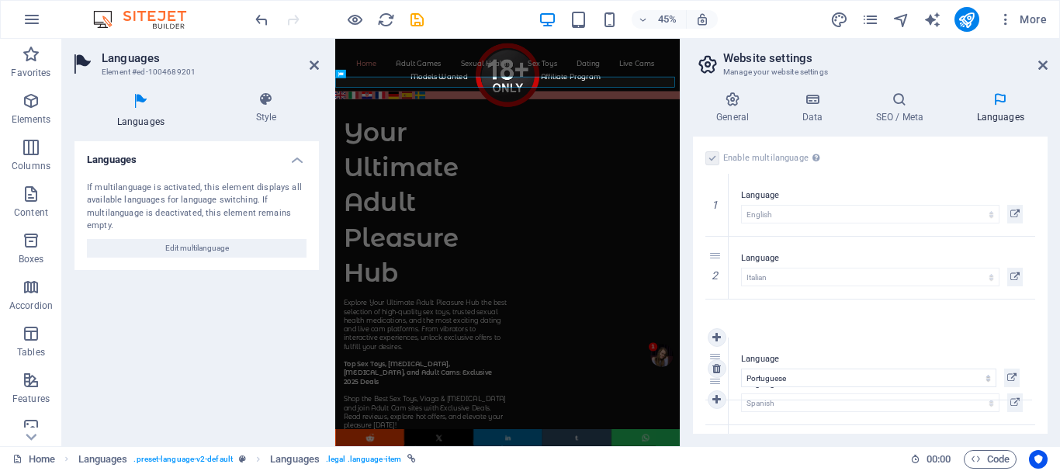
drag, startPoint x: 715, startPoint y: 313, endPoint x: 793, endPoint y: 357, distance: 88.9
select select "128"
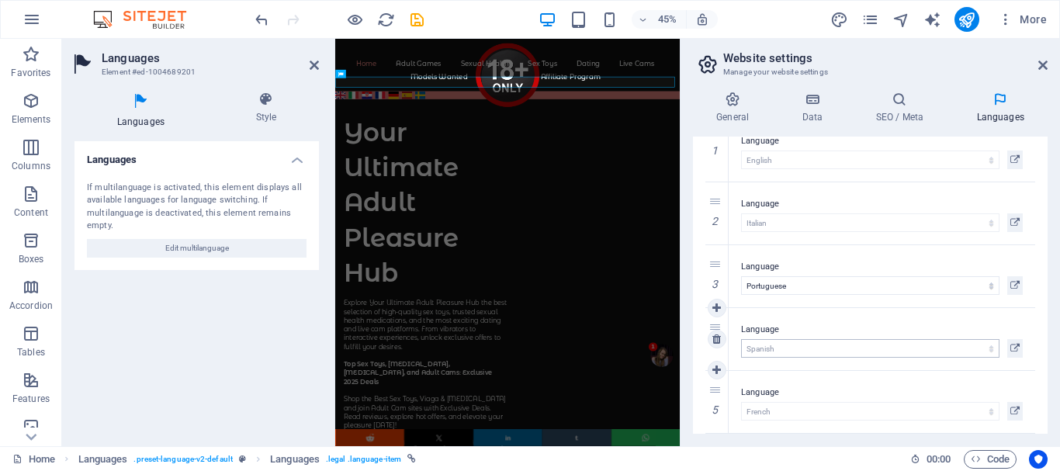
scroll to position [78, 0]
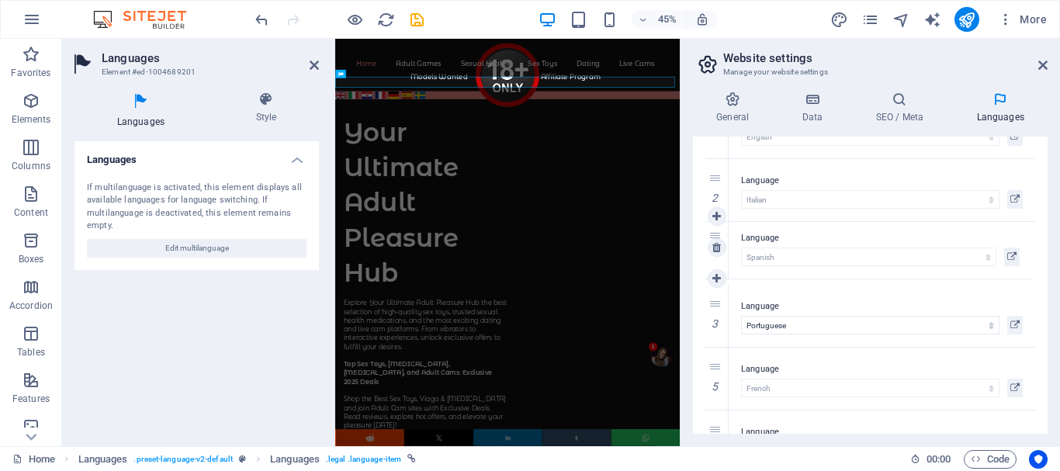
drag, startPoint x: 713, startPoint y: 306, endPoint x: 717, endPoint y: 237, distance: 68.4
select select "148"
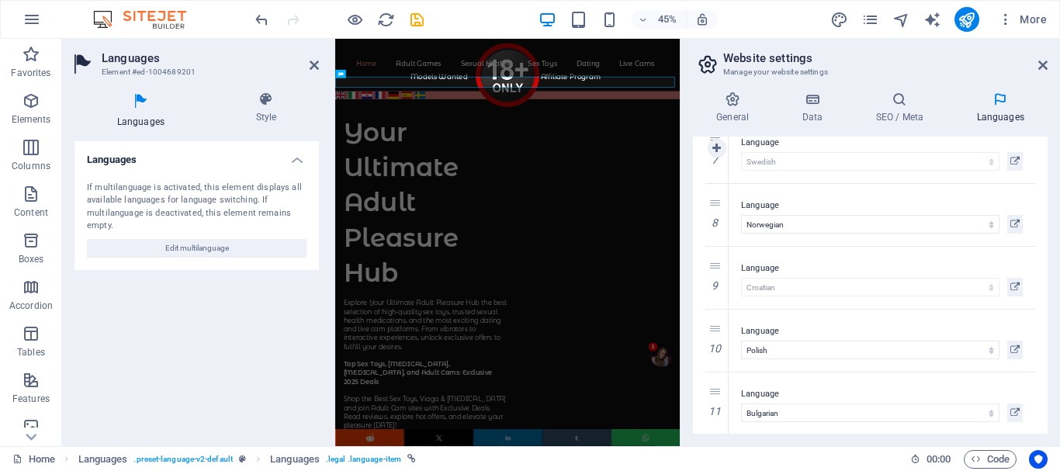
scroll to position [337, 0]
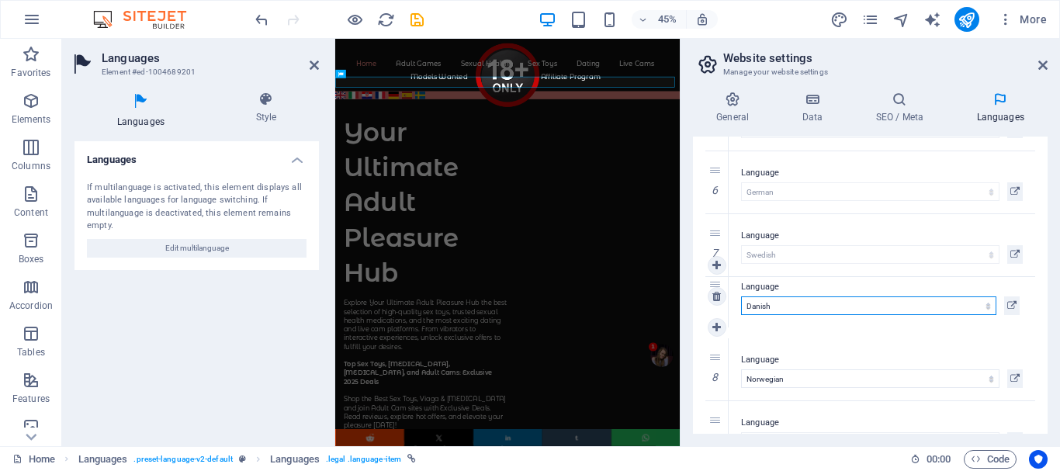
drag, startPoint x: 715, startPoint y: 379, endPoint x: 760, endPoint y: 286, distance: 103.1
select select "38"
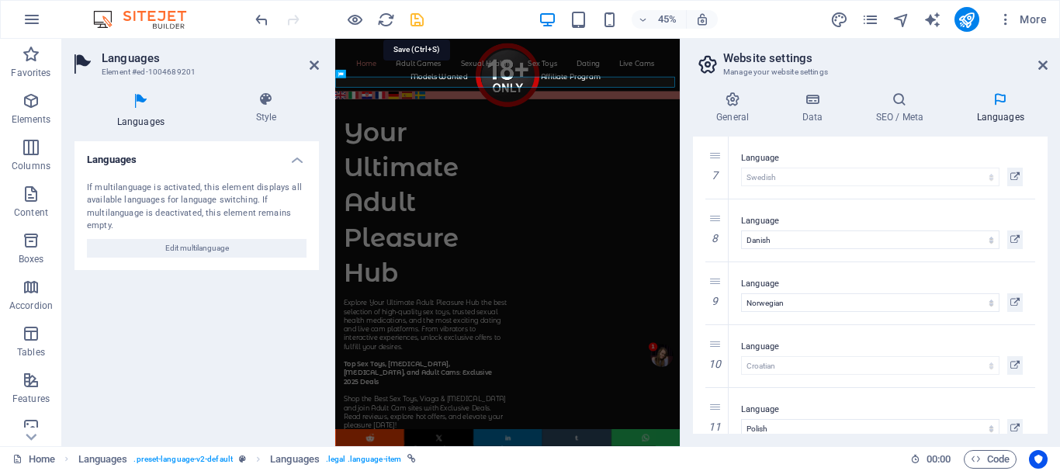
click at [418, 18] on icon "save" at bounding box center [417, 20] width 18 height 18
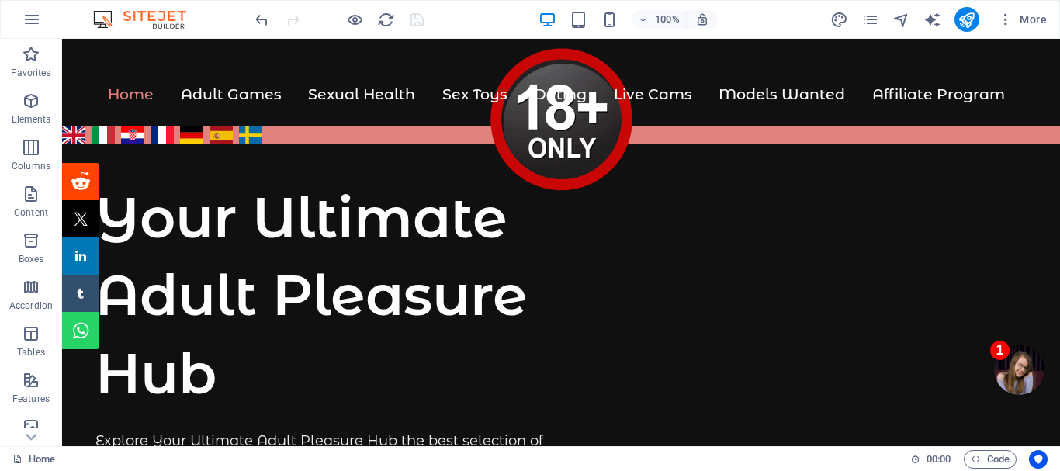
click at [414, 18] on div at bounding box center [339, 19] width 174 height 25
click at [966, 11] on icon "publish" at bounding box center [966, 20] width 18 height 18
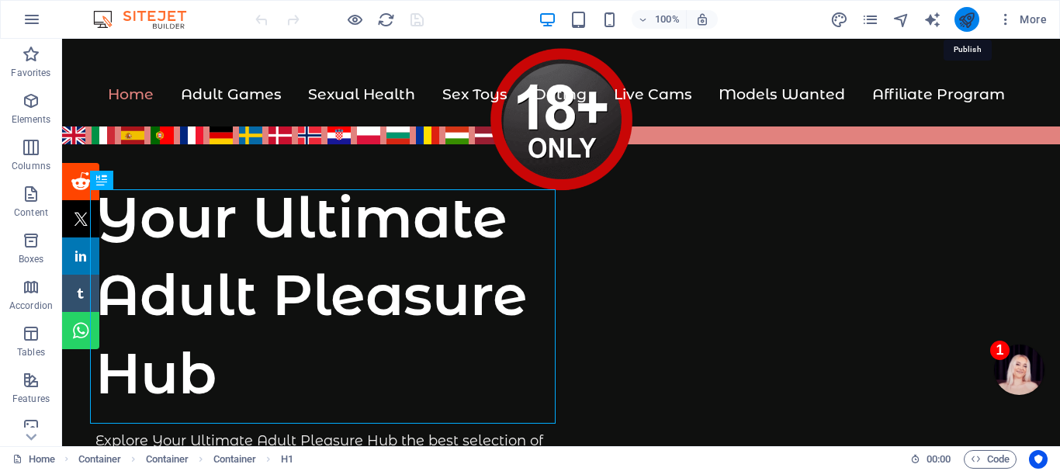
click at [967, 16] on icon "publish" at bounding box center [966, 20] width 18 height 18
click at [78, 360] on img at bounding box center [80, 360] width 12 height 12
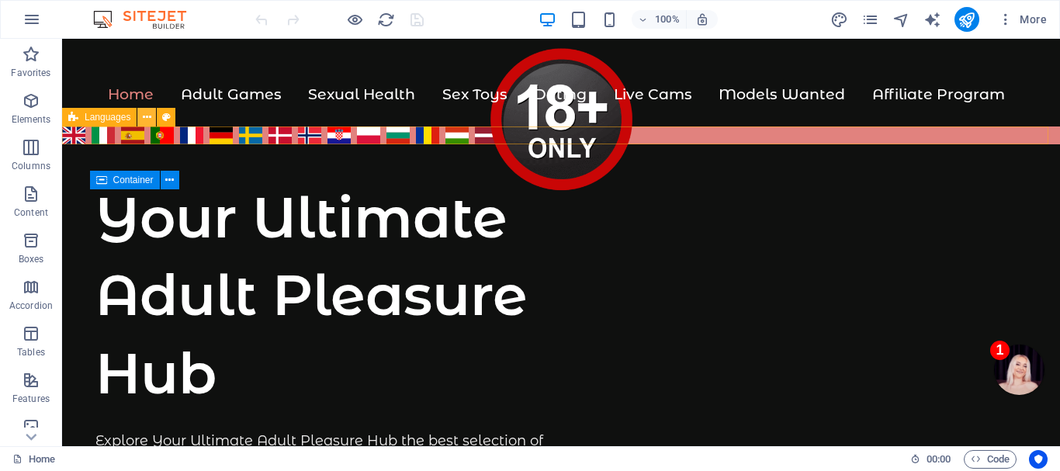
click at [146, 115] on icon at bounding box center [147, 117] width 9 height 16
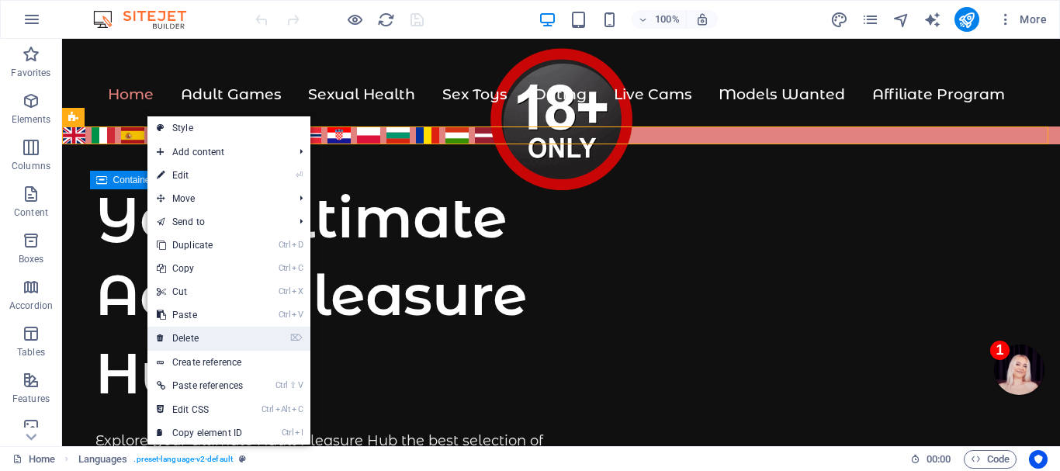
click at [192, 335] on link "⌦ Delete" at bounding box center [199, 338] width 105 height 23
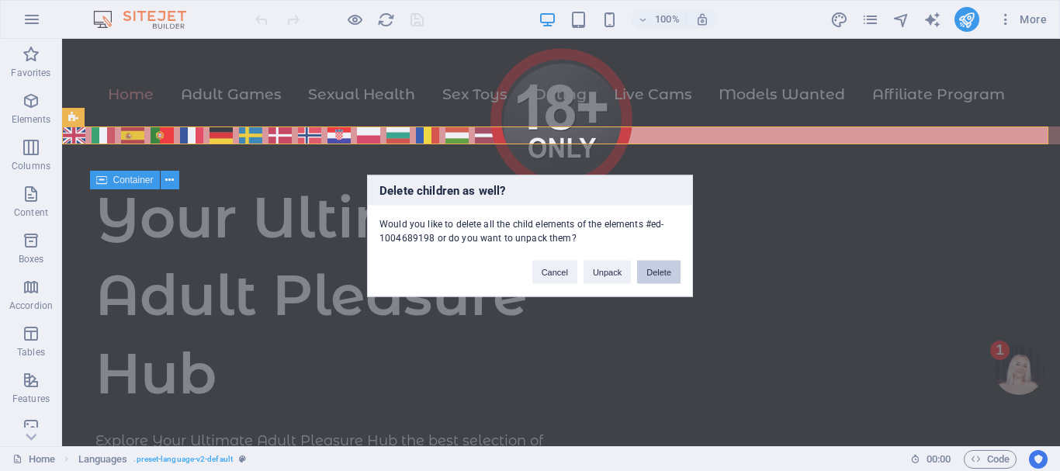
click at [659, 268] on button "Delete" at bounding box center [658, 271] width 43 height 23
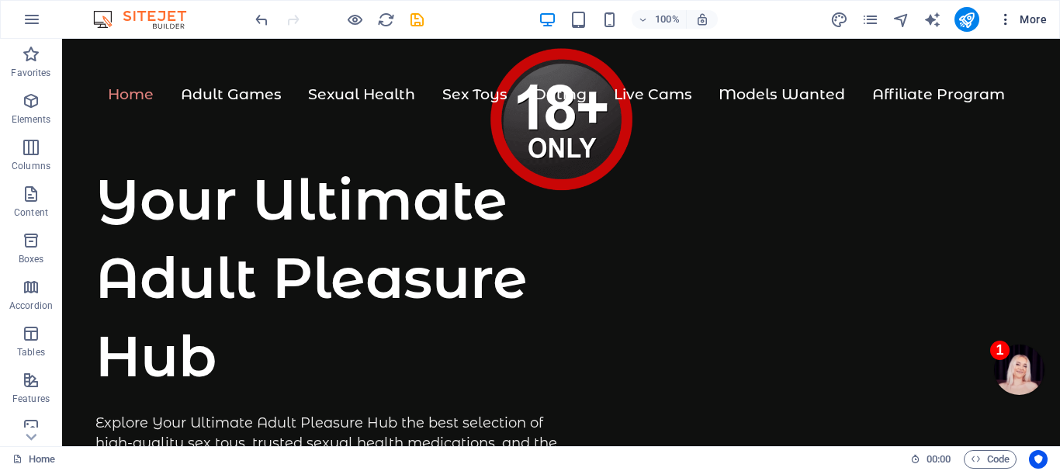
click at [1004, 21] on icon "button" at bounding box center [1006, 20] width 16 height 16
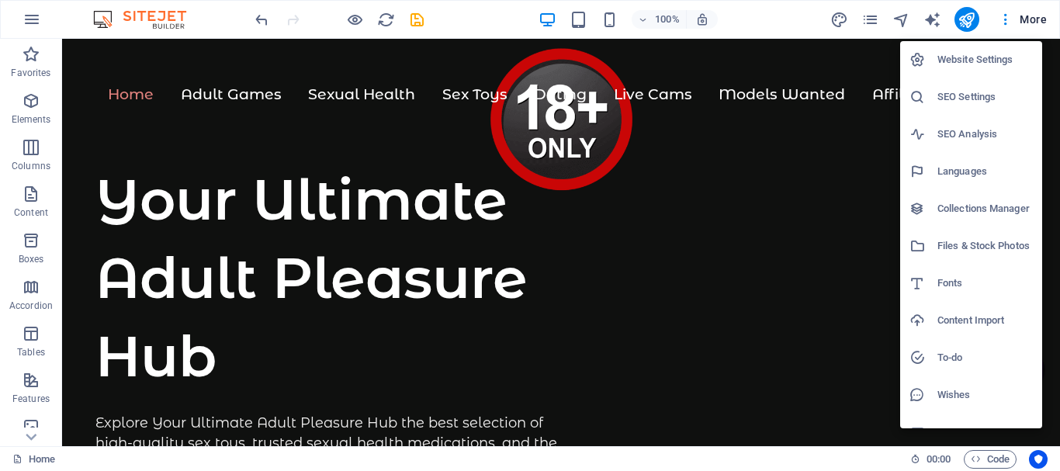
click at [975, 60] on h6 "Website Settings" at bounding box center [984, 59] width 95 height 19
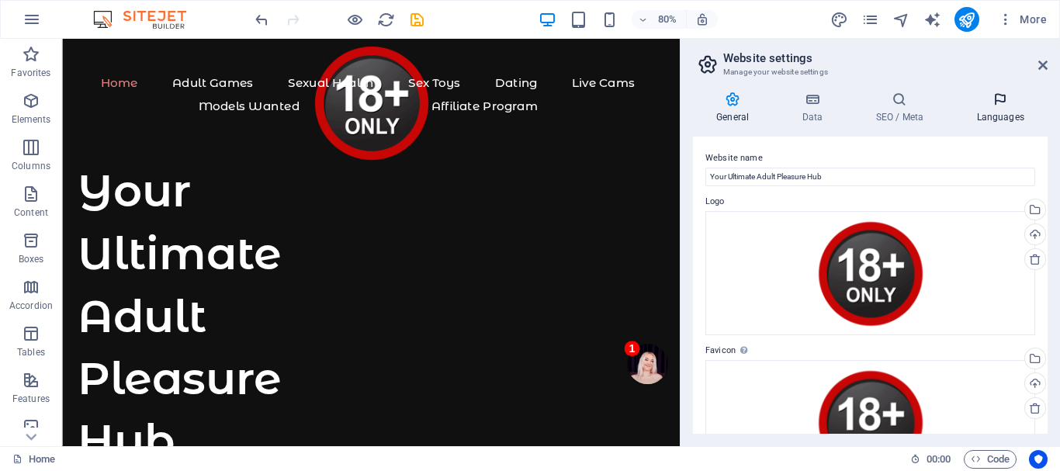
click at [1002, 115] on h4 "Languages" at bounding box center [1000, 108] width 95 height 33
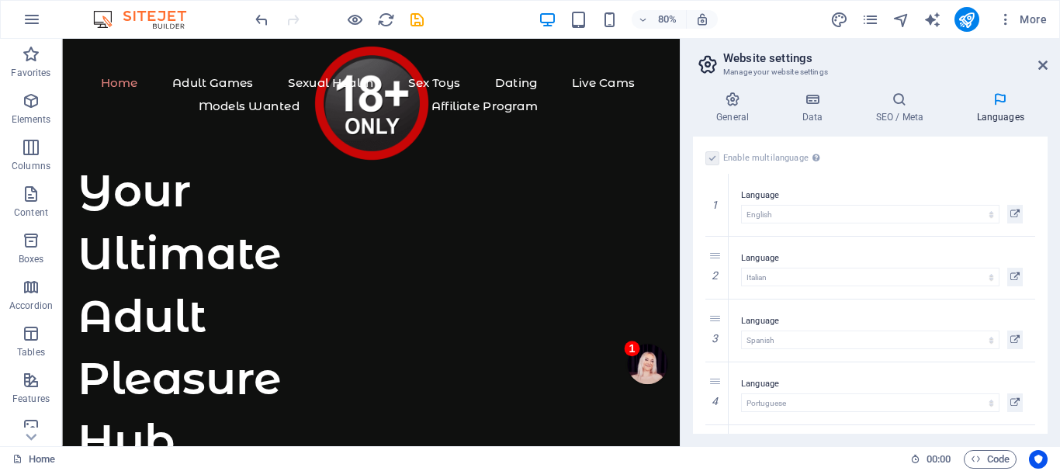
click at [714, 156] on label at bounding box center [712, 158] width 14 height 14
click at [711, 155] on label at bounding box center [712, 158] width 14 height 14
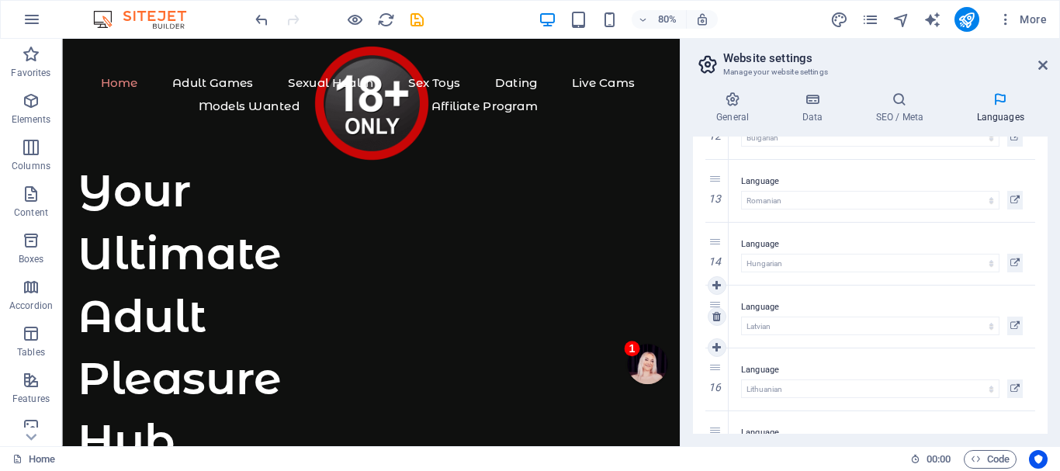
scroll to position [884, 0]
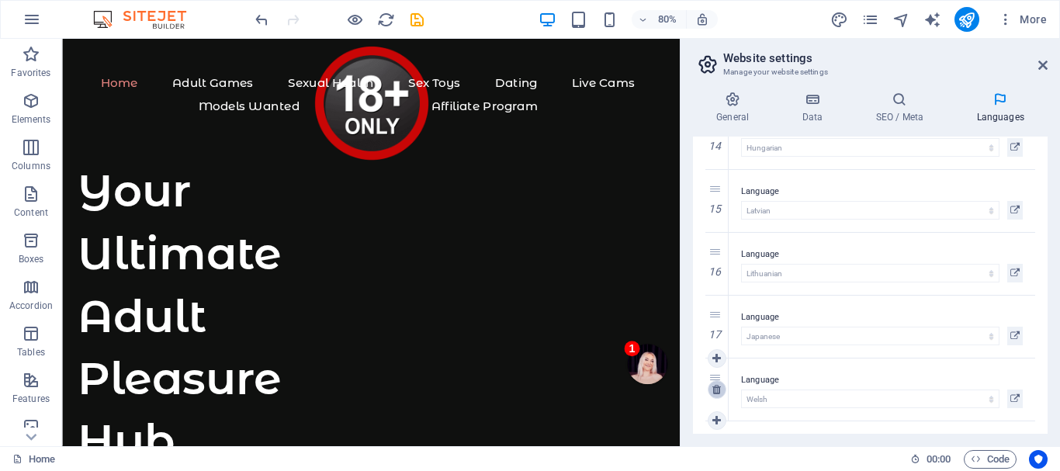
click at [718, 385] on icon at bounding box center [716, 389] width 9 height 11
click at [715, 386] on icon at bounding box center [716, 389] width 9 height 11
click at [0, 0] on icon at bounding box center [0, 0] width 0 height 0
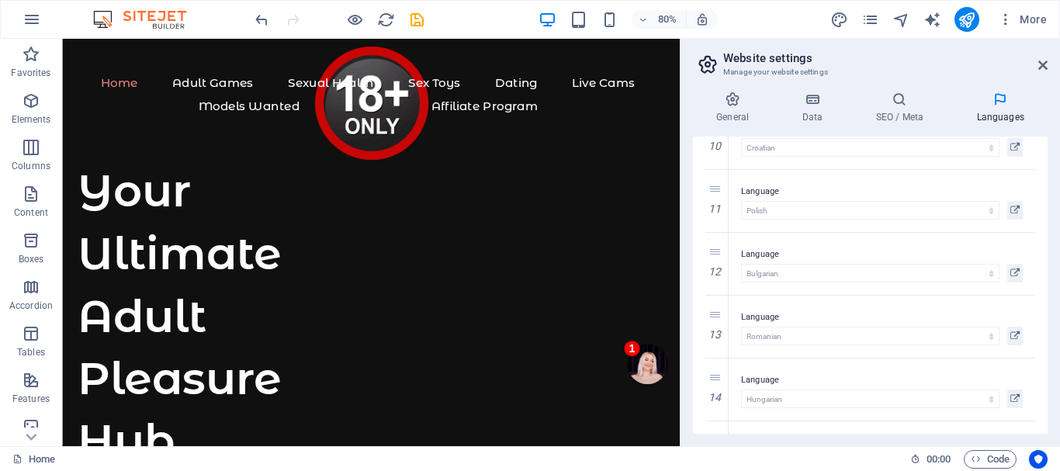
click at [0, 0] on icon at bounding box center [0, 0] width 0 height 0
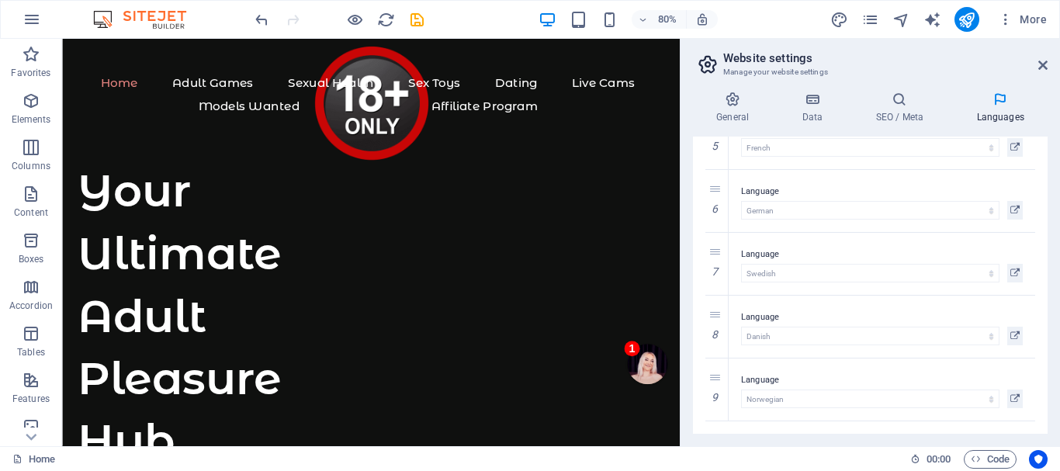
click at [0, 0] on icon at bounding box center [0, 0] width 0 height 0
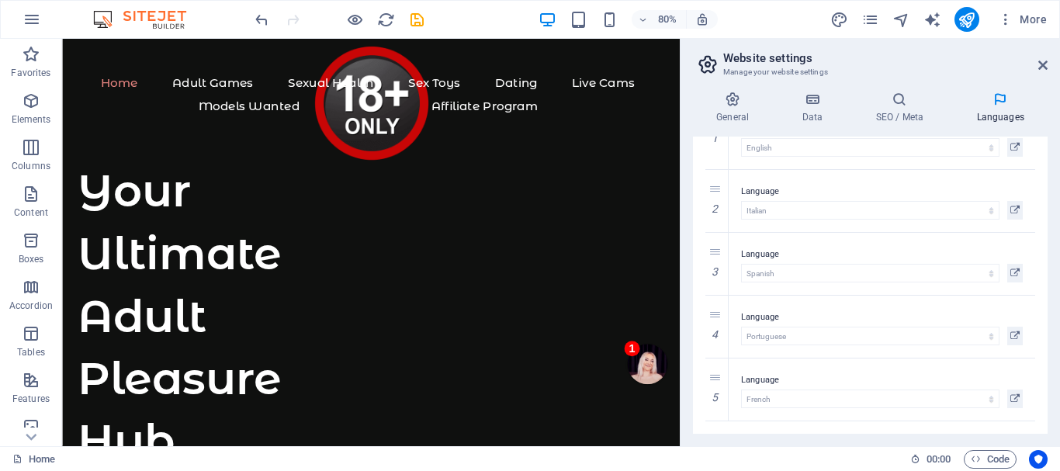
scroll to position [4, 0]
click at [0, 0] on icon at bounding box center [0, 0] width 0 height 0
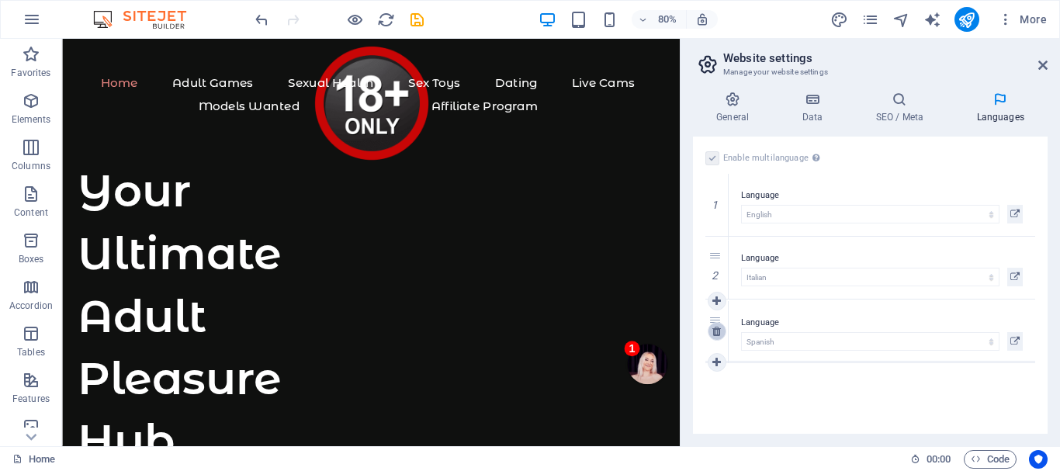
select select "148"
click at [715, 328] on icon at bounding box center [716, 330] width 9 height 11
click at [715, 268] on icon at bounding box center [716, 267] width 9 height 11
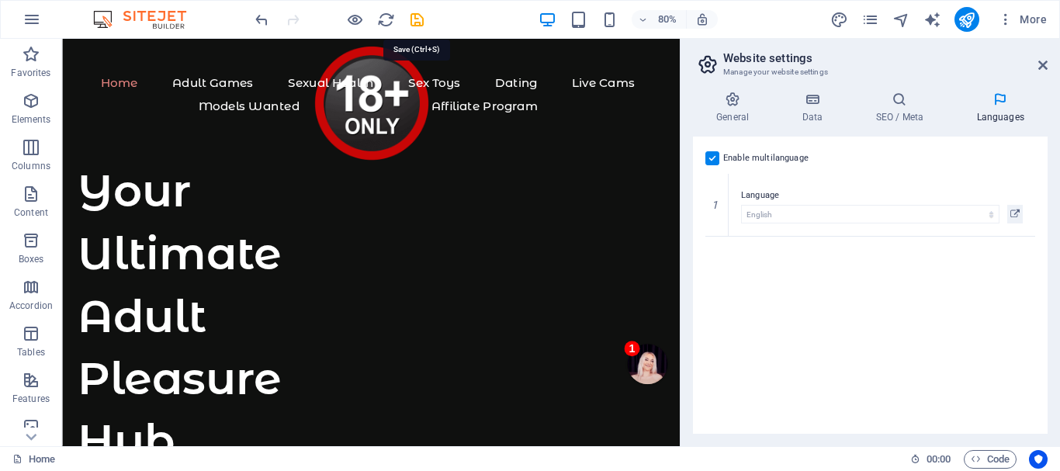
click at [414, 18] on icon "save" at bounding box center [417, 20] width 18 height 18
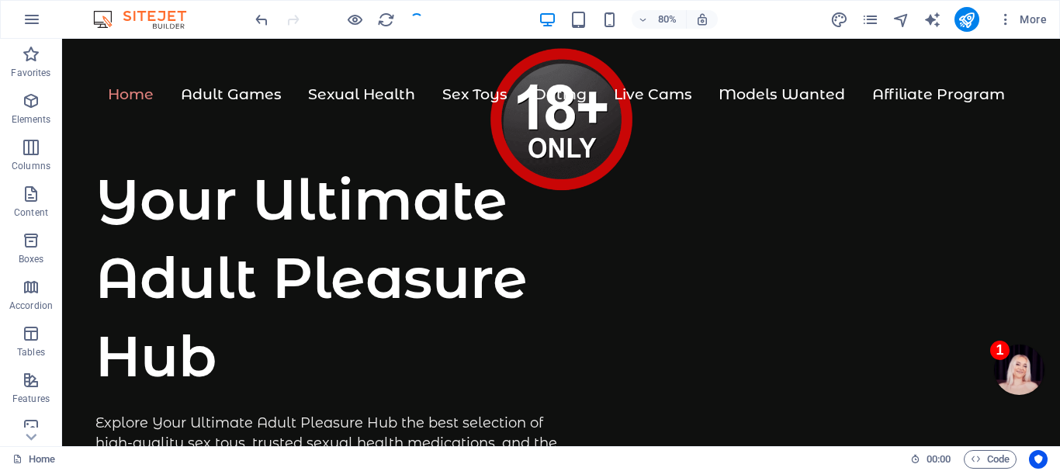
checkbox input "false"
click at [966, 15] on icon "publish" at bounding box center [966, 20] width 18 height 18
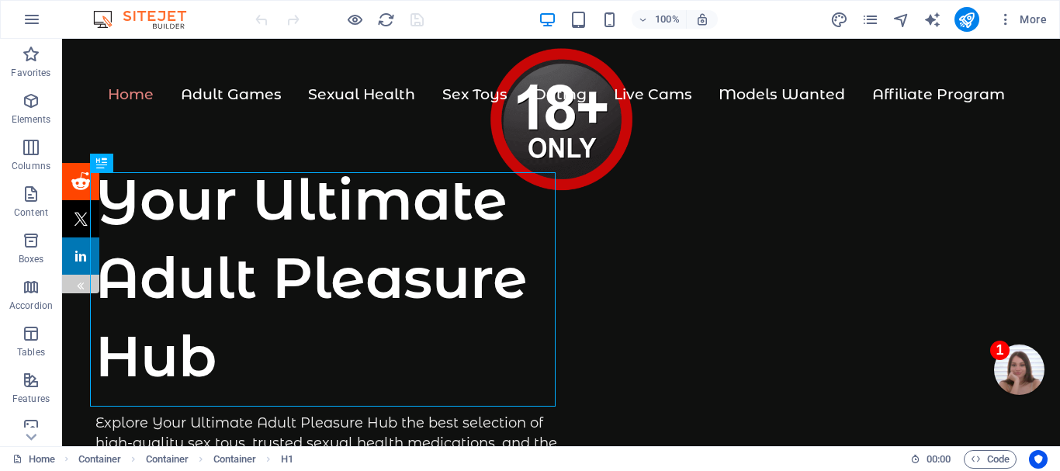
click at [74, 283] on img at bounding box center [80, 285] width 12 height 12
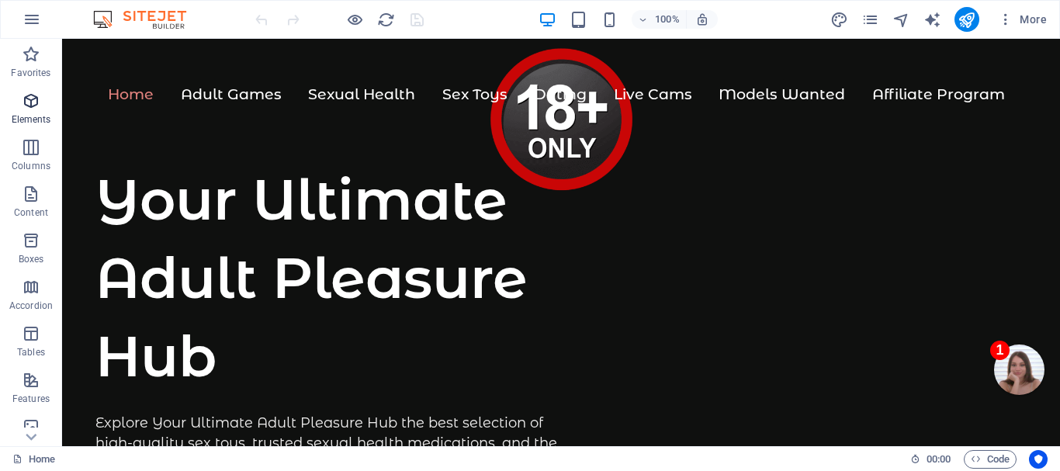
click at [29, 109] on icon "button" at bounding box center [31, 101] width 19 height 19
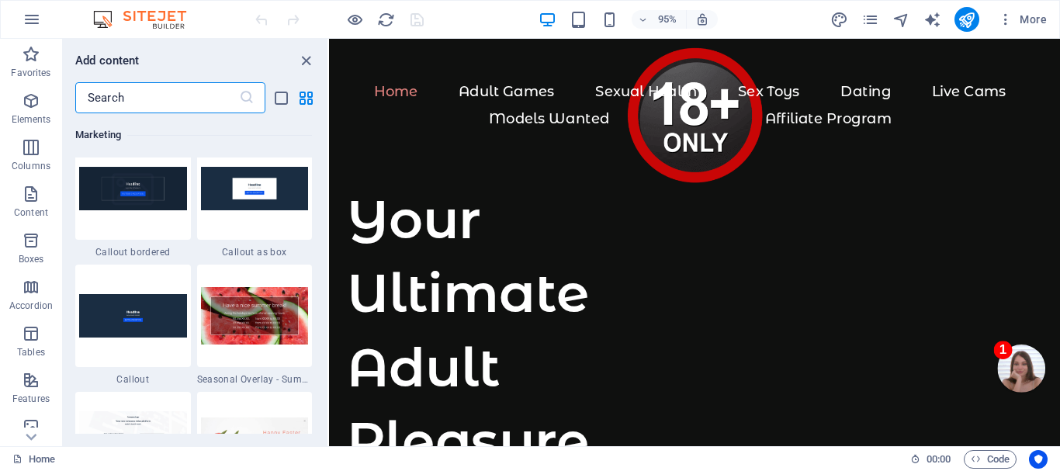
scroll to position [13154, 0]
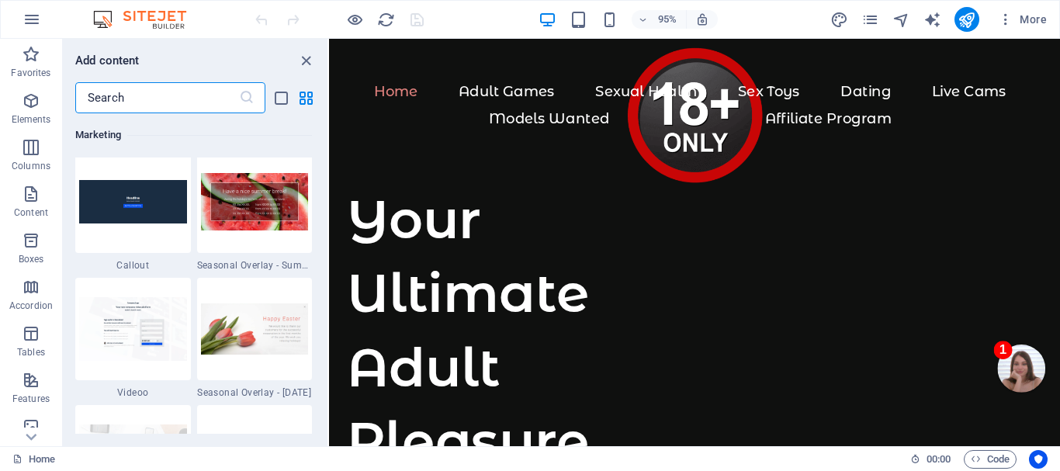
click at [162, 98] on input "text" at bounding box center [157, 97] width 164 height 31
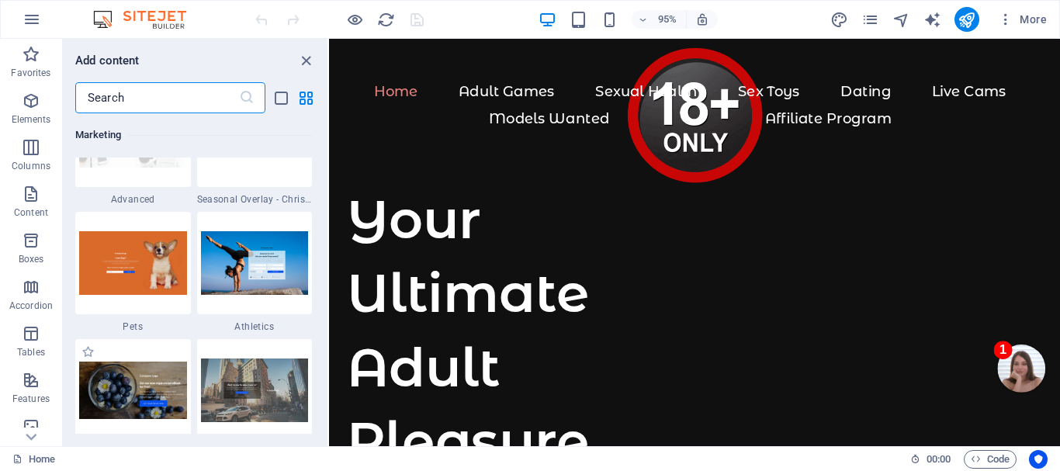
scroll to position [13652, 0]
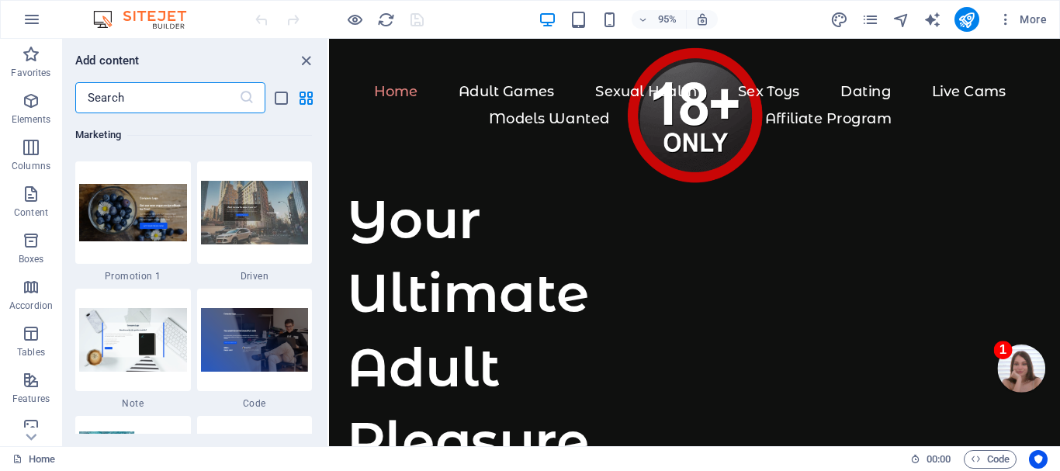
type input "l"
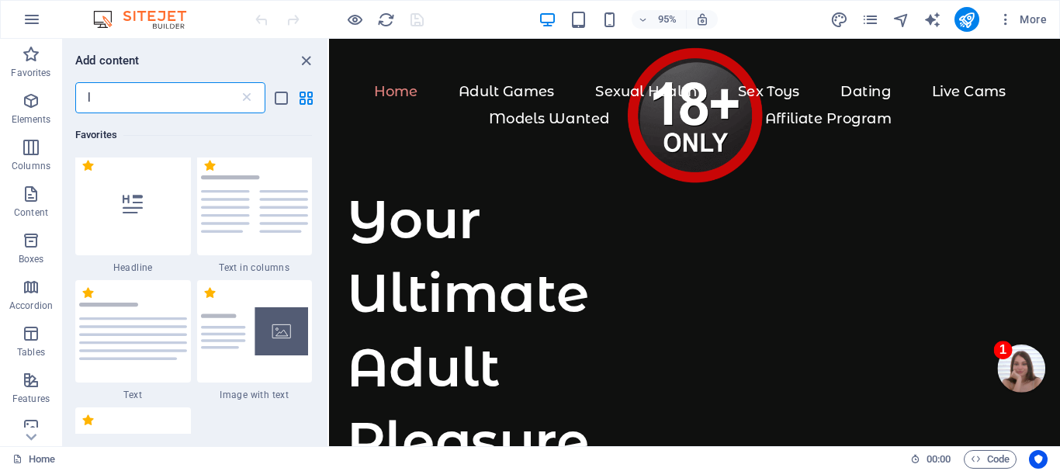
scroll to position [0, 0]
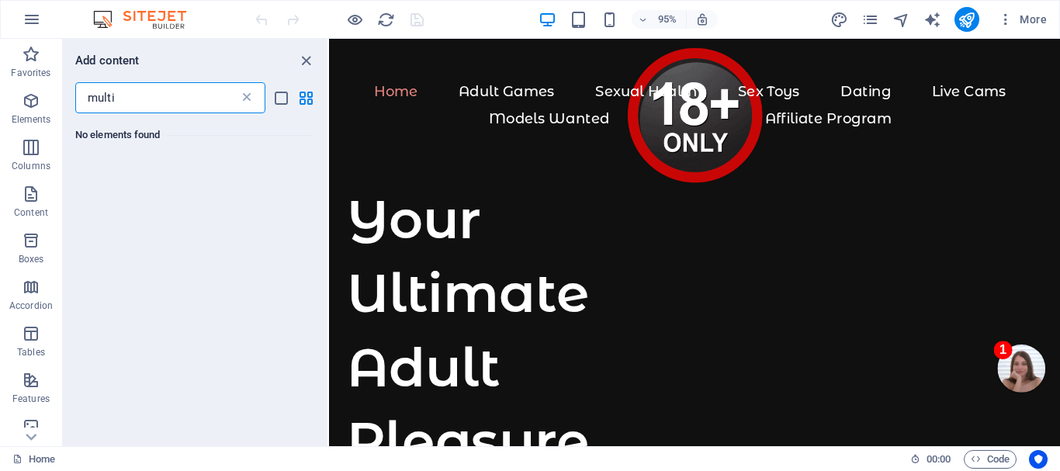
type input "multi"
click at [247, 95] on icon at bounding box center [247, 98] width 16 height 16
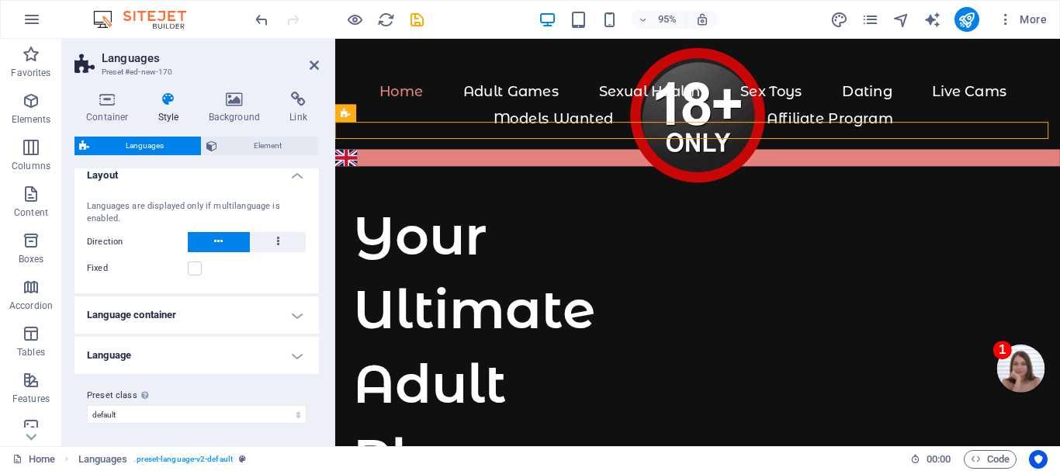
scroll to position [14, 0]
click at [231, 353] on h4 "Language" at bounding box center [196, 352] width 244 height 37
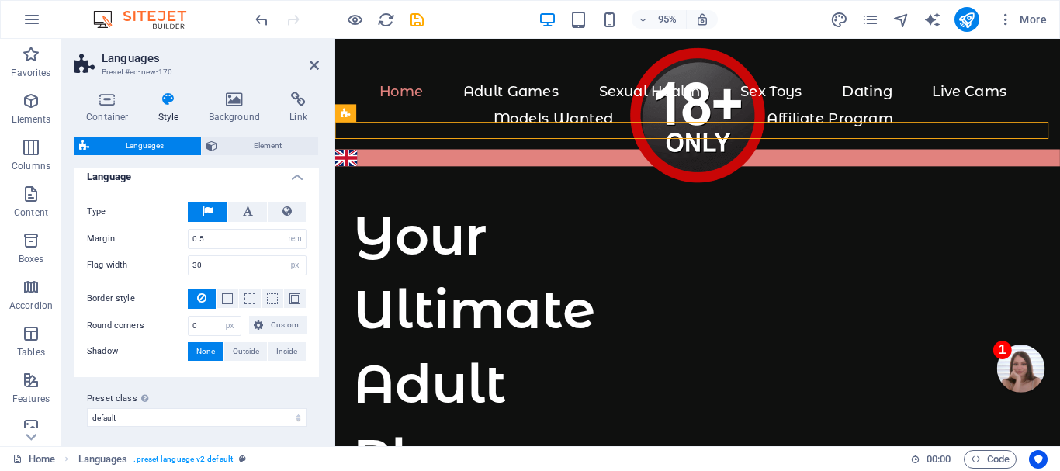
scroll to position [196, 0]
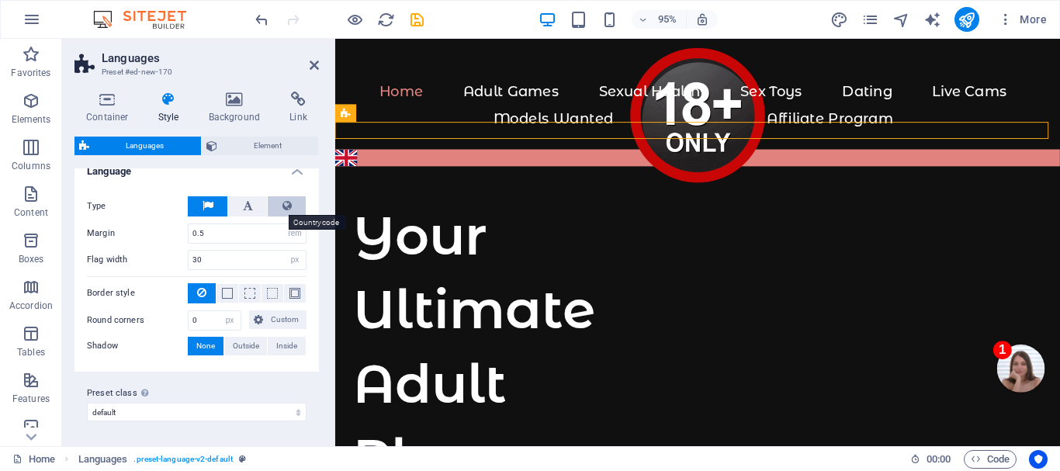
click at [284, 209] on icon at bounding box center [286, 205] width 9 height 19
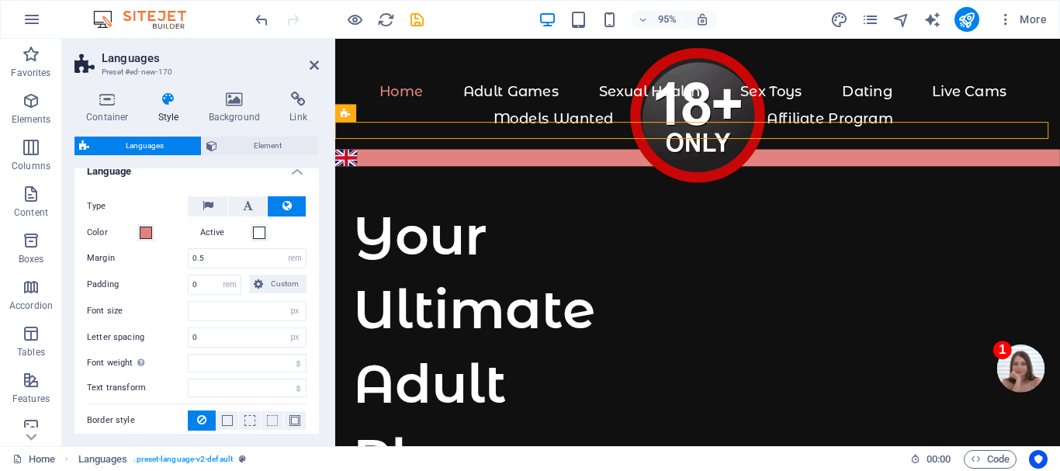
select select
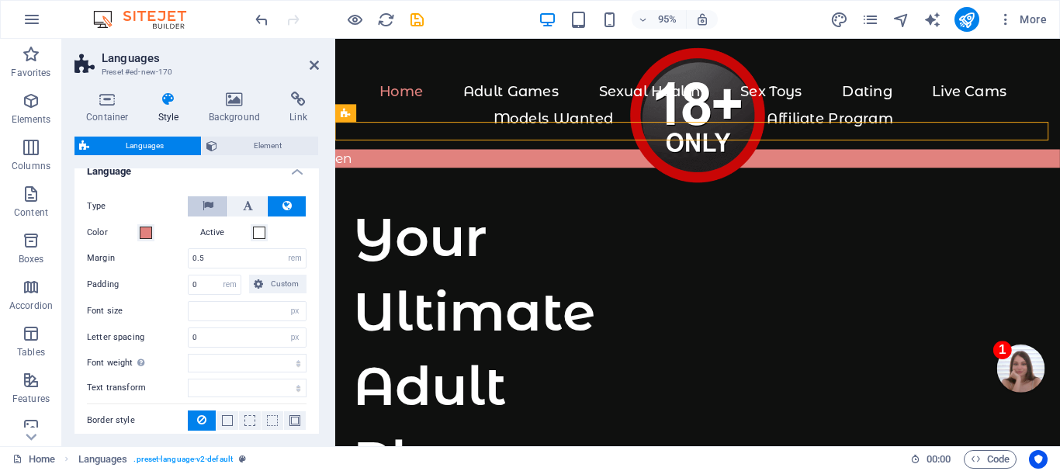
click at [205, 202] on icon at bounding box center [208, 205] width 11 height 19
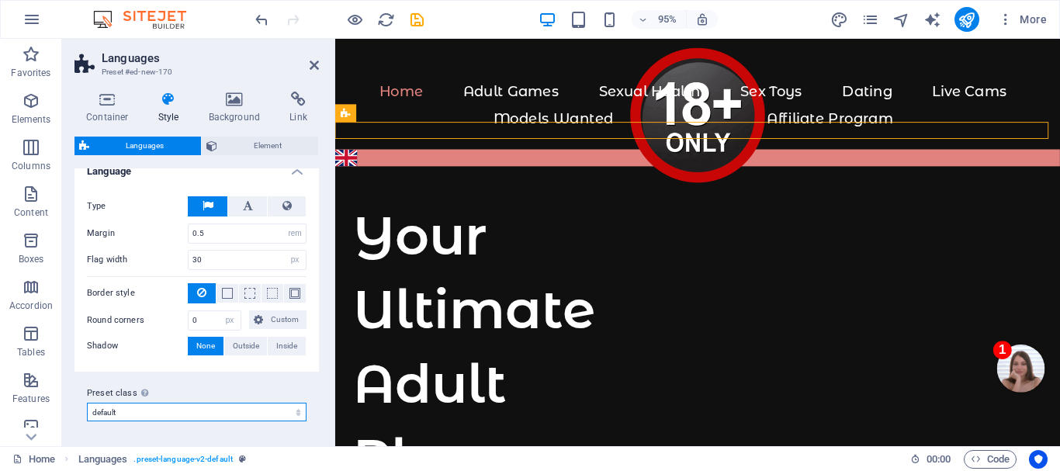
click at [178, 414] on select "default Add preset class" at bounding box center [197, 412] width 220 height 19
click at [163, 383] on div "Preset class Above chosen variant and settings affect all elements which carry …" at bounding box center [196, 403] width 244 height 62
click at [227, 291] on span at bounding box center [227, 293] width 11 height 11
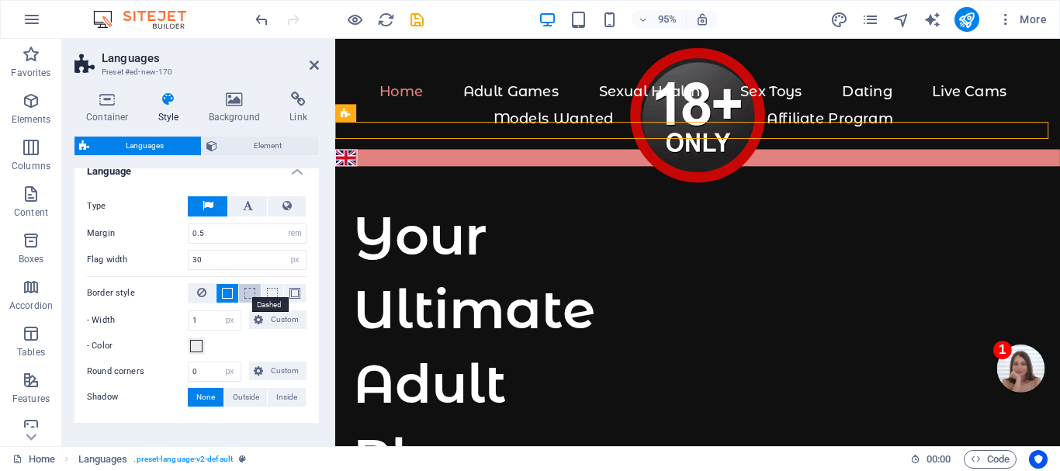
click at [252, 295] on span at bounding box center [249, 293] width 11 height 11
click at [268, 294] on span at bounding box center [272, 293] width 11 height 11
click at [294, 289] on span at bounding box center [294, 293] width 11 height 11
click at [201, 289] on icon at bounding box center [201, 292] width 9 height 19
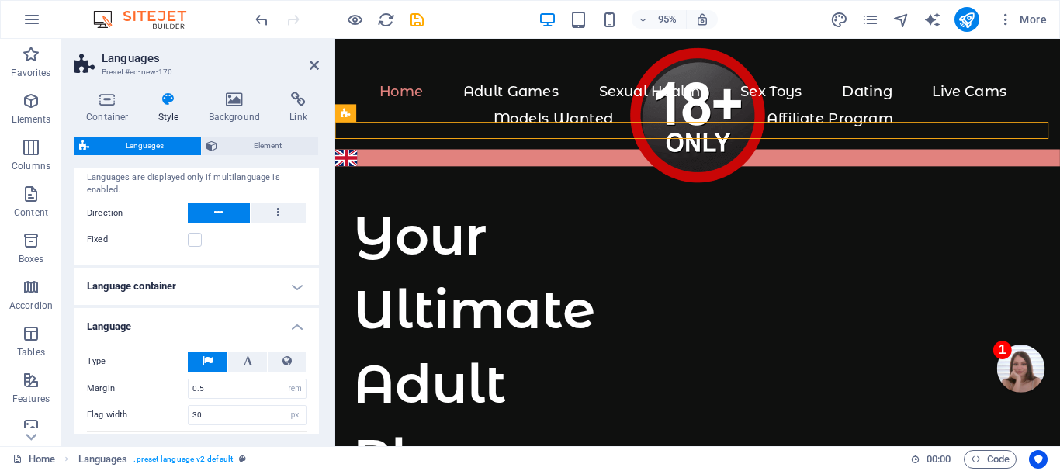
scroll to position [0, 0]
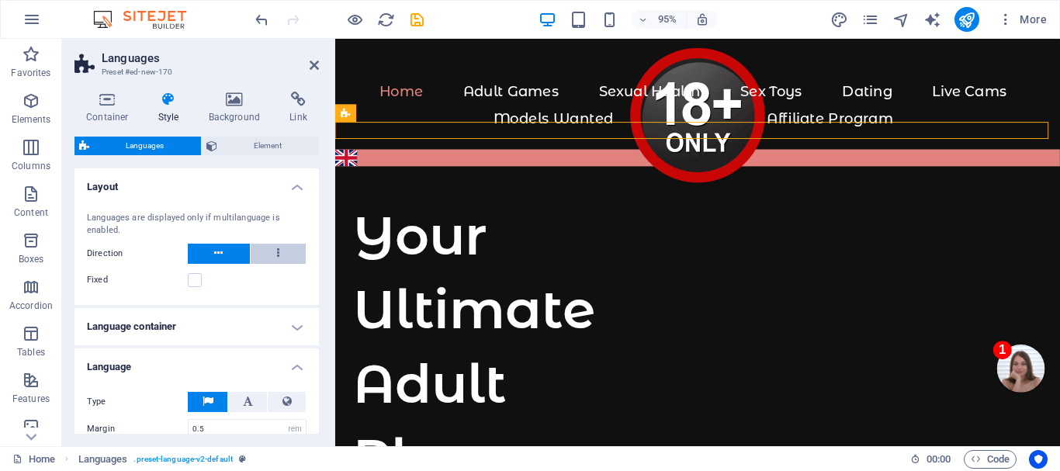
click at [273, 256] on button at bounding box center [279, 254] width 56 height 20
click at [214, 250] on icon at bounding box center [218, 253] width 9 height 19
click at [274, 144] on span "Element" at bounding box center [268, 146] width 92 height 19
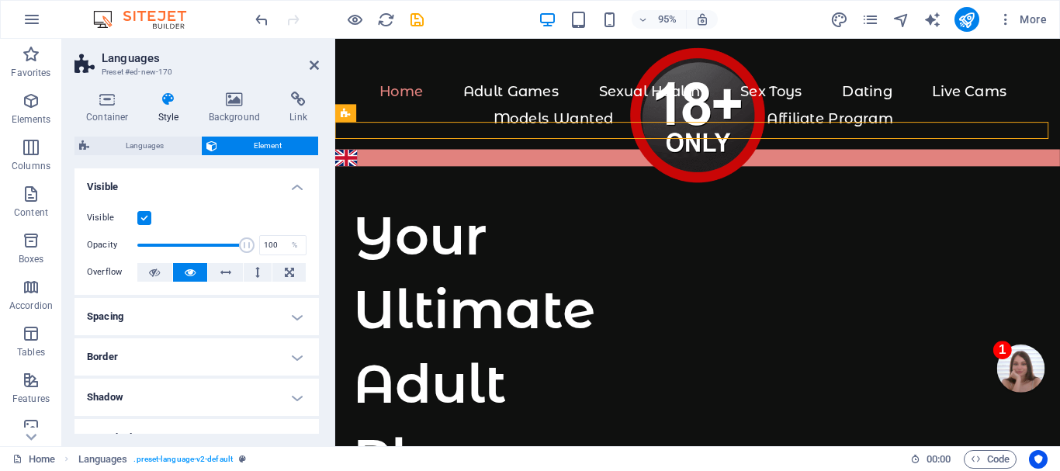
click at [249, 54] on h2 "Languages" at bounding box center [210, 58] width 217 height 14
click at [313, 62] on icon at bounding box center [314, 65] width 9 height 12
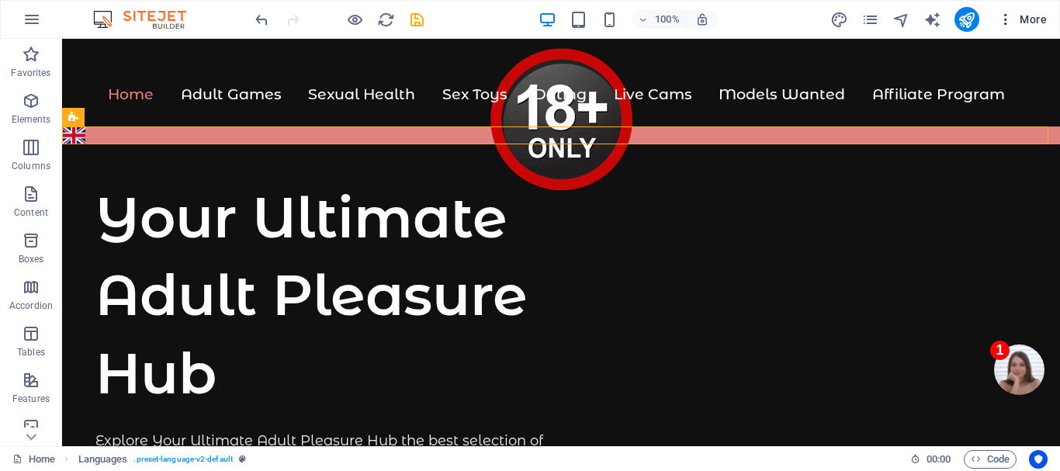
click at [1005, 19] on icon "button" at bounding box center [1006, 20] width 16 height 16
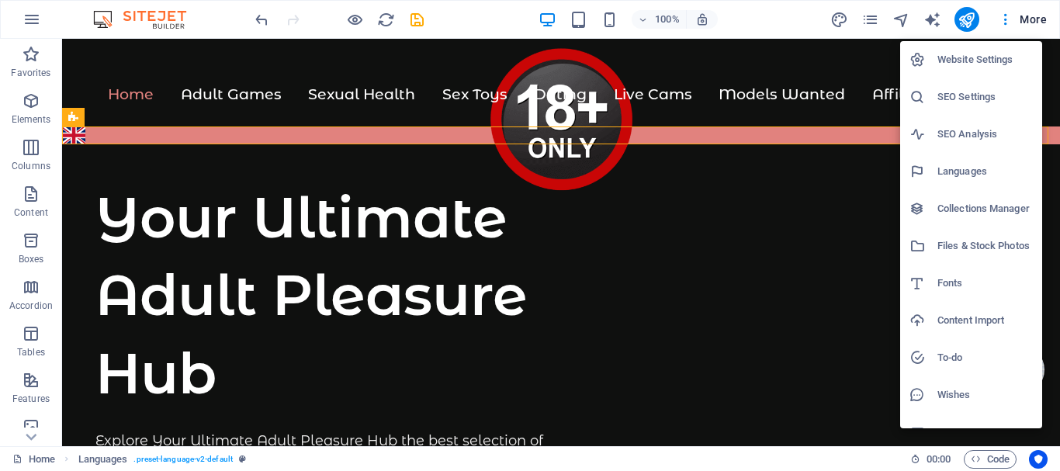
click at [978, 57] on h6 "Website Settings" at bounding box center [984, 59] width 95 height 19
select select "41"
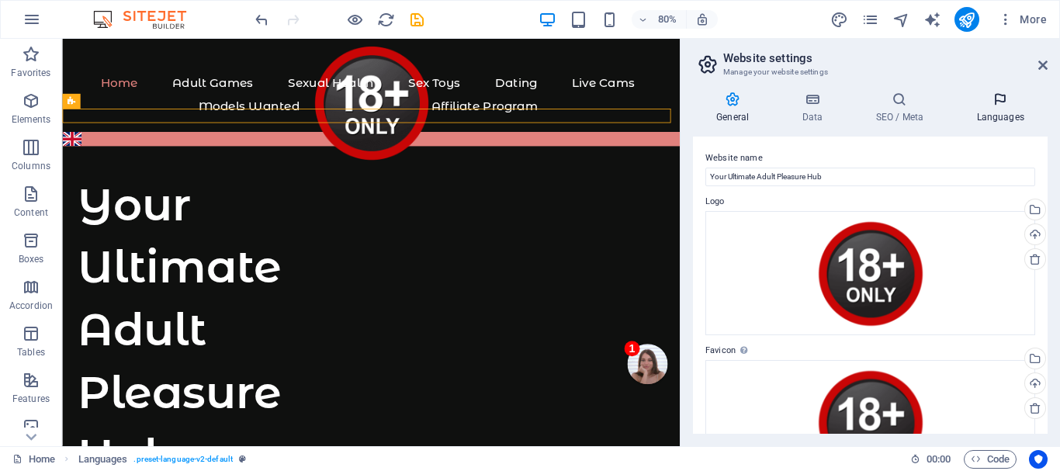
click at [999, 99] on icon at bounding box center [1000, 100] width 95 height 16
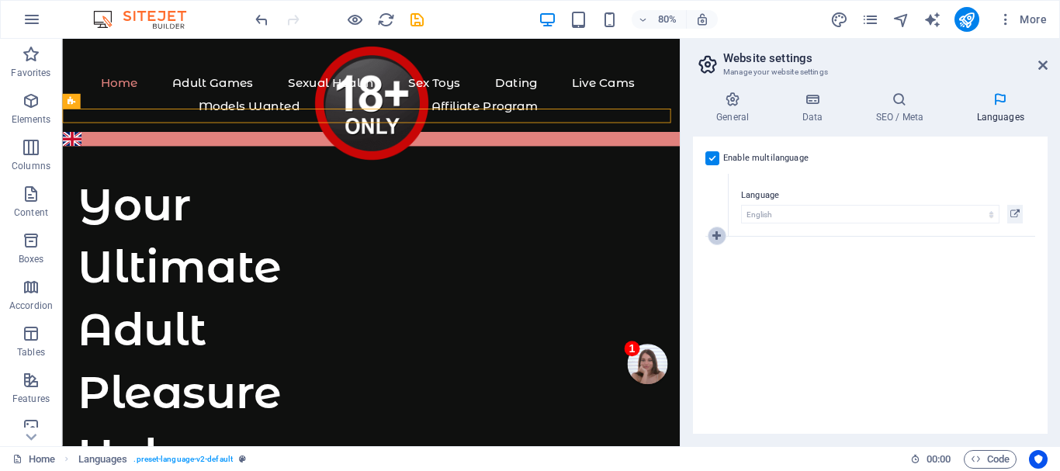
click at [718, 234] on icon at bounding box center [716, 235] width 9 height 11
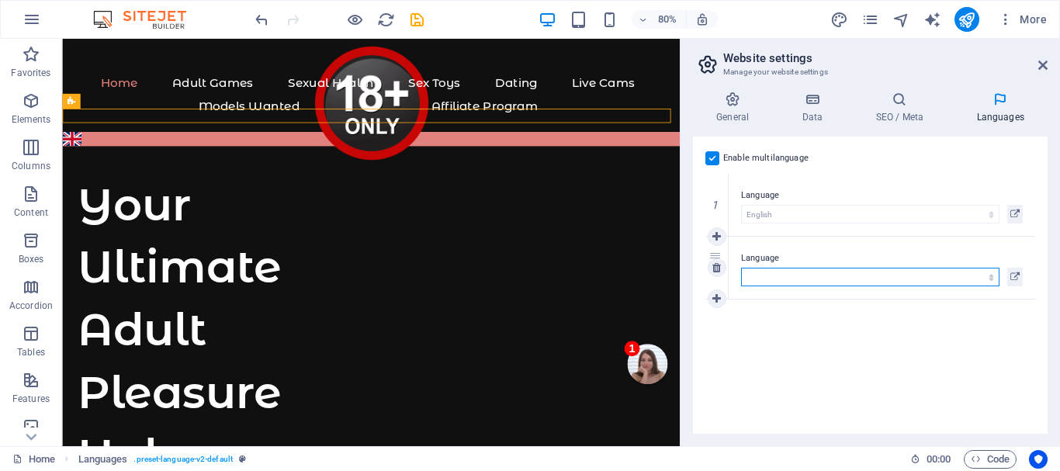
click at [755, 277] on select "Abkhazian Afar Afrikaans Akan Albanian Amharic Arabic Aragonese Armenian Assame…" at bounding box center [870, 277] width 258 height 19
select select "24"
click at [741, 268] on select "Abkhazian Afar Afrikaans Akan Albanian Amharic Arabic Aragonese Armenian Assame…" at bounding box center [870, 277] width 258 height 19
click at [717, 295] on icon at bounding box center [716, 298] width 9 height 11
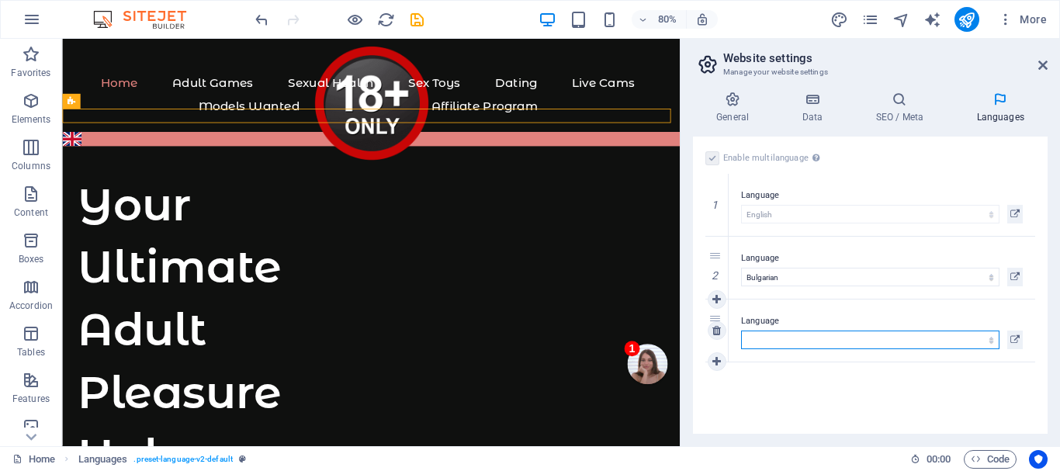
click at [770, 335] on select "Abkhazian Afar Afrikaans Akan Albanian Amharic Arabic Aragonese Armenian Assame…" at bounding box center [870, 340] width 258 height 19
select select "30"
click at [741, 331] on select "Abkhazian Afar Afrikaans Akan Albanian Amharic Arabic Aragonese Armenian Assame…" at bounding box center [870, 340] width 258 height 19
click at [718, 357] on icon at bounding box center [716, 361] width 9 height 11
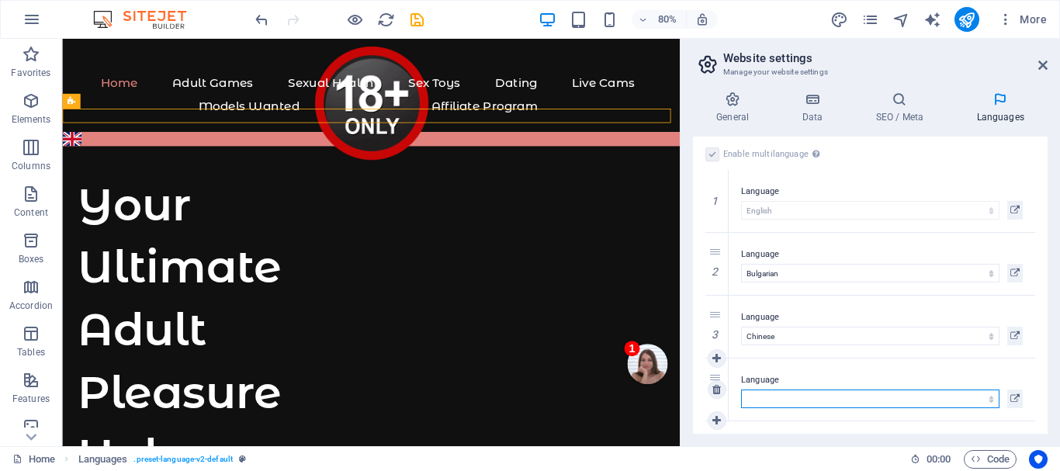
click at [791, 400] on select "Abkhazian Afar Afrikaans Akan Albanian Amharic Arabic Aragonese Armenian Assame…" at bounding box center [870, 398] width 258 height 19
select select "36"
click at [741, 389] on select "Abkhazian Afar Afrikaans Akan Albanian Amharic Arabic Aragonese Armenian Assame…" at bounding box center [870, 398] width 258 height 19
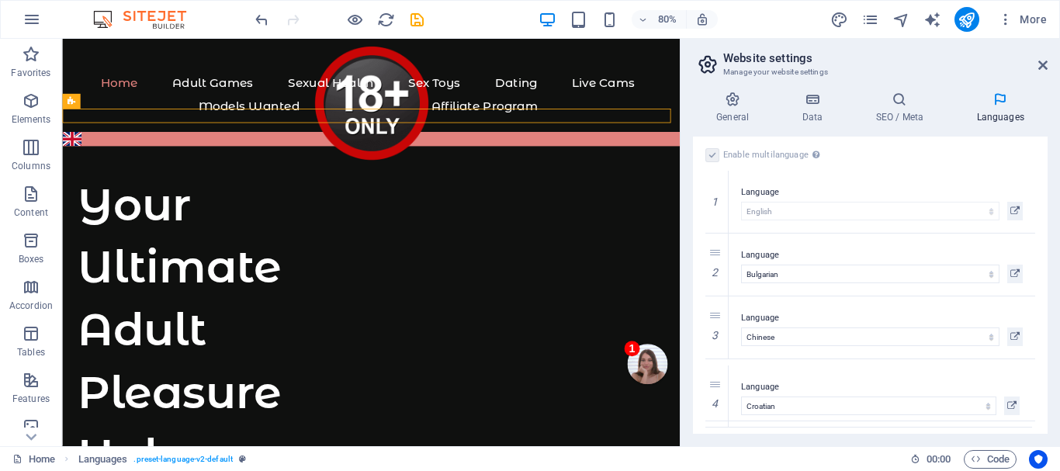
select select "36"
click at [713, 415] on icon at bounding box center [716, 420] width 9 height 11
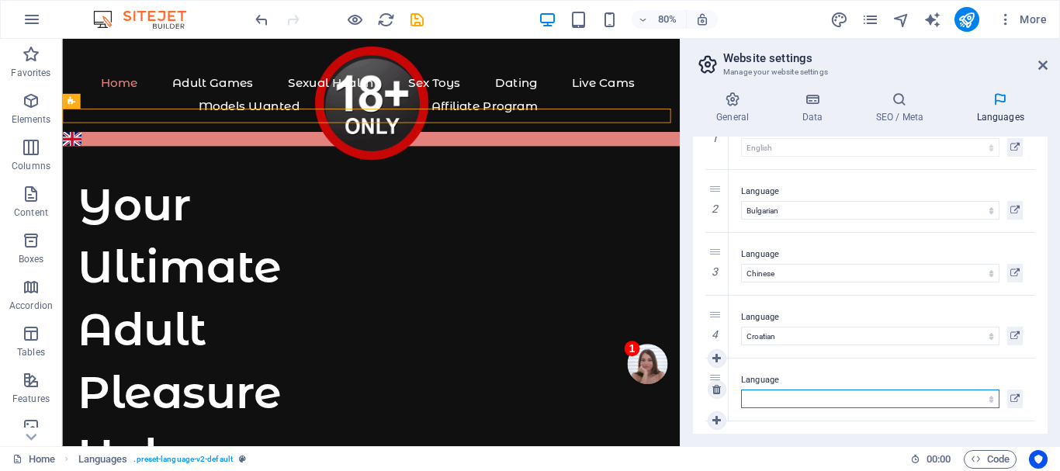
click at [763, 400] on select "Abkhazian Afar Afrikaans Akan Albanian Amharic Arabic Aragonese Armenian Assame…" at bounding box center [870, 398] width 258 height 19
select select "37"
click at [741, 389] on select "Abkhazian Afar Afrikaans Akan Albanian Amharic Arabic Aragonese Armenian Assame…" at bounding box center [870, 398] width 258 height 19
click at [712, 416] on icon at bounding box center [716, 420] width 9 height 11
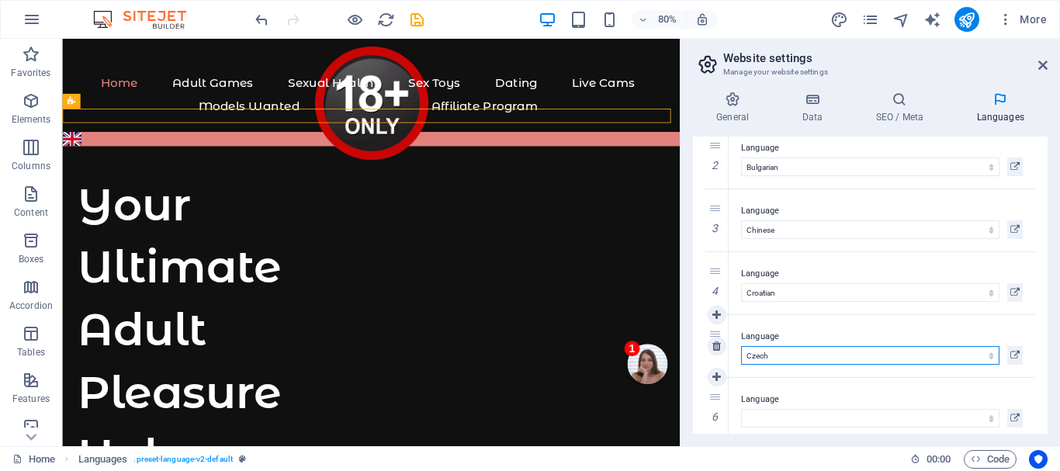
scroll to position [130, 0]
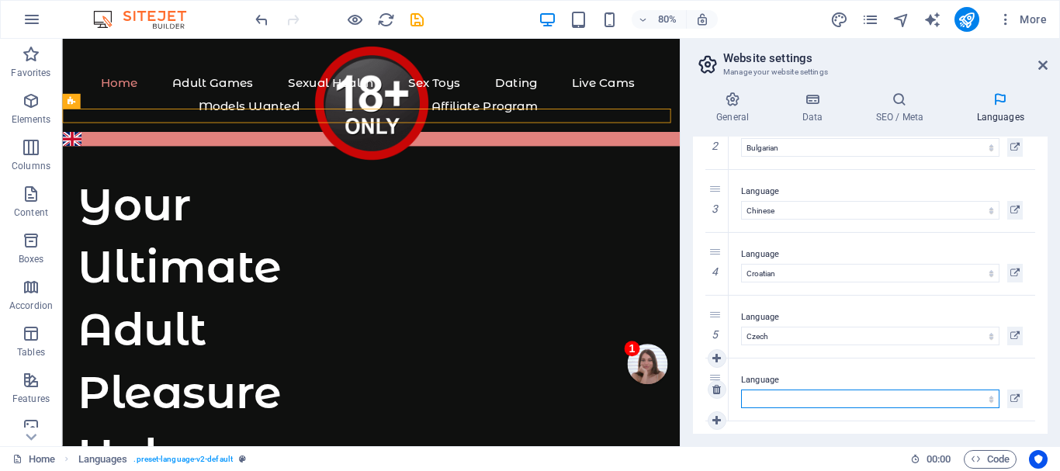
click at [753, 397] on select "Abkhazian Afar Afrikaans Akan Albanian Amharic Arabic Aragonese Armenian Assame…" at bounding box center [870, 398] width 258 height 19
select select "38"
click at [741, 389] on select "Abkhazian Afar Afrikaans Akan Albanian Amharic Arabic Aragonese Armenian Assame…" at bounding box center [870, 398] width 258 height 19
click at [715, 416] on icon at bounding box center [716, 420] width 9 height 11
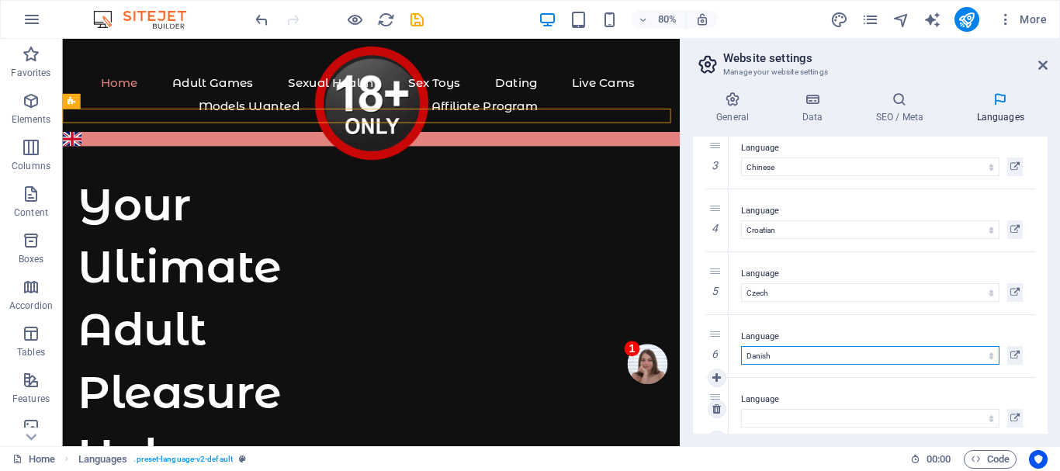
scroll to position [192, 0]
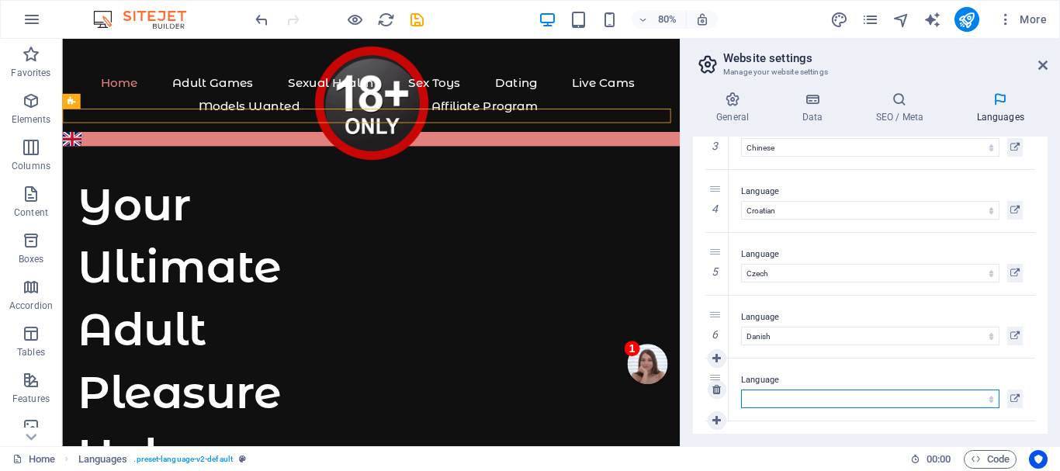
click at [766, 398] on select "Abkhazian Afar Afrikaans Akan Albanian Amharic Arabic Aragonese Armenian Assame…" at bounding box center [870, 398] width 258 height 19
select select "39"
click at [741, 389] on select "Abkhazian Afar Afrikaans Akan Albanian Amharic Arabic Aragonese Armenian Assame…" at bounding box center [870, 398] width 258 height 19
click at [714, 417] on icon at bounding box center [716, 420] width 9 height 11
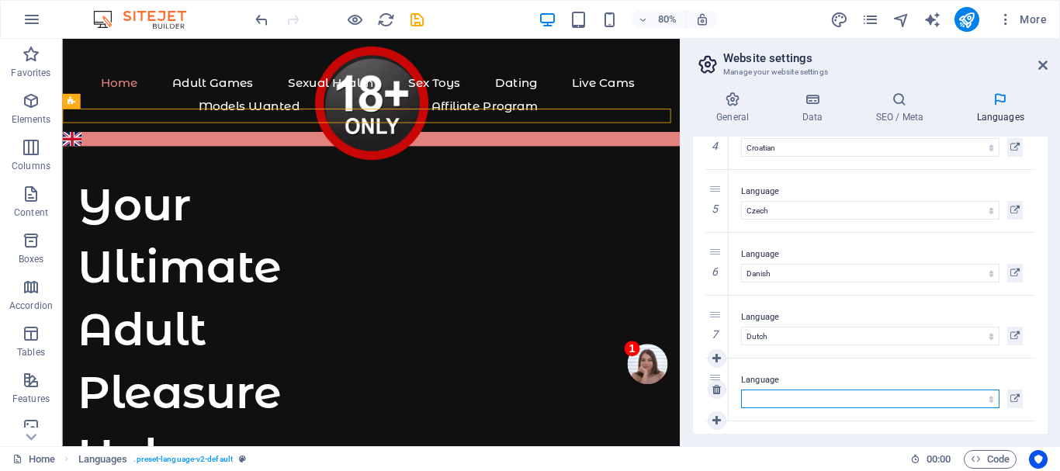
click at [754, 400] on select "Abkhazian Afar Afrikaans Akan Albanian Amharic Arabic Aragonese Armenian Assame…" at bounding box center [870, 398] width 258 height 19
select select "43"
click at [741, 389] on select "Abkhazian Afar Afrikaans Akan Albanian Amharic Arabic Aragonese Armenian Assame…" at bounding box center [870, 398] width 258 height 19
click at [713, 418] on icon at bounding box center [716, 420] width 9 height 11
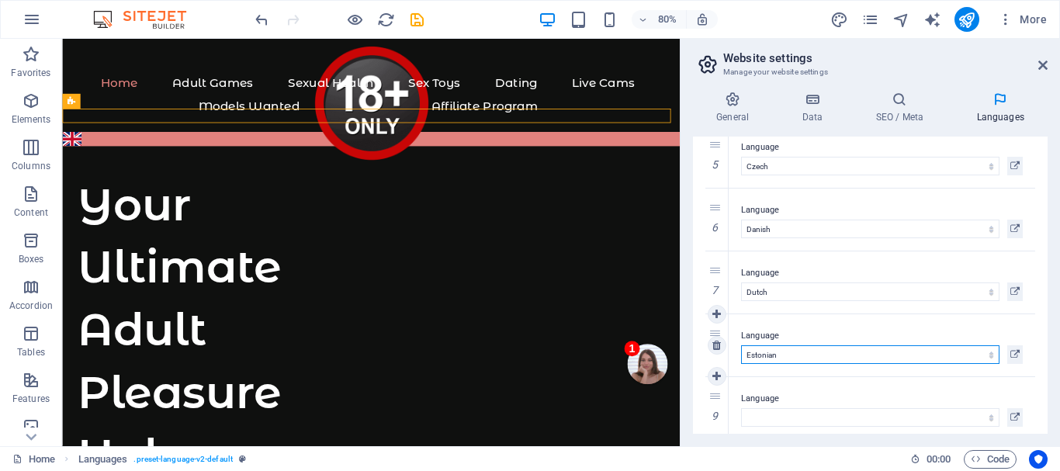
scroll to position [318, 0]
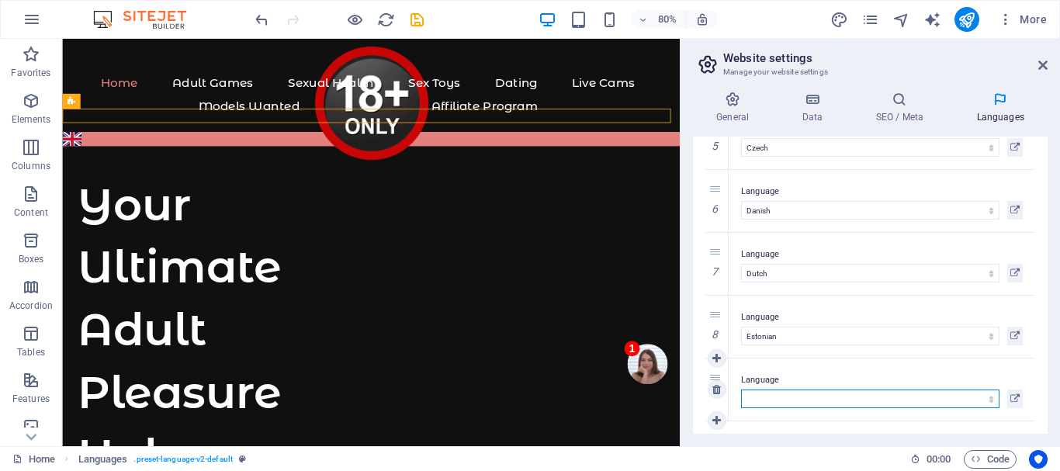
click at [749, 396] on select "Abkhazian Afar Afrikaans Akan Albanian Amharic Arabic Aragonese Armenian Assame…" at bounding box center [870, 398] width 258 height 19
select select "48"
click at [741, 389] on select "Abkhazian Afar Afrikaans Akan Albanian Amharic Arabic Aragonese Armenian Assame…" at bounding box center [870, 398] width 258 height 19
click at [714, 421] on icon at bounding box center [716, 420] width 9 height 11
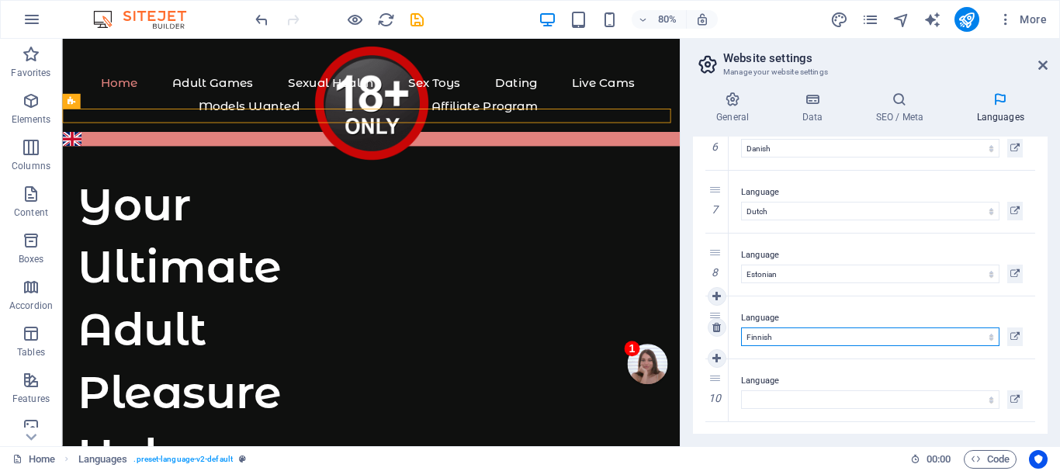
scroll to position [381, 0]
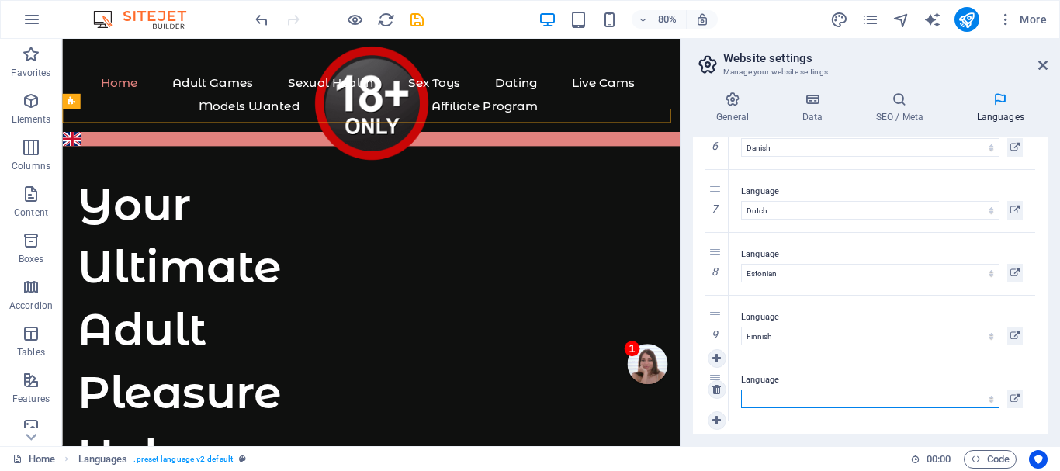
click at [758, 399] on select "Abkhazian Afar Afrikaans Akan Albanian Amharic Arabic Aragonese Armenian Assame…" at bounding box center [870, 398] width 258 height 19
select select "49"
click at [741, 389] on select "Abkhazian Afar Afrikaans Akan Albanian Amharic Arabic Aragonese Armenian Assame…" at bounding box center [870, 398] width 258 height 19
click at [718, 416] on icon at bounding box center [716, 420] width 9 height 11
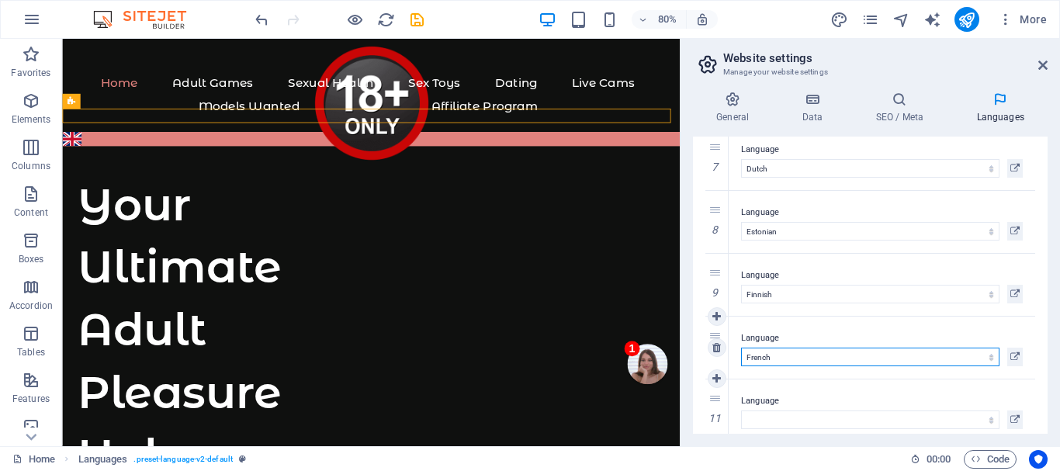
scroll to position [444, 0]
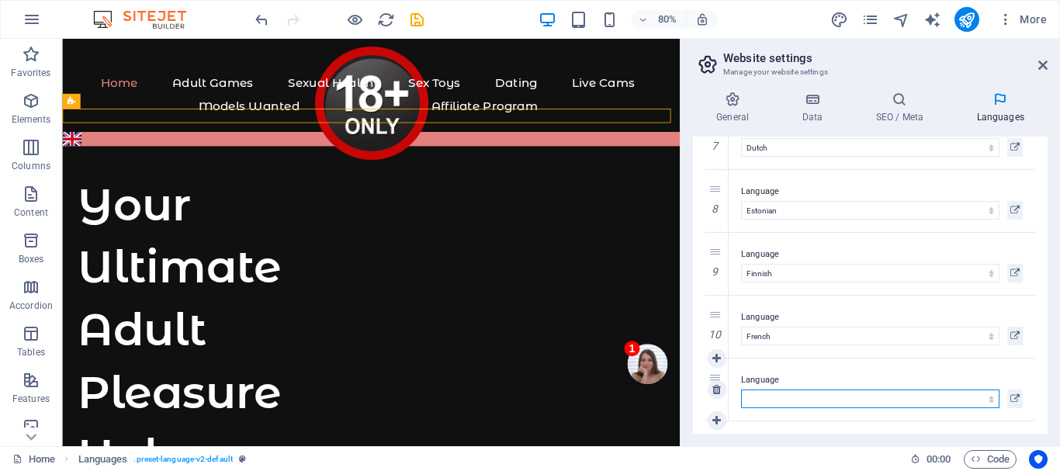
click at [772, 398] on select "Abkhazian Afar Afrikaans Akan Albanian Amharic Arabic Aragonese Armenian Assame…" at bounding box center [870, 398] width 258 height 19
select select "55"
click at [741, 389] on select "Abkhazian Afar Afrikaans Akan Albanian Amharic Arabic Aragonese Armenian Assame…" at bounding box center [870, 398] width 258 height 19
click at [717, 421] on icon at bounding box center [716, 420] width 9 height 11
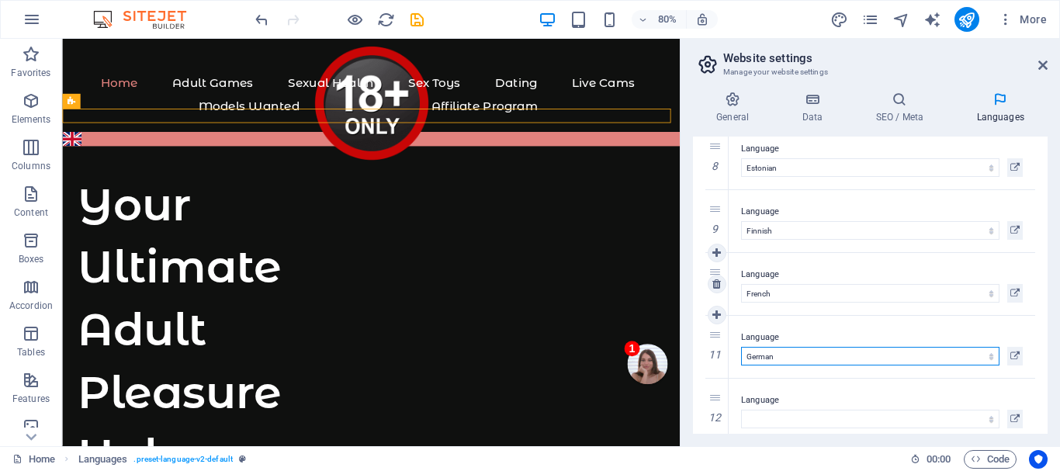
scroll to position [507, 0]
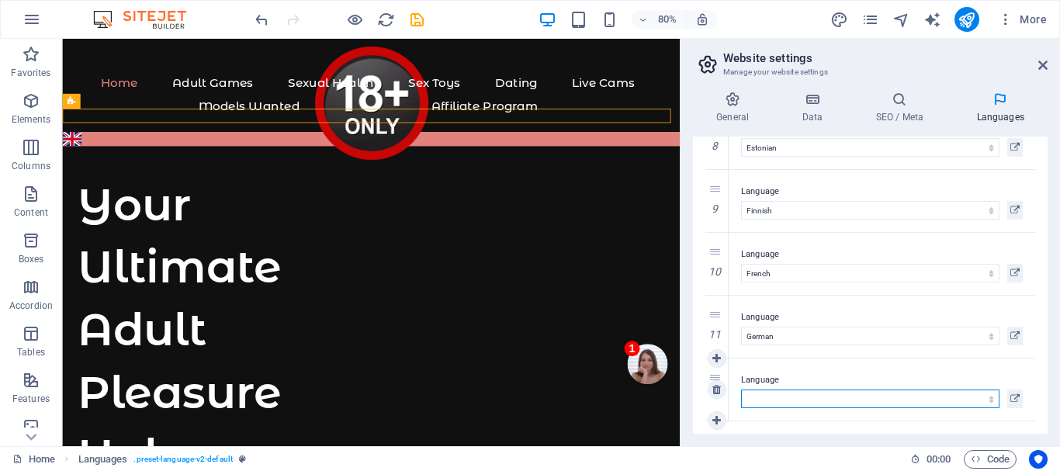
click at [777, 398] on select "Abkhazian Afar Afrikaans Akan Albanian Amharic Arabic Aragonese Armenian Assame…" at bounding box center [870, 398] width 258 height 19
select select "56"
click at [741, 389] on select "Abkhazian Afar Afrikaans Akan Albanian Amharic Arabic Aragonese Armenian Assame…" at bounding box center [870, 398] width 258 height 19
click at [712, 420] on icon at bounding box center [716, 420] width 9 height 11
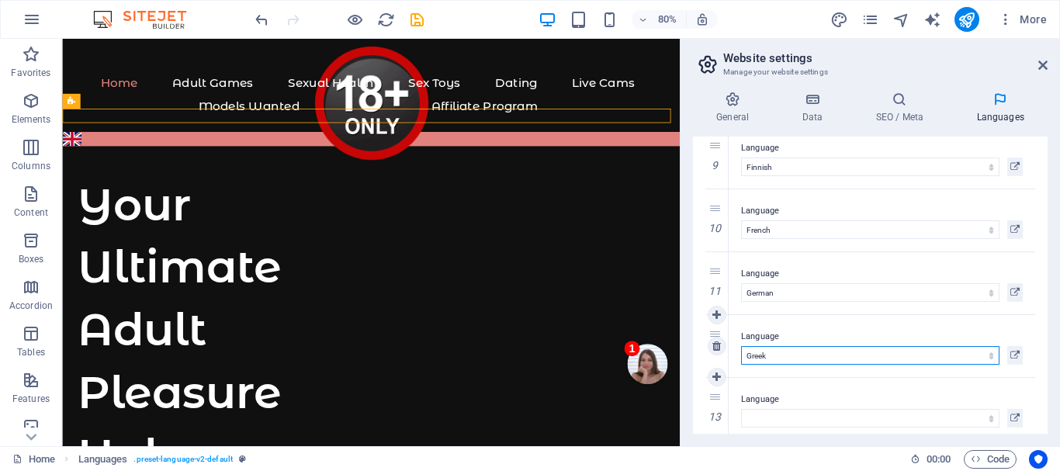
scroll to position [569, 0]
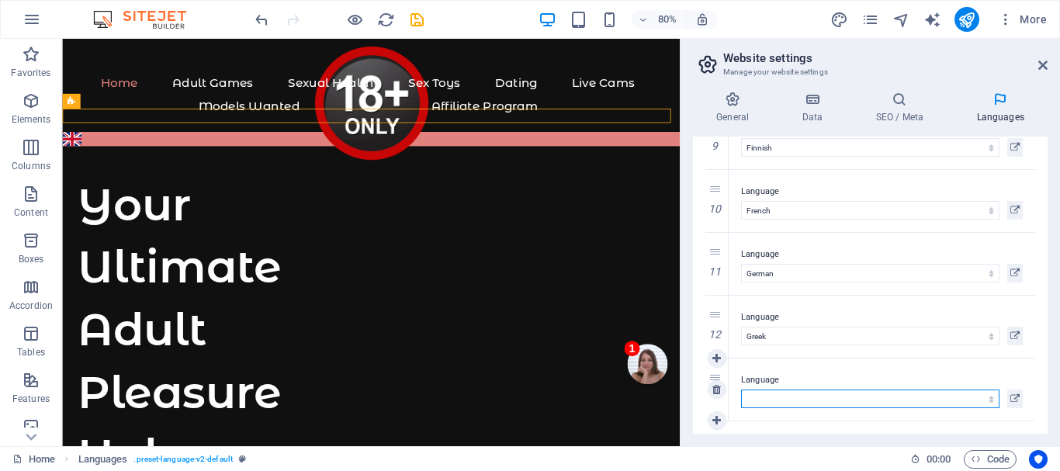
click at [773, 395] on select "Abkhazian Afar Afrikaans Akan Albanian Amharic Arabic Aragonese Armenian Assame…" at bounding box center [870, 398] width 258 height 19
select select "57"
click at [741, 389] on select "Abkhazian Afar Afrikaans Akan Albanian Amharic Arabic Aragonese Armenian Assame…" at bounding box center [870, 398] width 258 height 19
click at [718, 417] on icon at bounding box center [716, 420] width 9 height 11
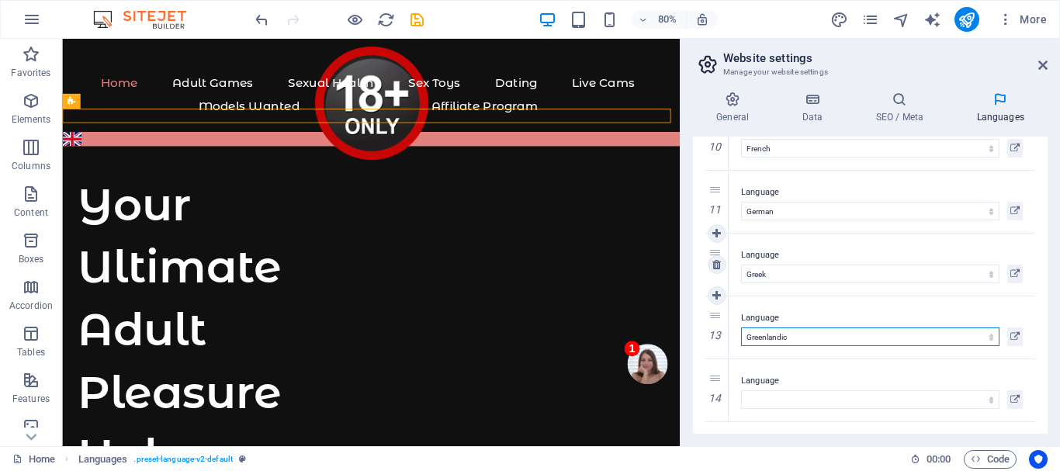
scroll to position [632, 0]
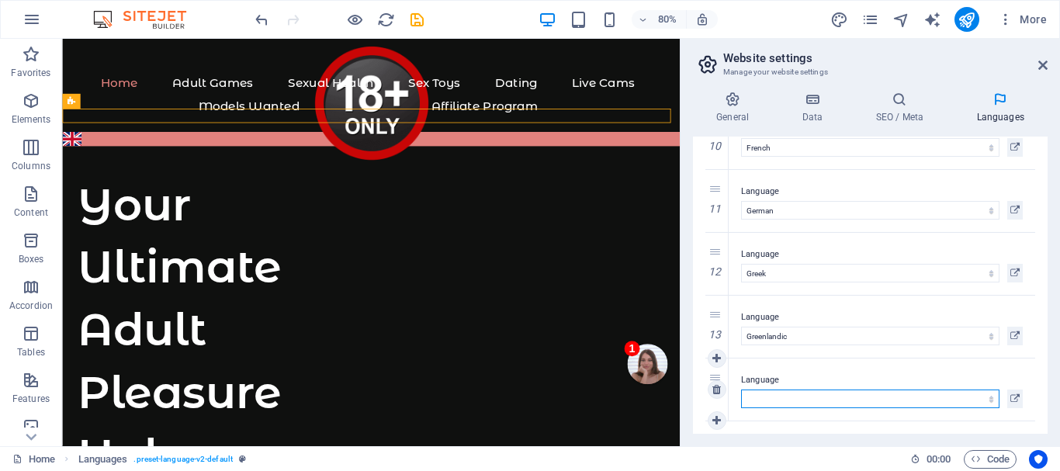
click at [749, 399] on select "Abkhazian Afar Afrikaans Akan Albanian Amharic Arabic Aragonese Armenian Assame…" at bounding box center [870, 398] width 258 height 19
select select "66"
click at [741, 389] on select "Abkhazian Afar Afrikaans Akan Albanian Amharic Arabic Aragonese Armenian Assame…" at bounding box center [870, 398] width 258 height 19
click at [718, 416] on icon at bounding box center [716, 420] width 9 height 11
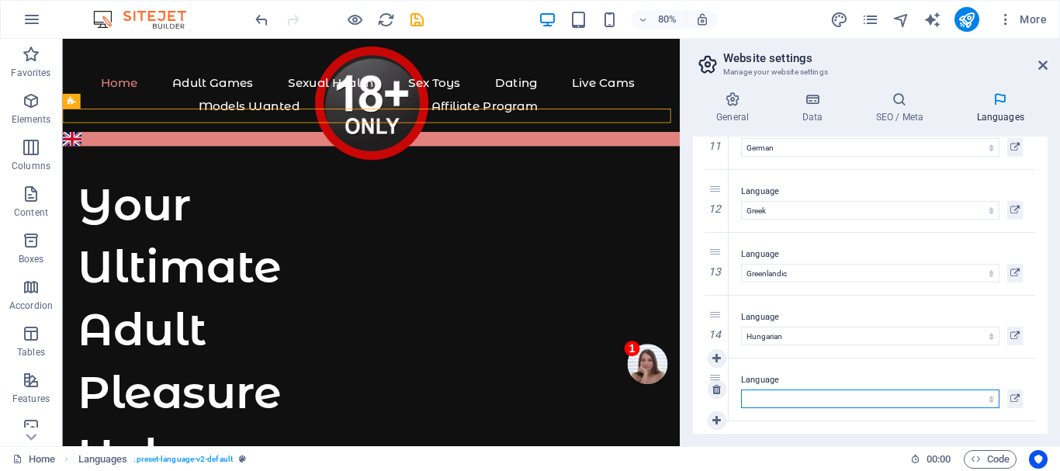
click at [774, 397] on select "Abkhazian Afar Afrikaans Akan Albanian Amharic Arabic Aragonese Armenian Assame…" at bounding box center [870, 398] width 258 height 19
select select "67"
click at [741, 389] on select "Abkhazian Afar Afrikaans Akan Albanian Amharic Arabic Aragonese Armenian Assame…" at bounding box center [870, 398] width 258 height 19
click at [715, 419] on icon at bounding box center [716, 420] width 9 height 11
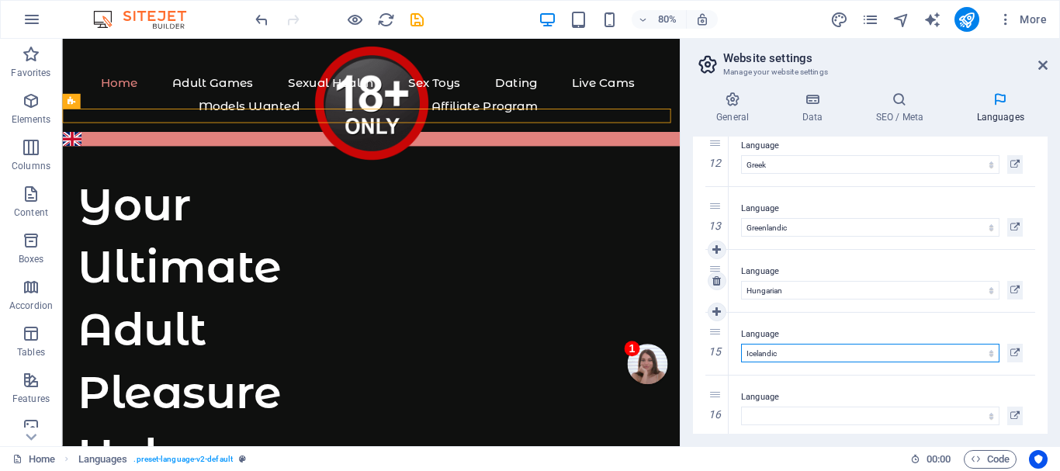
scroll to position [758, 0]
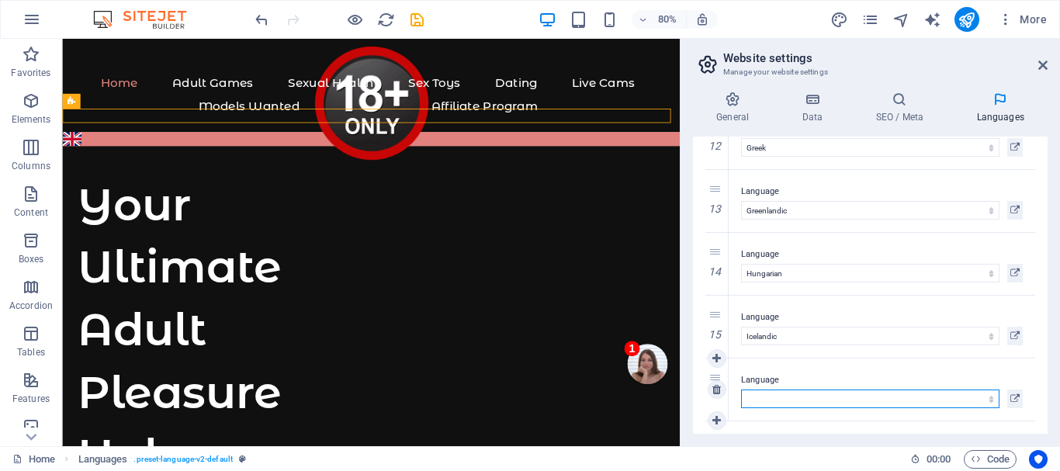
click at [774, 397] on select "Abkhazian Afar Afrikaans Akan Albanian Amharic Arabic Aragonese Armenian Assame…" at bounding box center [870, 398] width 258 height 19
select select "75"
click at [741, 389] on select "Abkhazian Afar Afrikaans Akan Albanian Amharic Arabic Aragonese Armenian Assame…" at bounding box center [870, 398] width 258 height 19
click at [718, 418] on icon at bounding box center [716, 420] width 9 height 11
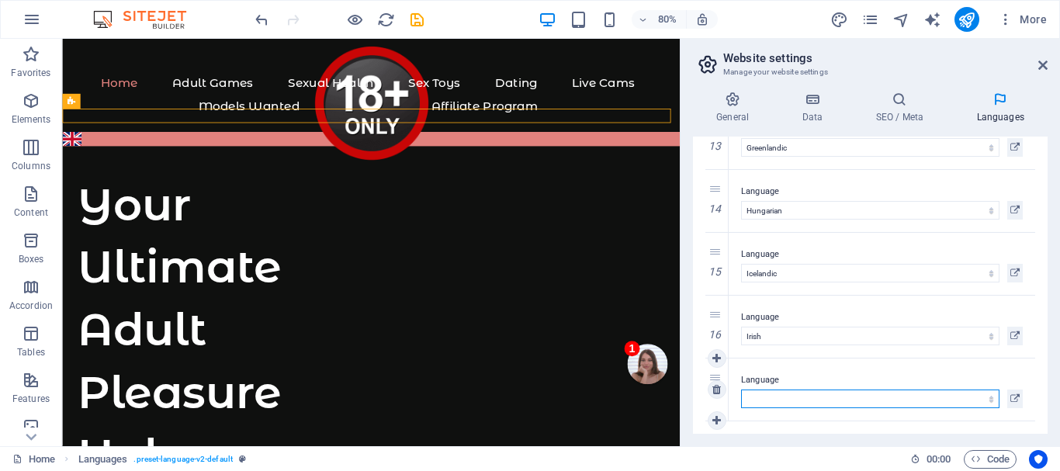
click at [764, 398] on select "Abkhazian Afar Afrikaans Akan Albanian Amharic Arabic Aragonese Armenian Assame…" at bounding box center [870, 398] width 258 height 19
select select "76"
click at [741, 389] on select "Abkhazian Afar Afrikaans Akan Albanian Amharic Arabic Aragonese Armenian Assame…" at bounding box center [870, 398] width 258 height 19
click at [715, 419] on icon at bounding box center [716, 420] width 9 height 11
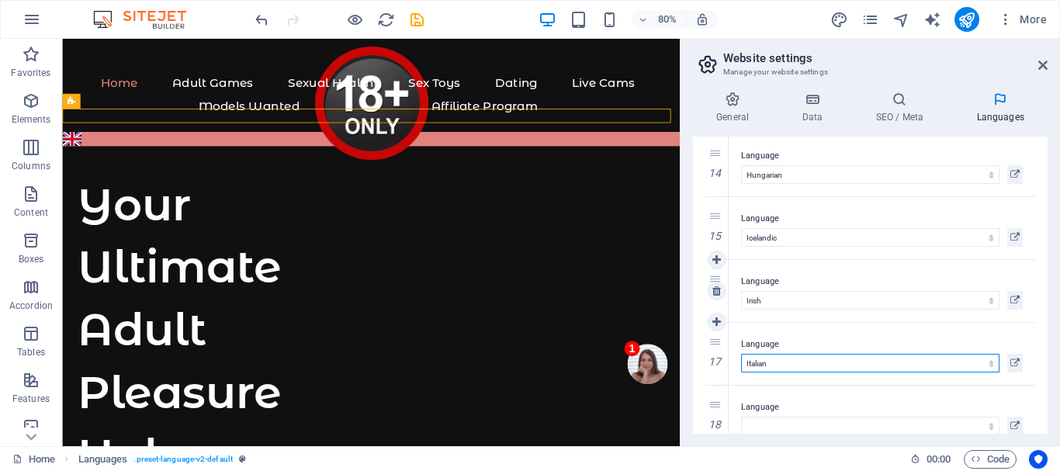
scroll to position [884, 0]
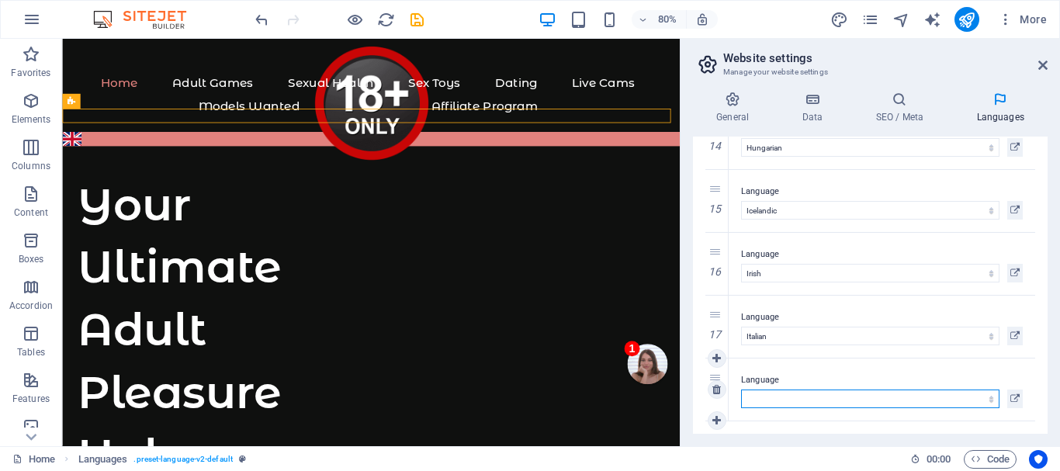
click at [787, 400] on select "Abkhazian Afar Afrikaans Akan Albanian Amharic Arabic Aragonese Armenian Assame…" at bounding box center [870, 398] width 258 height 19
select select "77"
click at [741, 389] on select "Abkhazian Afar Afrikaans Akan Albanian Amharic Arabic Aragonese Armenian Assame…" at bounding box center [870, 398] width 258 height 19
click at [714, 418] on icon at bounding box center [716, 420] width 9 height 11
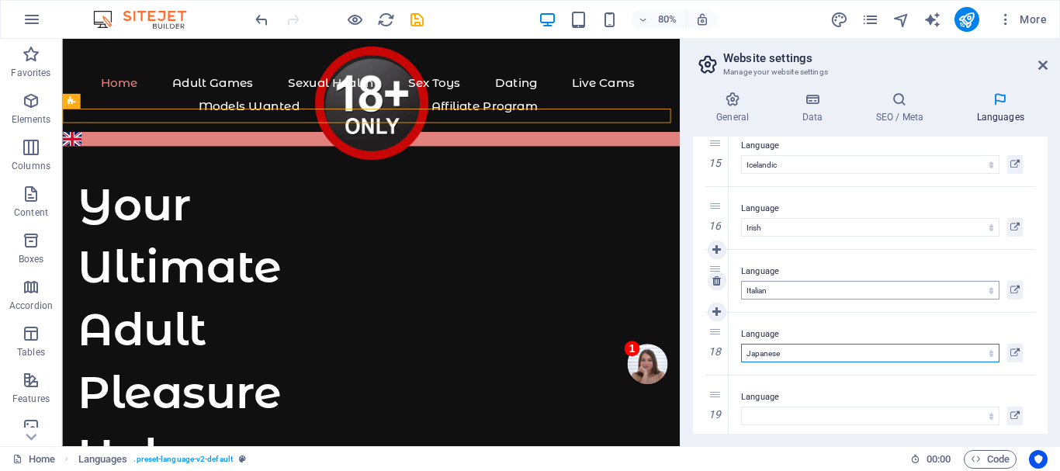
scroll to position [947, 0]
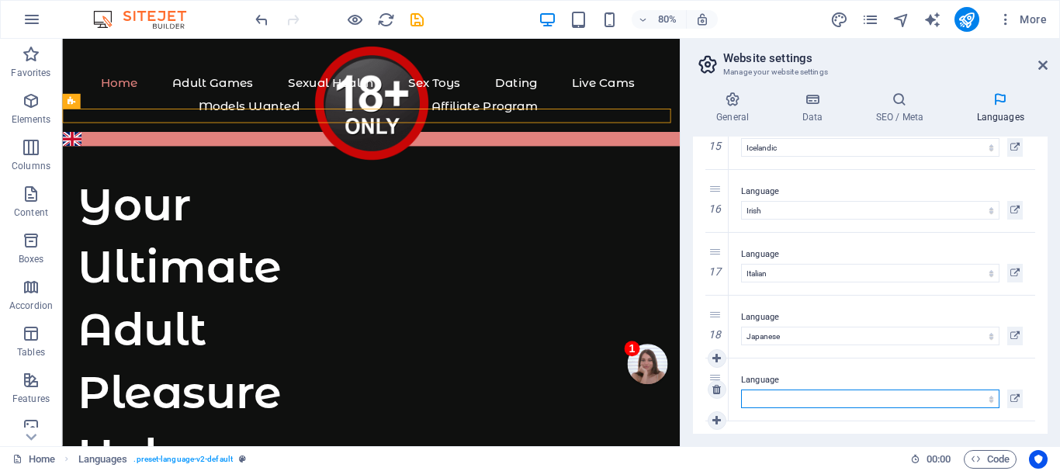
click at [788, 396] on select "Abkhazian Afar Afrikaans Akan Albanian Amharic Arabic Aragonese Armenian Assame…" at bounding box center [870, 398] width 258 height 19
select select "87"
click at [741, 389] on select "Abkhazian Afar Afrikaans Akan Albanian Amharic Arabic Aragonese Armenian Assame…" at bounding box center [870, 398] width 258 height 19
click at [718, 418] on icon at bounding box center [716, 420] width 9 height 11
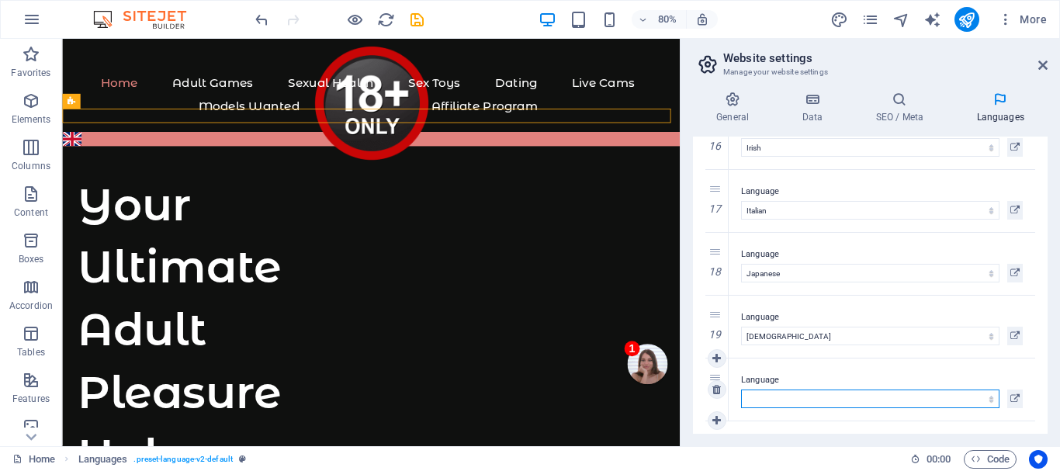
click at [784, 400] on select "Abkhazian Afar Afrikaans Akan Albanian Amharic Arabic Aragonese Armenian Assame…" at bounding box center [870, 398] width 258 height 19
select select "93"
click at [741, 389] on select "Abkhazian Afar Afrikaans Akan Albanian Amharic Arabic Aragonese Armenian Assame…" at bounding box center [870, 398] width 258 height 19
drag, startPoint x: 718, startPoint y: 417, endPoint x: 814, endPoint y: 341, distance: 122.0
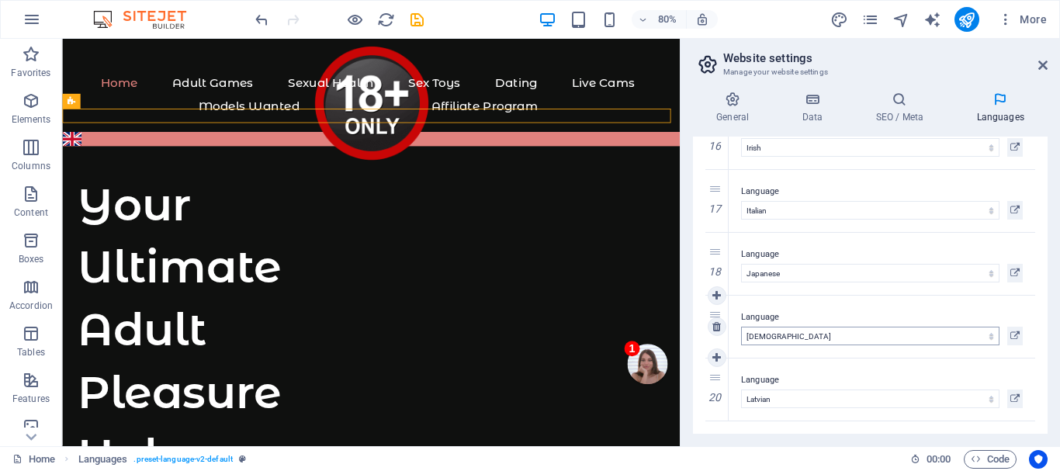
select select "93"
click at [717, 417] on icon at bounding box center [716, 420] width 9 height 11
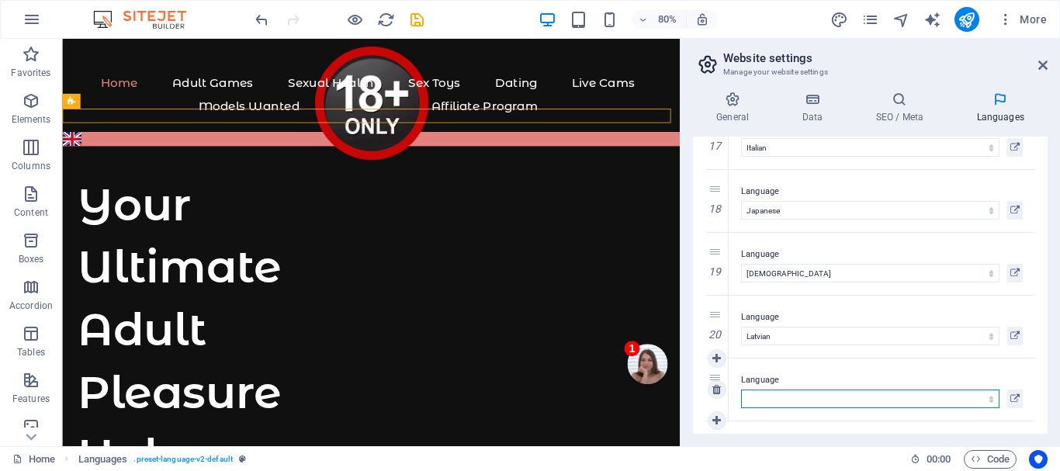
click at [784, 396] on select "Abkhazian Afar Afrikaans Akan Albanian Amharic Arabic Aragonese Armenian Assame…" at bounding box center [870, 398] width 258 height 19
select select "96"
click at [741, 389] on select "Abkhazian Afar Afrikaans Akan Albanian Amharic Arabic Aragonese Armenian Assame…" at bounding box center [870, 398] width 258 height 19
click at [719, 419] on icon at bounding box center [716, 420] width 9 height 11
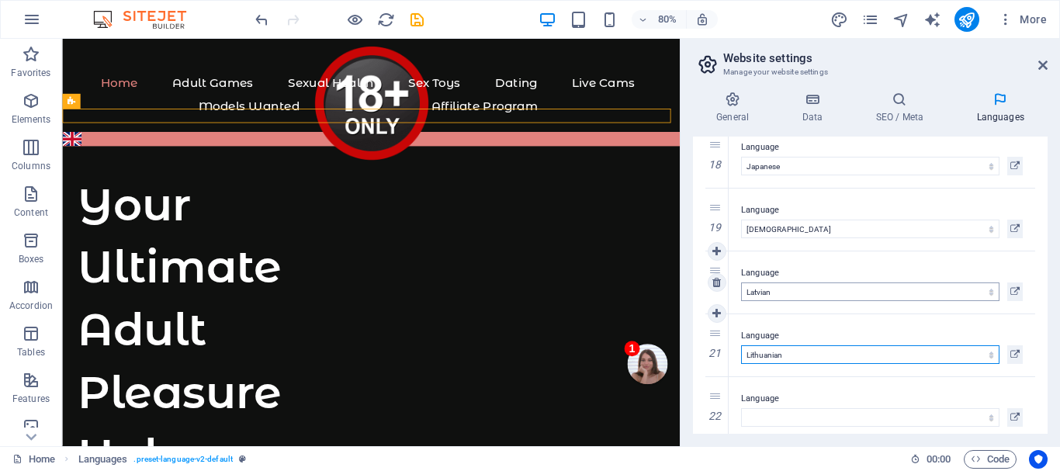
scroll to position [1135, 0]
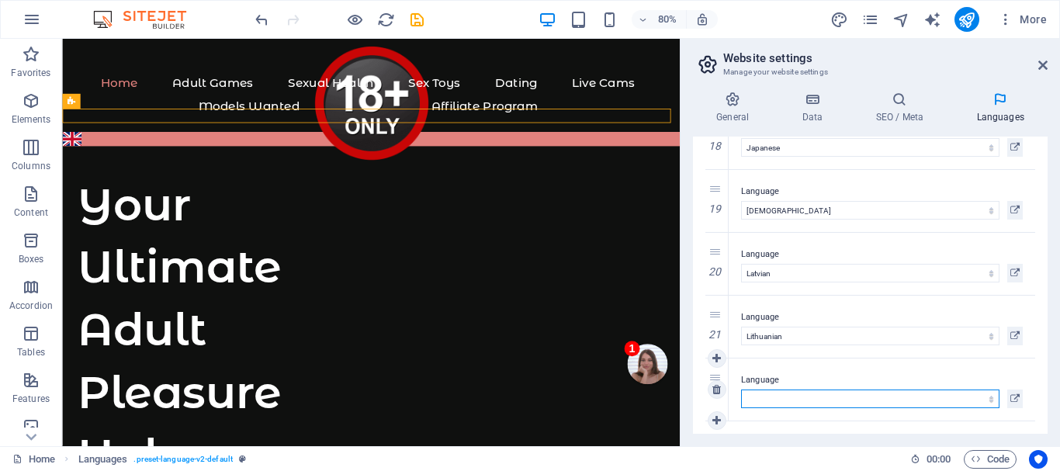
click at [763, 398] on select "Abkhazian Afar Afrikaans Akan Albanian Amharic Arabic Aragonese Armenian Assame…" at bounding box center [870, 398] width 258 height 19
select select "98"
click at [741, 389] on select "Abkhazian Afar Afrikaans Akan Albanian Amharic Arabic Aragonese Armenian Assame…" at bounding box center [870, 398] width 258 height 19
click at [712, 418] on icon at bounding box center [716, 420] width 9 height 11
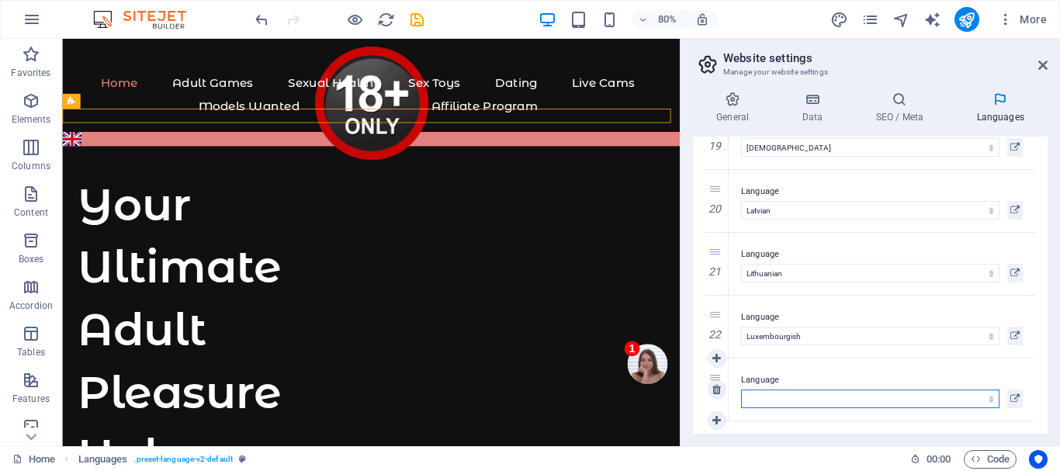
click at [766, 397] on select "Abkhazian Afar Afrikaans Akan Albanian Amharic Arabic Aragonese Armenian Assame…" at bounding box center [870, 398] width 258 height 19
select select "116"
click at [741, 389] on select "Abkhazian Afar Afrikaans Akan Albanian Amharic Arabic Aragonese Armenian Assame…" at bounding box center [870, 398] width 258 height 19
drag, startPoint x: 718, startPoint y: 417, endPoint x: 752, endPoint y: 400, distance: 38.5
select select "116"
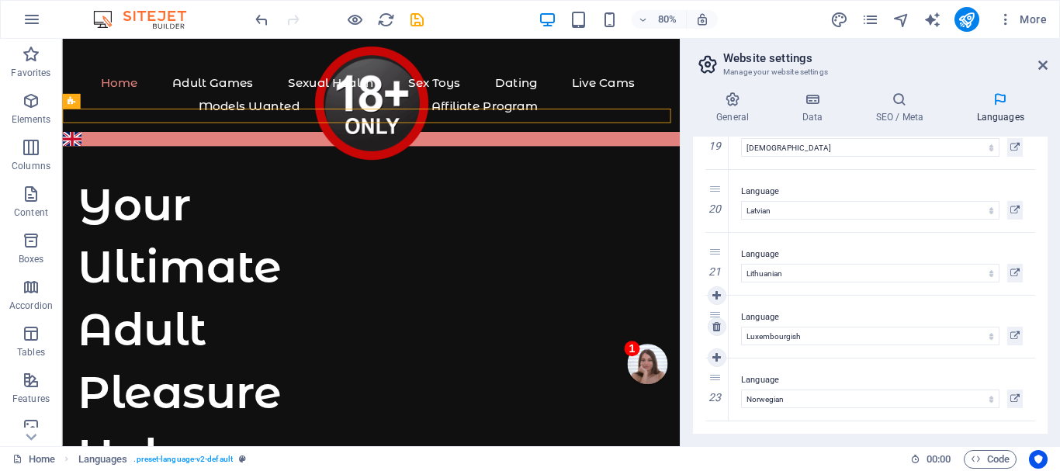
select select "116"
click at [716, 416] on icon at bounding box center [716, 420] width 9 height 11
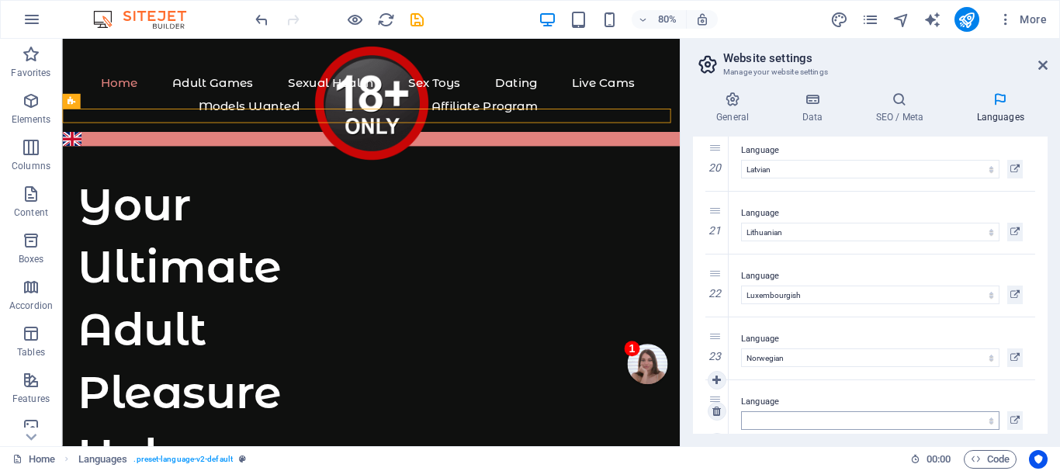
scroll to position [1261, 0]
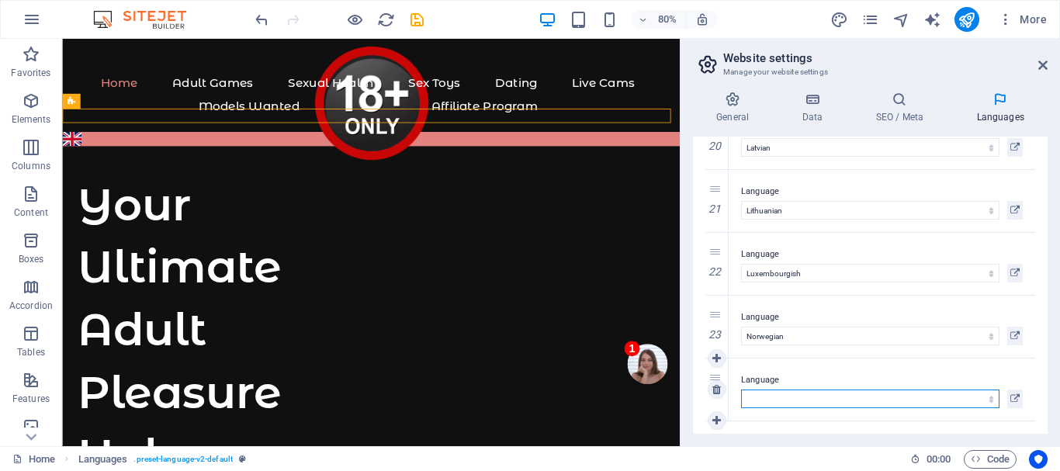
click at [759, 398] on select "Abkhazian Afar Afrikaans Akan Albanian Amharic Arabic Aragonese Armenian Assame…" at bounding box center [870, 398] width 258 height 19
select select "127"
click at [741, 389] on select "Abkhazian Afar Afrikaans Akan Albanian Amharic Arabic Aragonese Armenian Assame…" at bounding box center [870, 398] width 258 height 19
select select "127"
click at [715, 415] on icon at bounding box center [716, 420] width 9 height 11
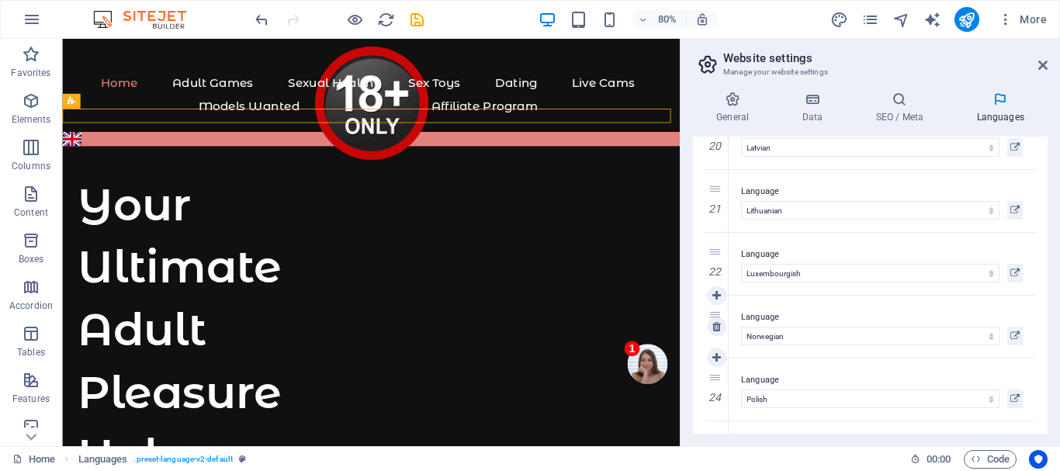
scroll to position [1324, 0]
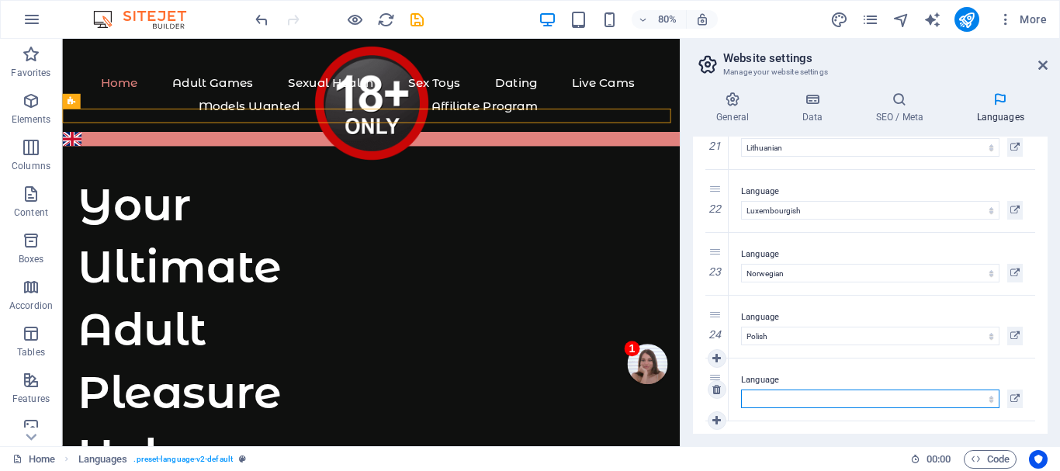
click at [767, 400] on select "Abkhazian Afar Afrikaans Akan Albanian Amharic Arabic Aragonese Armenian Assame…" at bounding box center [870, 398] width 258 height 19
select select "128"
click at [741, 389] on select "Abkhazian Afar Afrikaans Akan Albanian Amharic Arabic Aragonese Armenian Assame…" at bounding box center [870, 398] width 258 height 19
click at [715, 419] on icon at bounding box center [716, 420] width 9 height 11
click at [715, 417] on icon at bounding box center [716, 421] width 9 height 11
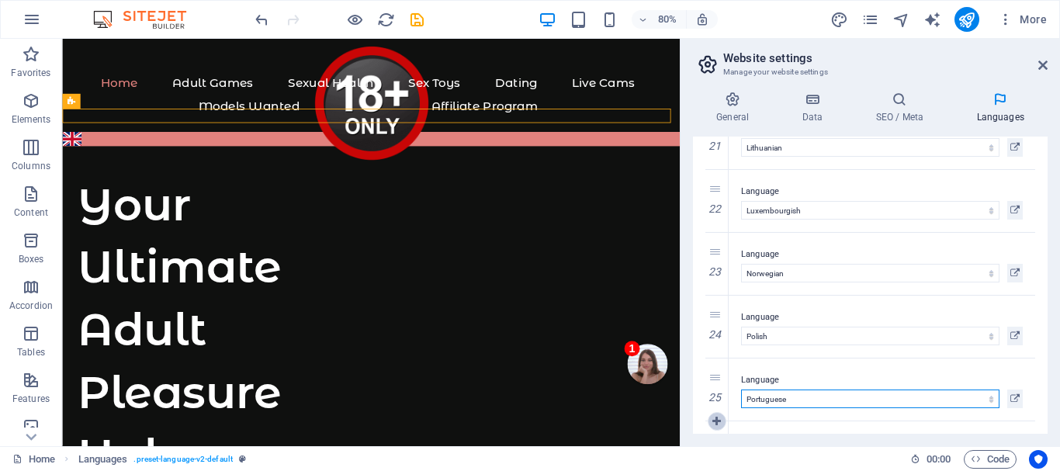
select select
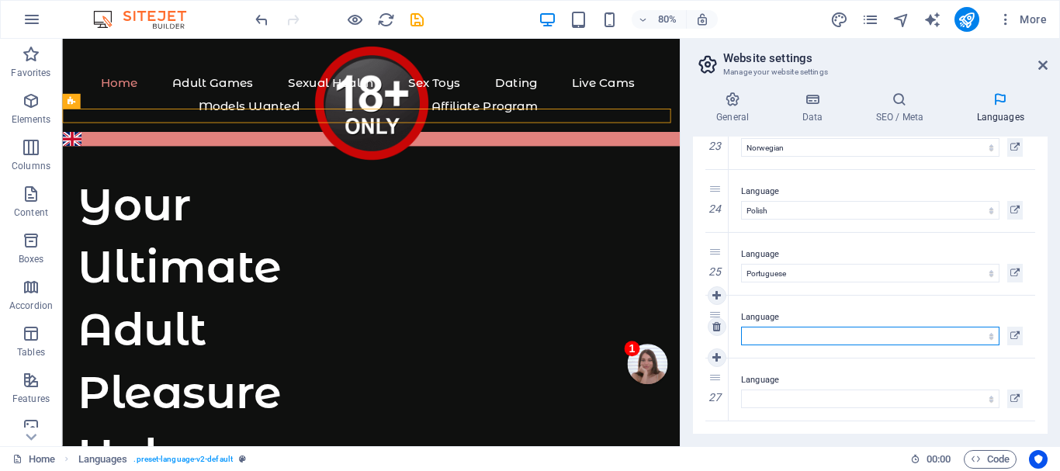
click at [784, 340] on select "Abkhazian Afar Afrikaans Akan Albanian Amharic Arabic Aragonese Armenian Assame…" at bounding box center [870, 336] width 258 height 19
select select "131"
click at [741, 327] on select "Abkhazian Afar Afrikaans Akan Albanian Amharic Arabic Aragonese Armenian Assame…" at bounding box center [870, 336] width 258 height 19
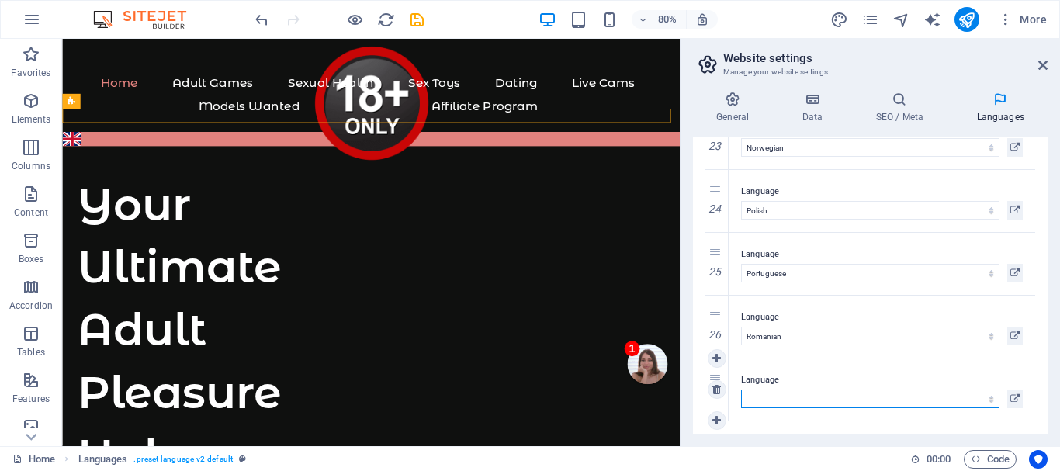
click at [774, 398] on select "Abkhazian Afar Afrikaans Akan Albanian Amharic Arabic Aragonese Armenian Assame…" at bounding box center [870, 398] width 258 height 19
click at [741, 389] on select "Abkhazian Afar Afrikaans Akan Albanian Amharic Arabic Aragonese Armenian Assame…" at bounding box center [870, 398] width 258 height 19
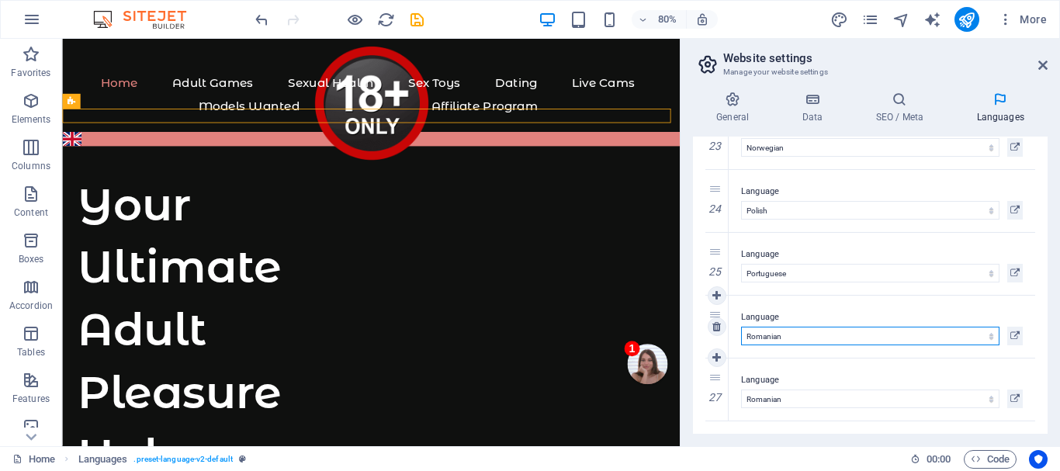
click at [807, 337] on select "Abkhazian Afar Afrikaans Akan Albanian Amharic Arabic Aragonese Armenian Assame…" at bounding box center [870, 336] width 258 height 19
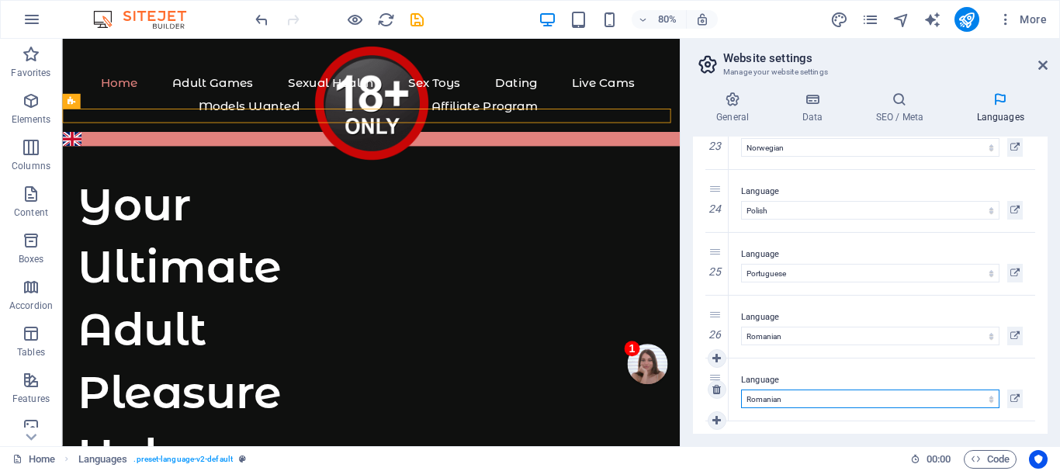
click at [785, 398] on select "Abkhazian Afar Afrikaans Akan Albanian Amharic Arabic Aragonese Armenian Assame…" at bounding box center [870, 398] width 258 height 19
select select "143"
click at [741, 389] on select "Abkhazian Afar Afrikaans Akan Albanian Amharic Arabic Aragonese Armenian Assame…" at bounding box center [870, 398] width 258 height 19
click at [718, 421] on icon at bounding box center [716, 420] width 9 height 11
select select
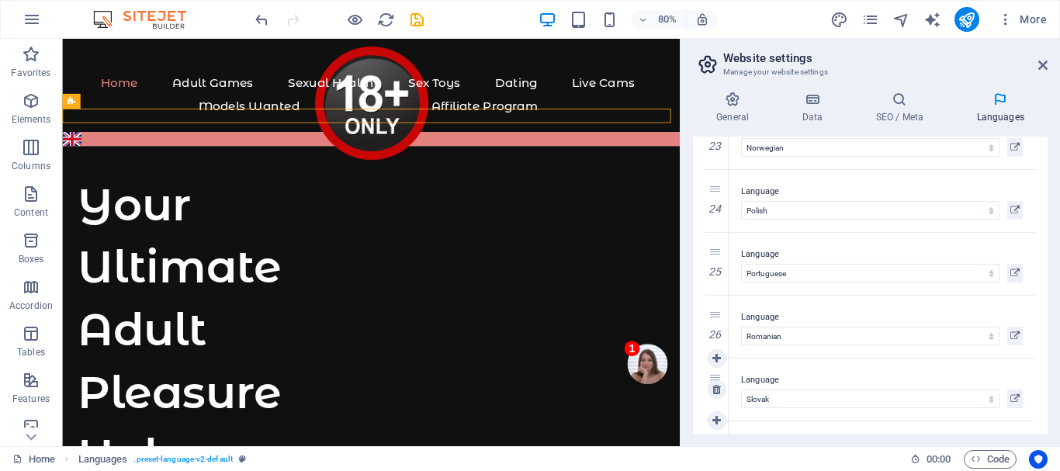
select select "143"
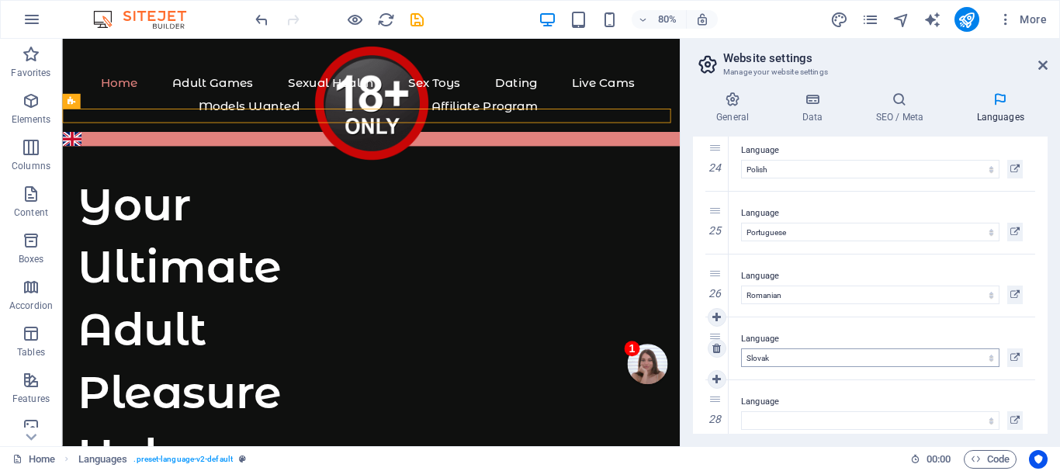
scroll to position [1512, 0]
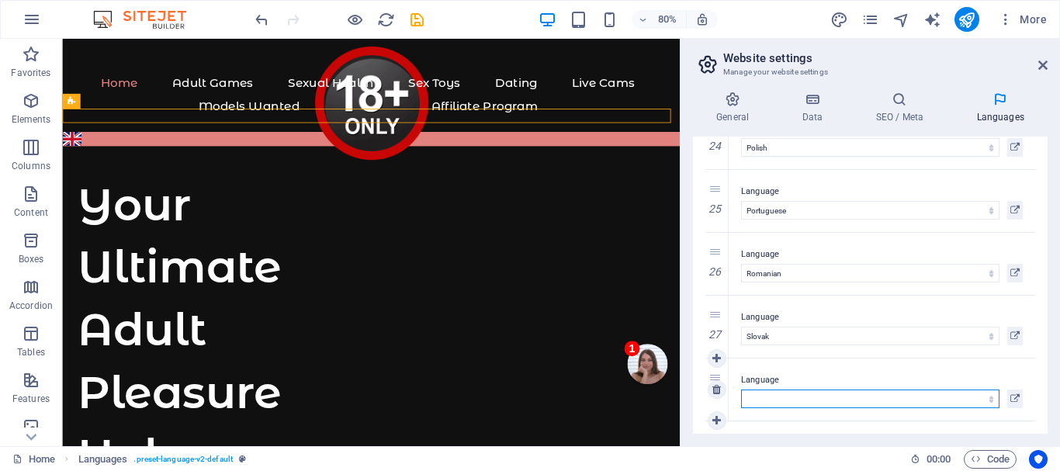
click at [777, 401] on select "Abkhazian Afar Afrikaans Akan Albanian Amharic Arabic Aragonese Armenian Assame…" at bounding box center [870, 398] width 258 height 19
select select "144"
click at [741, 389] on select "Abkhazian Afar Afrikaans Akan Albanian Amharic Arabic Aragonese Armenian Assame…" at bounding box center [870, 398] width 258 height 19
click at [714, 417] on icon at bounding box center [716, 420] width 9 height 11
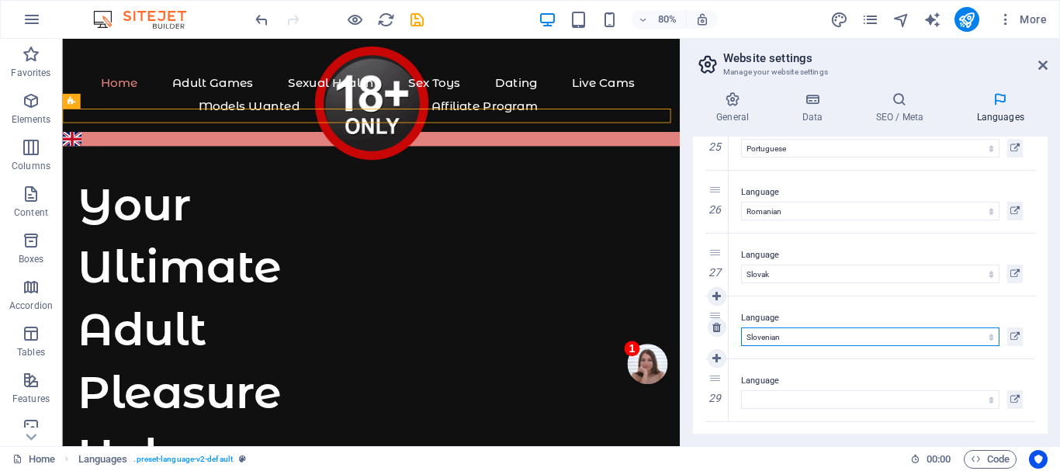
scroll to position [1575, 0]
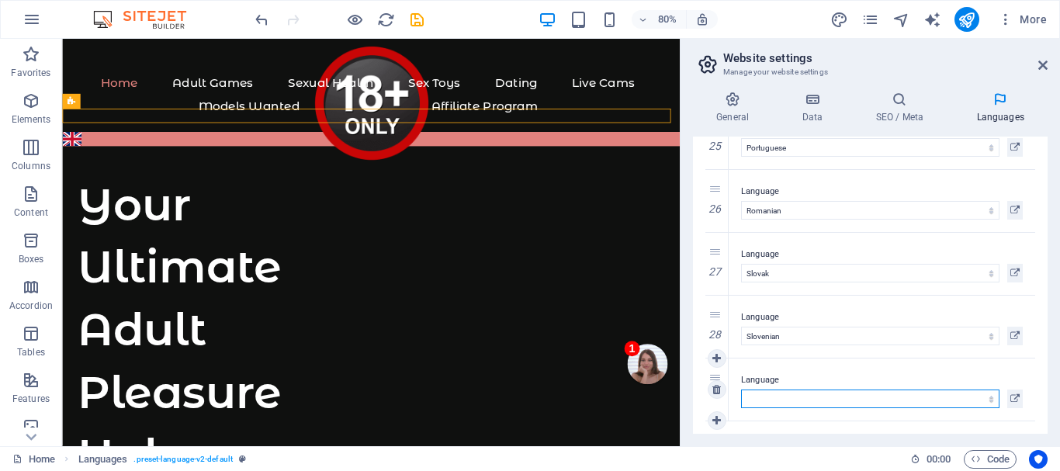
click at [760, 398] on select "Abkhazian Afar Afrikaans Akan Albanian Amharic Arabic Aragonese Armenian Assame…" at bounding box center [870, 398] width 258 height 19
select select "148"
click at [741, 389] on select "Abkhazian Afar Afrikaans Akan Albanian Amharic Arabic Aragonese Armenian Assame…" at bounding box center [870, 398] width 258 height 19
click at [715, 417] on icon at bounding box center [716, 420] width 9 height 11
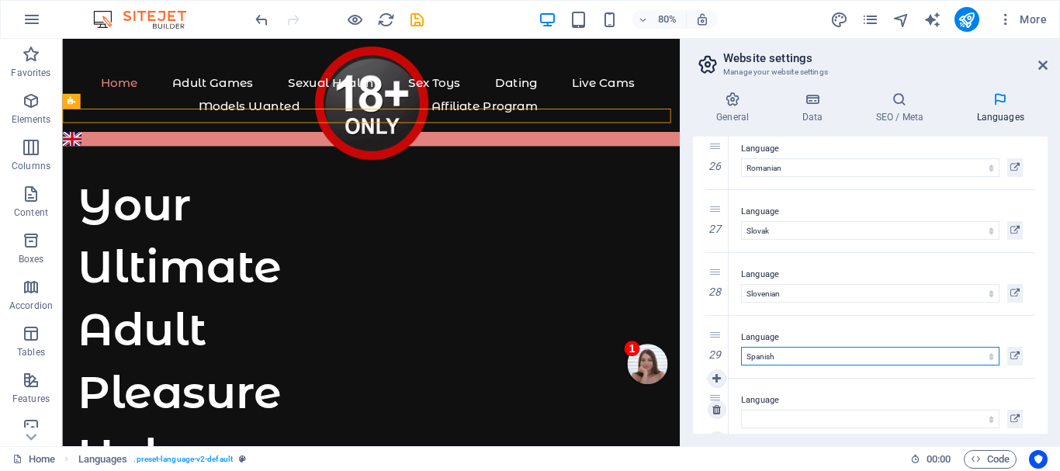
scroll to position [1638, 0]
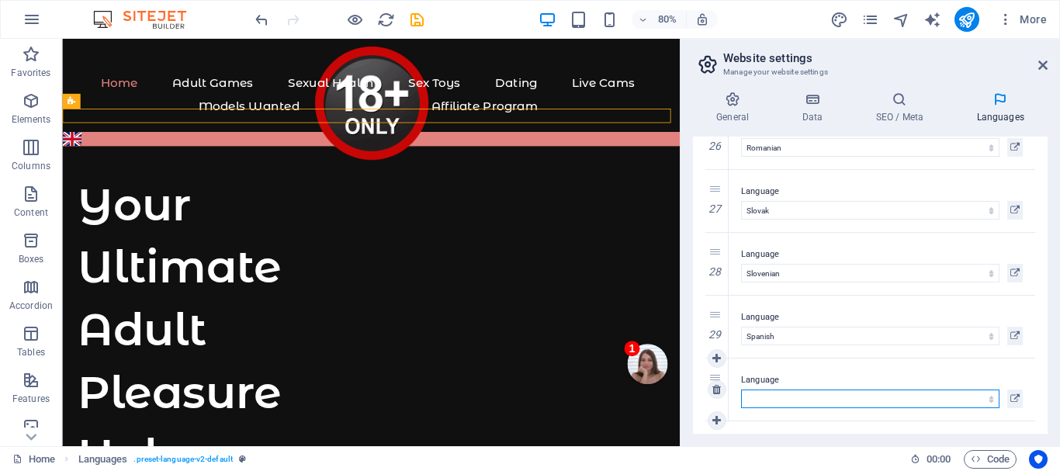
click at [769, 397] on select "Abkhazian Afar Afrikaans Akan Albanian Amharic Arabic Aragonese Armenian Assame…" at bounding box center [870, 398] width 258 height 19
select select "152"
click at [741, 389] on select "Abkhazian Afar Afrikaans Akan Albanian Amharic Arabic Aragonese Armenian Assame…" at bounding box center [870, 398] width 258 height 19
click at [717, 415] on icon at bounding box center [716, 420] width 9 height 11
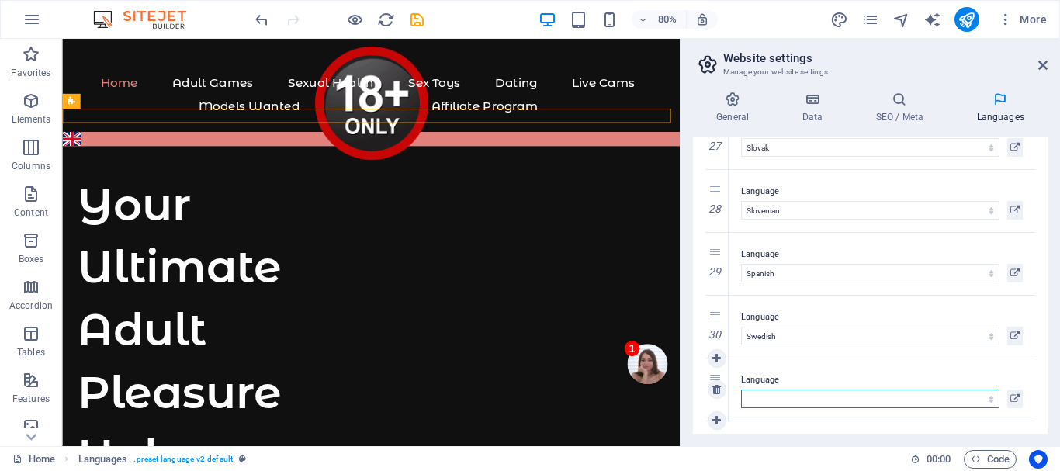
click at [778, 398] on select "Abkhazian Afar Afrikaans Akan Albanian Amharic Arabic Aragonese Armenian Assame…" at bounding box center [870, 398] width 258 height 19
select select "165"
click at [741, 389] on select "Abkhazian Afar Afrikaans Akan Albanian Amharic Arabic Aragonese Armenian Assame…" at bounding box center [870, 398] width 258 height 19
click at [715, 415] on icon at bounding box center [716, 420] width 9 height 11
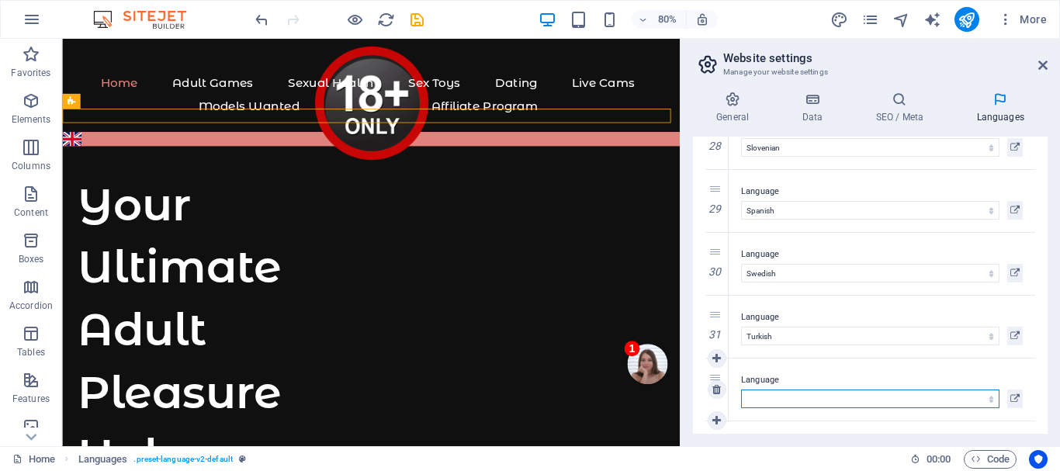
click at [785, 398] on select "Abkhazian Afar Afrikaans Akan Albanian Amharic Arabic Aragonese Armenian Assame…" at bounding box center [870, 398] width 258 height 19
select select "168"
click at [741, 389] on select "Abkhazian Afar Afrikaans Akan Albanian Amharic Arabic Aragonese Armenian Assame…" at bounding box center [870, 398] width 258 height 19
select select "168"
click at [716, 415] on icon at bounding box center [716, 420] width 9 height 11
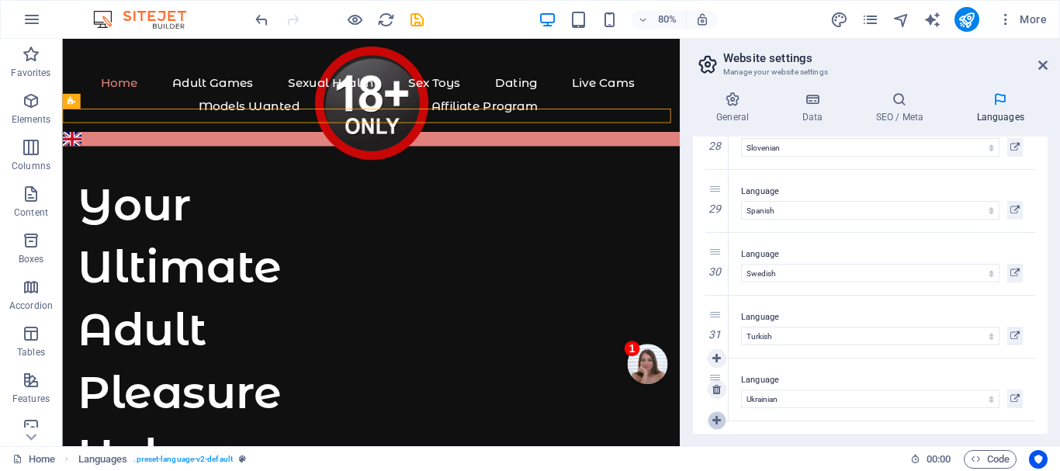
select select
click at [773, 398] on select "Abkhazian Afar Afrikaans Akan Albanian Amharic Arabic Aragonese Armenian Assame…" at bounding box center [870, 398] width 258 height 19
select select
click at [758, 396] on select "Abkhazian Afar Afrikaans Akan Albanian Amharic Arabic Aragonese Armenian Assame…" at bounding box center [870, 398] width 258 height 19
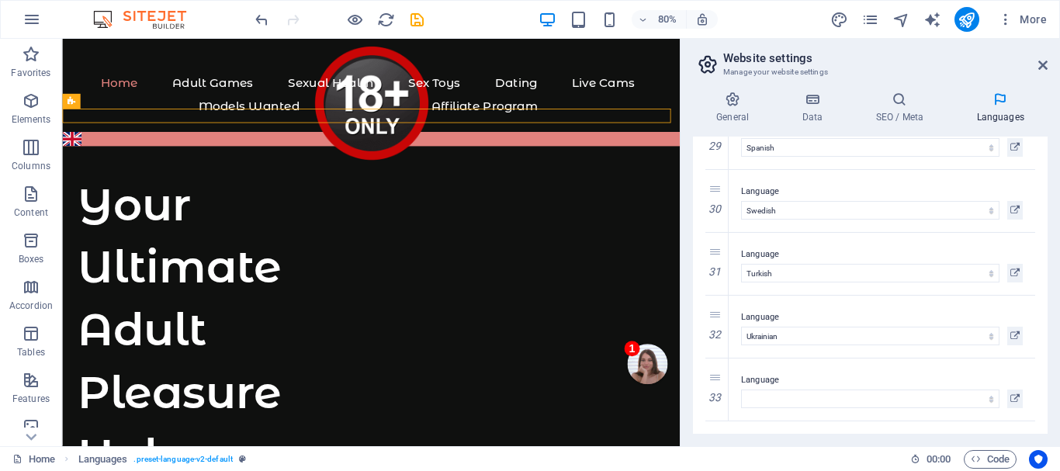
click at [699, 378] on div "Enable multilanguage To disable multilanguage delete all languages until only o…" at bounding box center [870, 285] width 355 height 297
click at [717, 386] on icon at bounding box center [716, 389] width 9 height 11
click at [414, 16] on icon "save" at bounding box center [417, 20] width 18 height 18
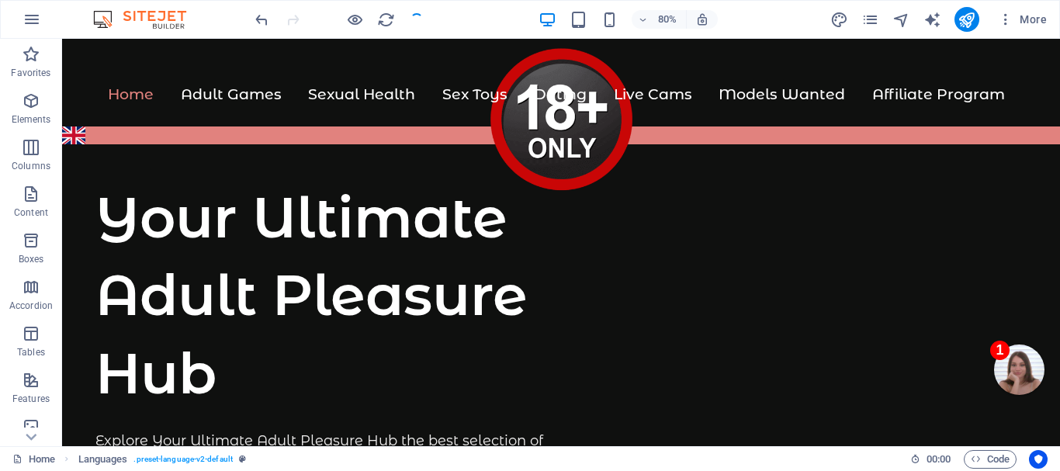
checkbox input "false"
click at [970, 15] on icon "publish" at bounding box center [966, 20] width 18 height 18
